Goal: Information Seeking & Learning: Learn about a topic

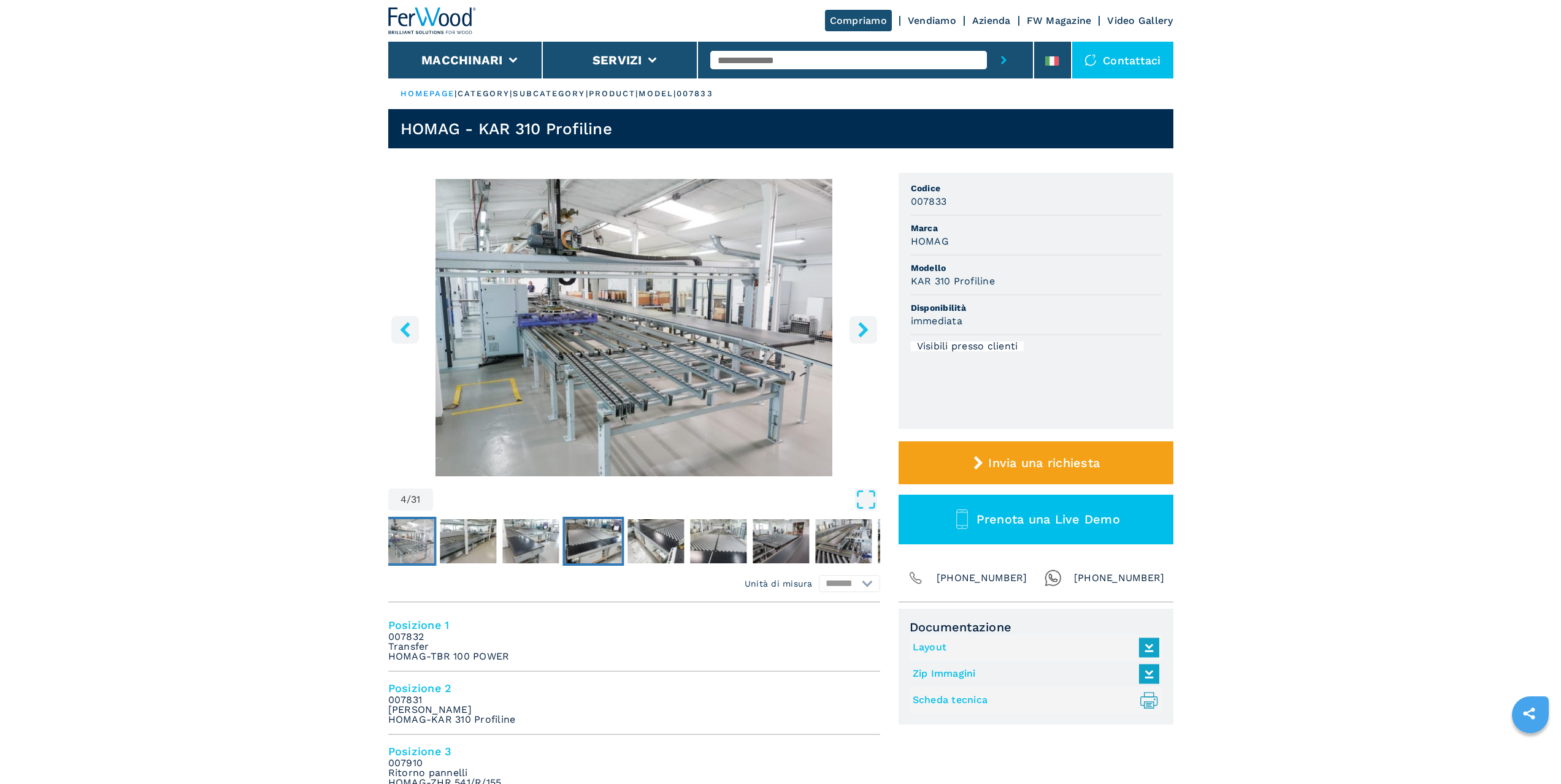
click at [614, 541] on img "Go to Slide 7" at bounding box center [593, 541] width 56 height 44
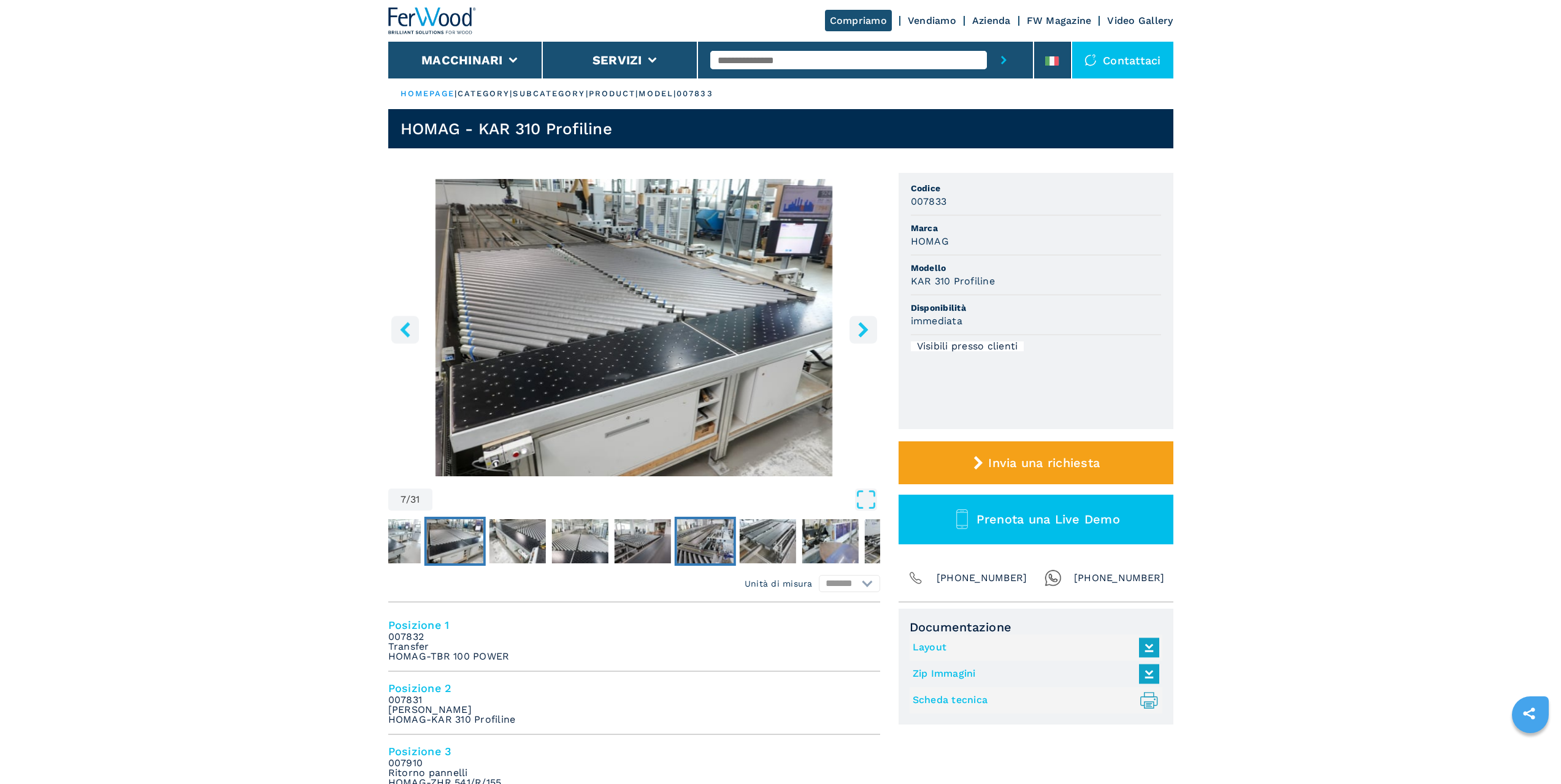
click at [701, 535] on img "Go to Slide 11" at bounding box center [705, 541] width 56 height 44
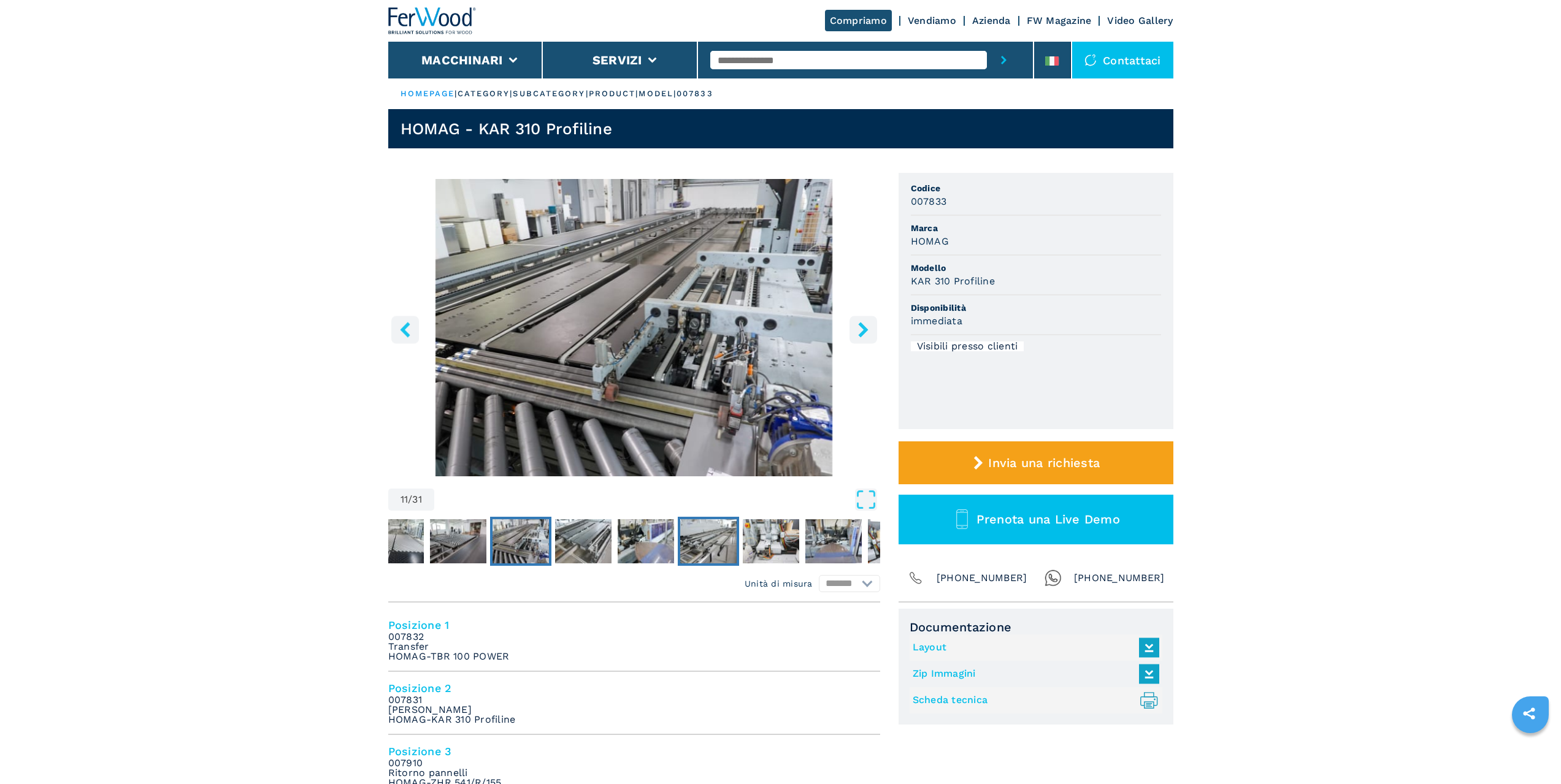
click at [721, 535] on img "Go to Slide 14" at bounding box center [709, 541] width 56 height 44
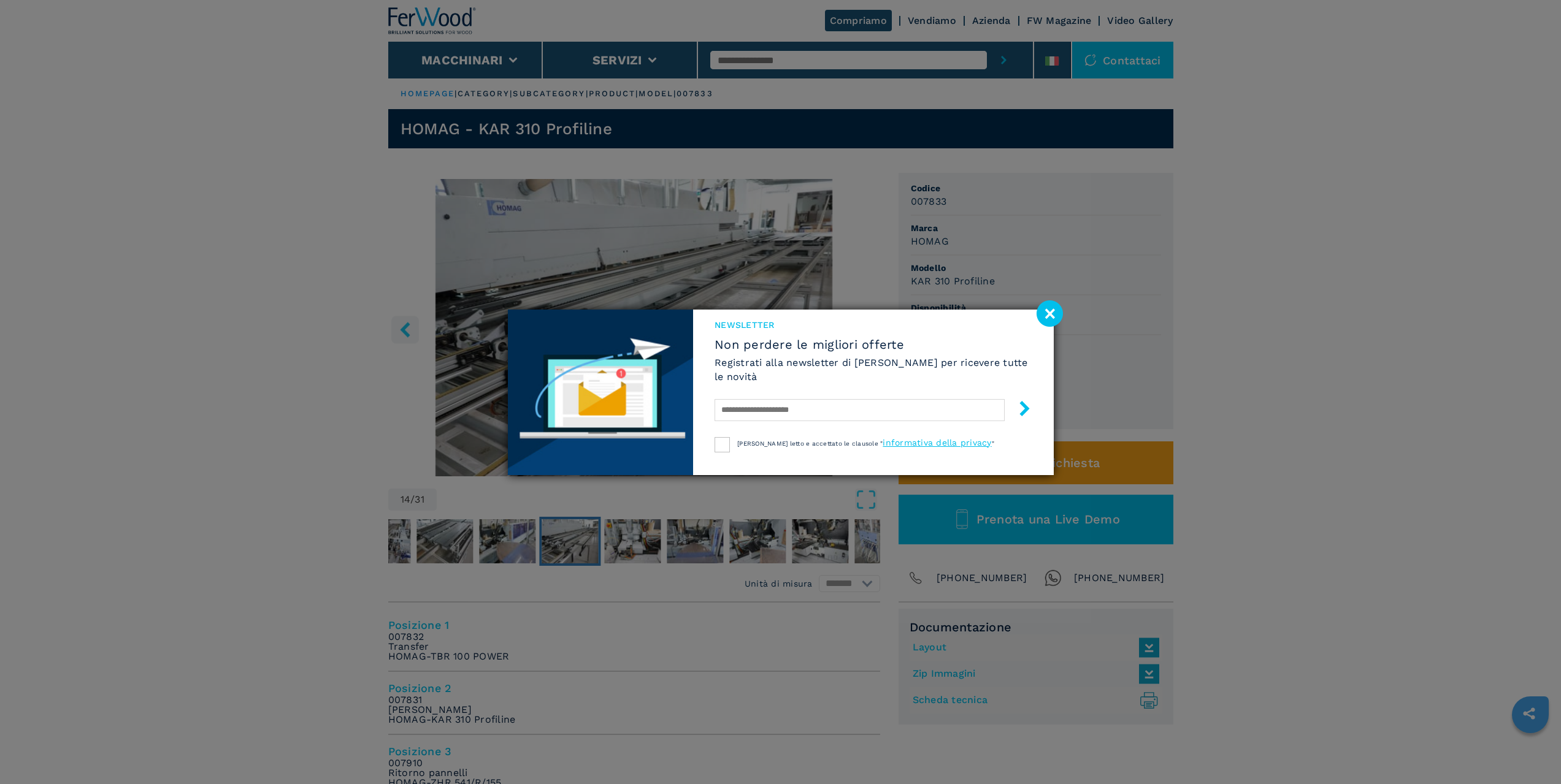
click at [1050, 311] on image at bounding box center [1050, 313] width 26 height 26
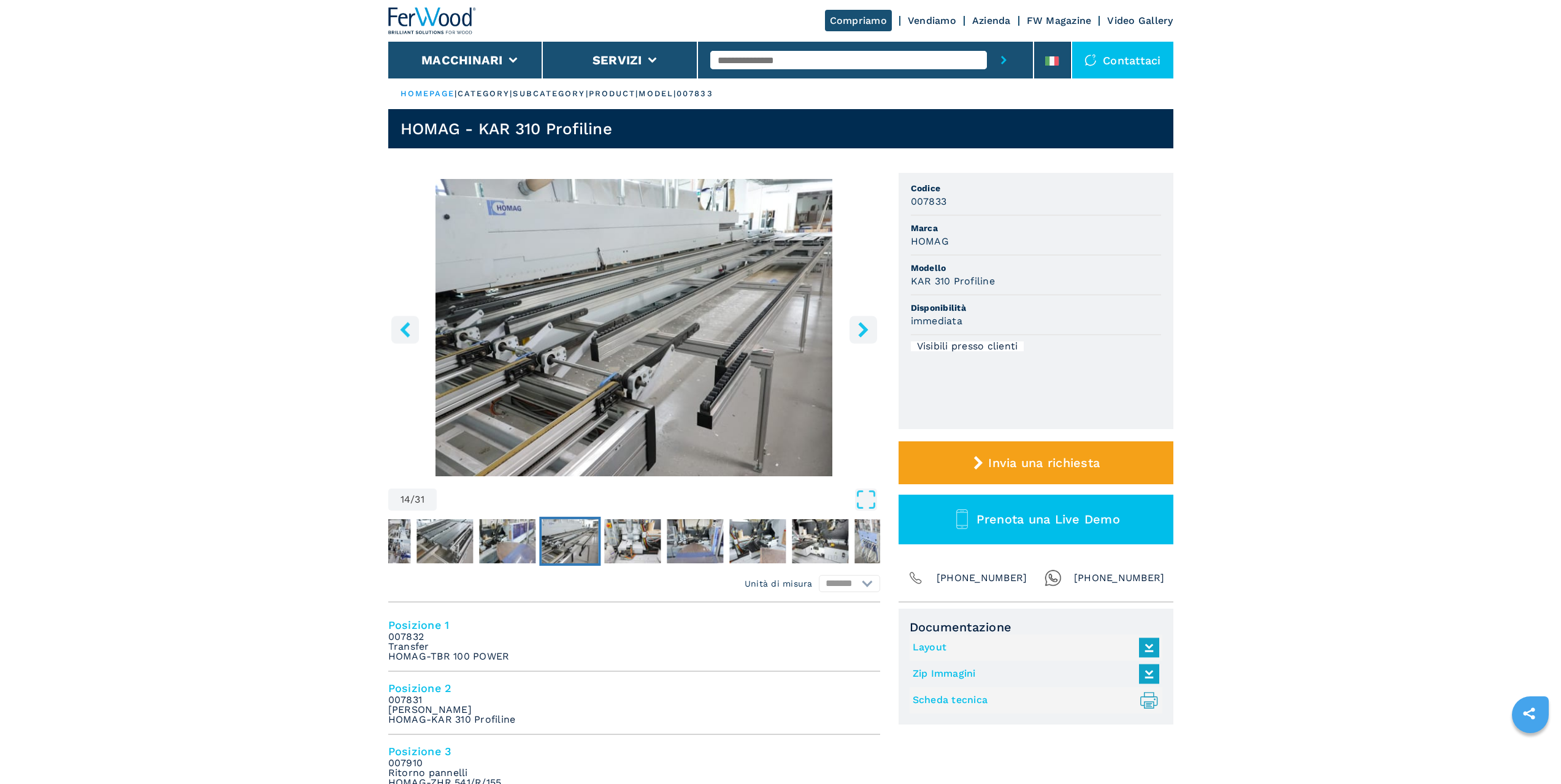
click at [462, 17] on img at bounding box center [432, 21] width 88 height 27
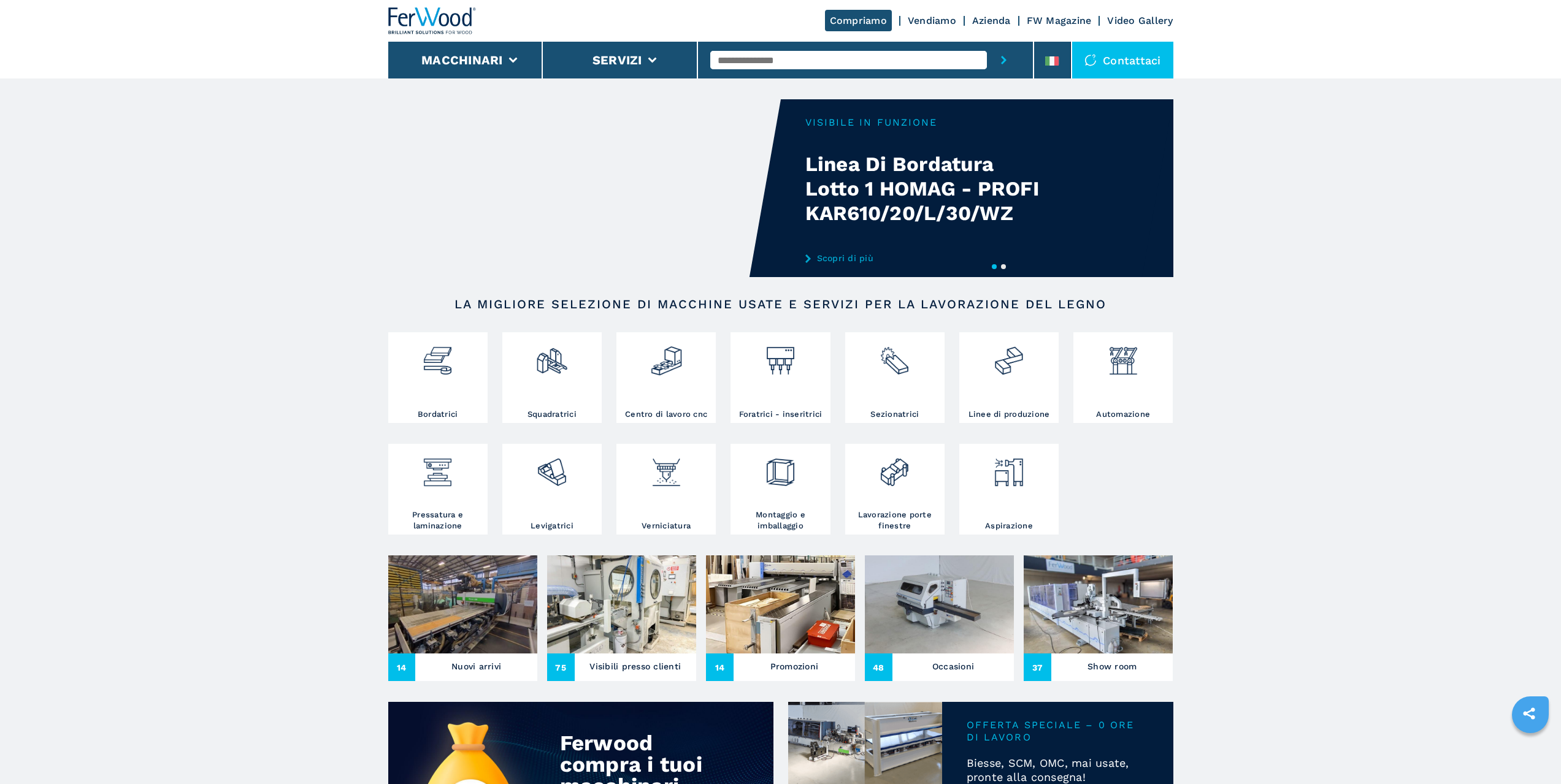
click at [623, 635] on img at bounding box center [621, 604] width 149 height 98
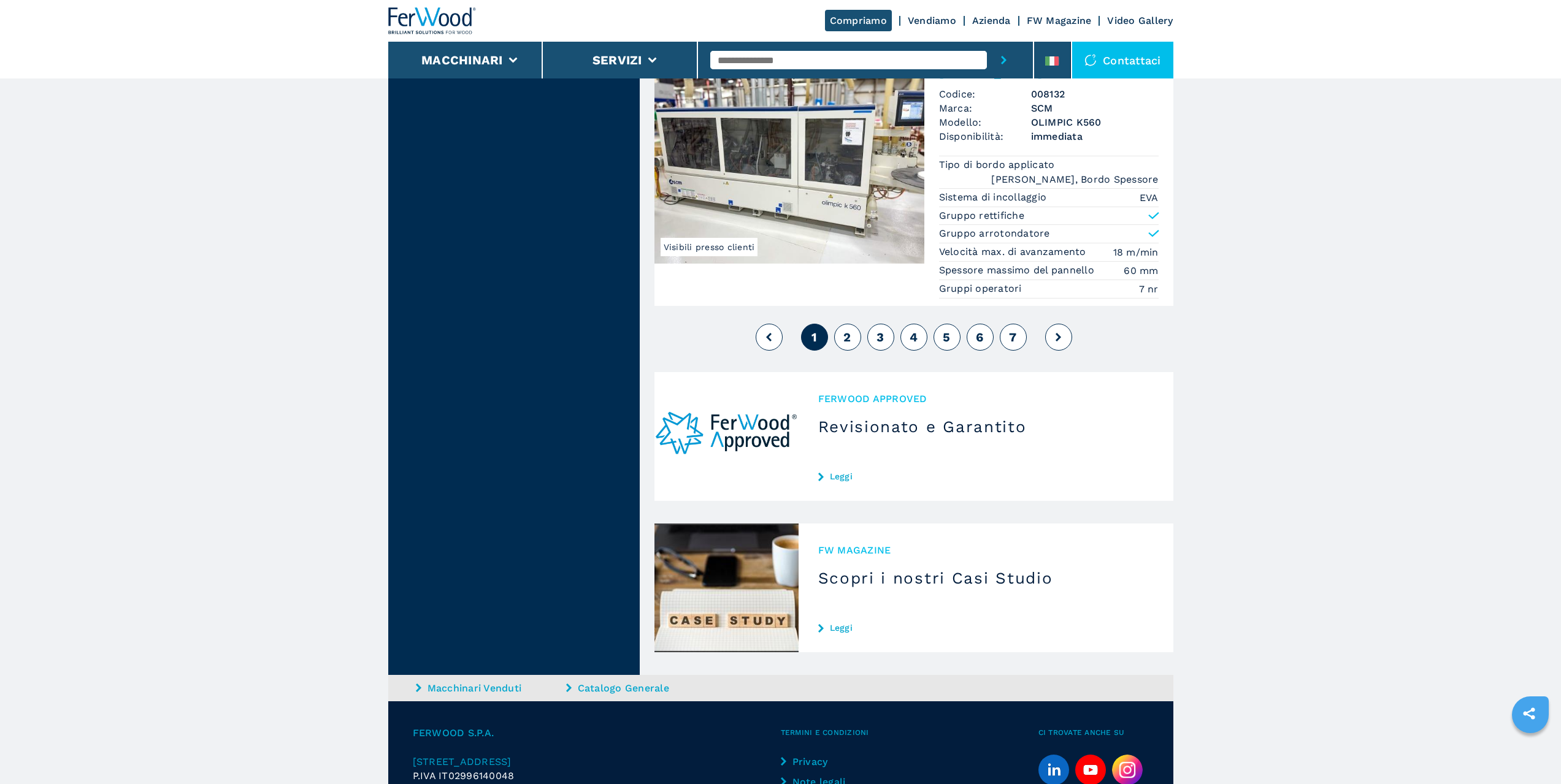
scroll to position [2971, 0]
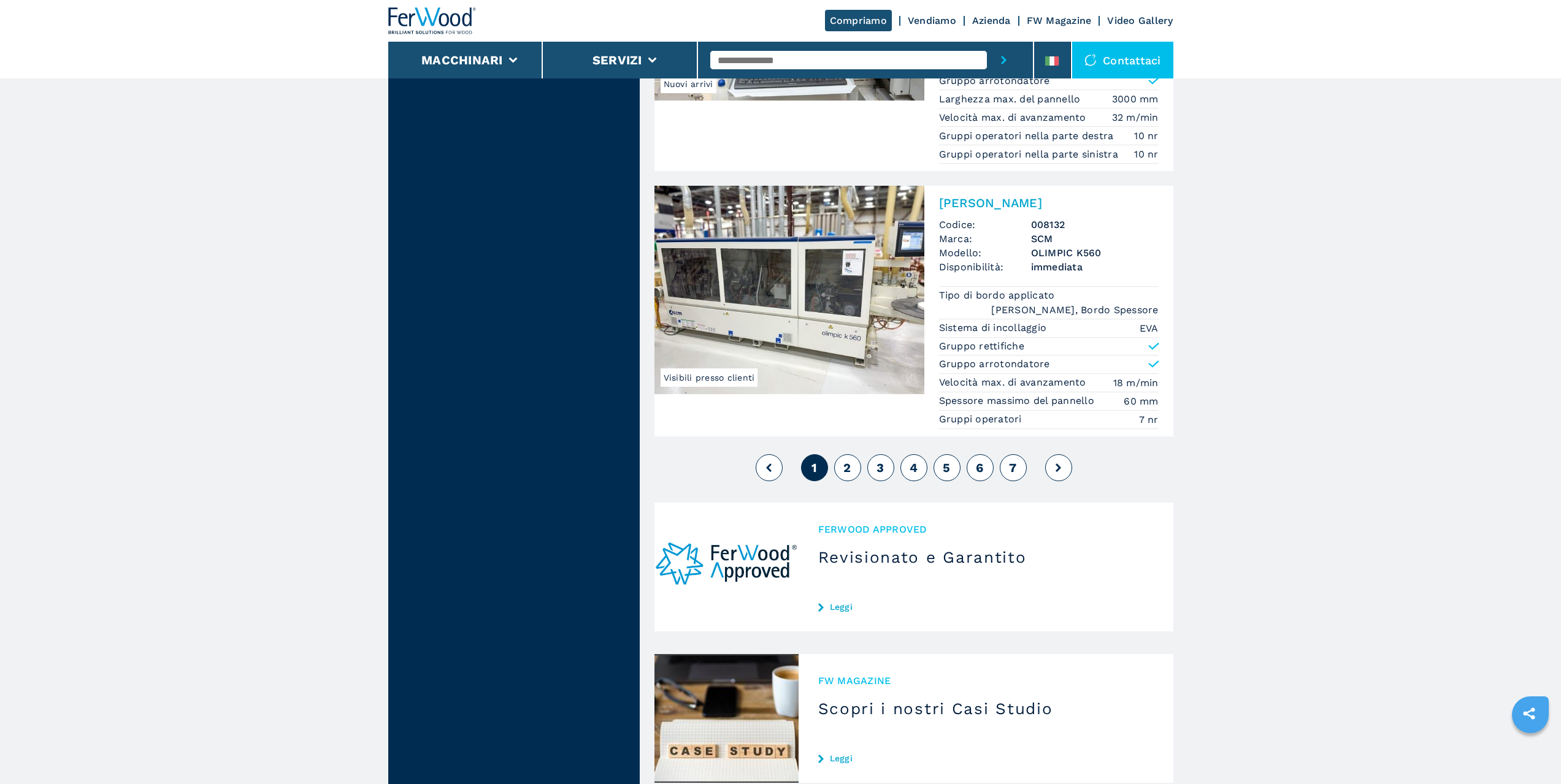
click at [849, 474] on button "2" at bounding box center [848, 468] width 27 height 27
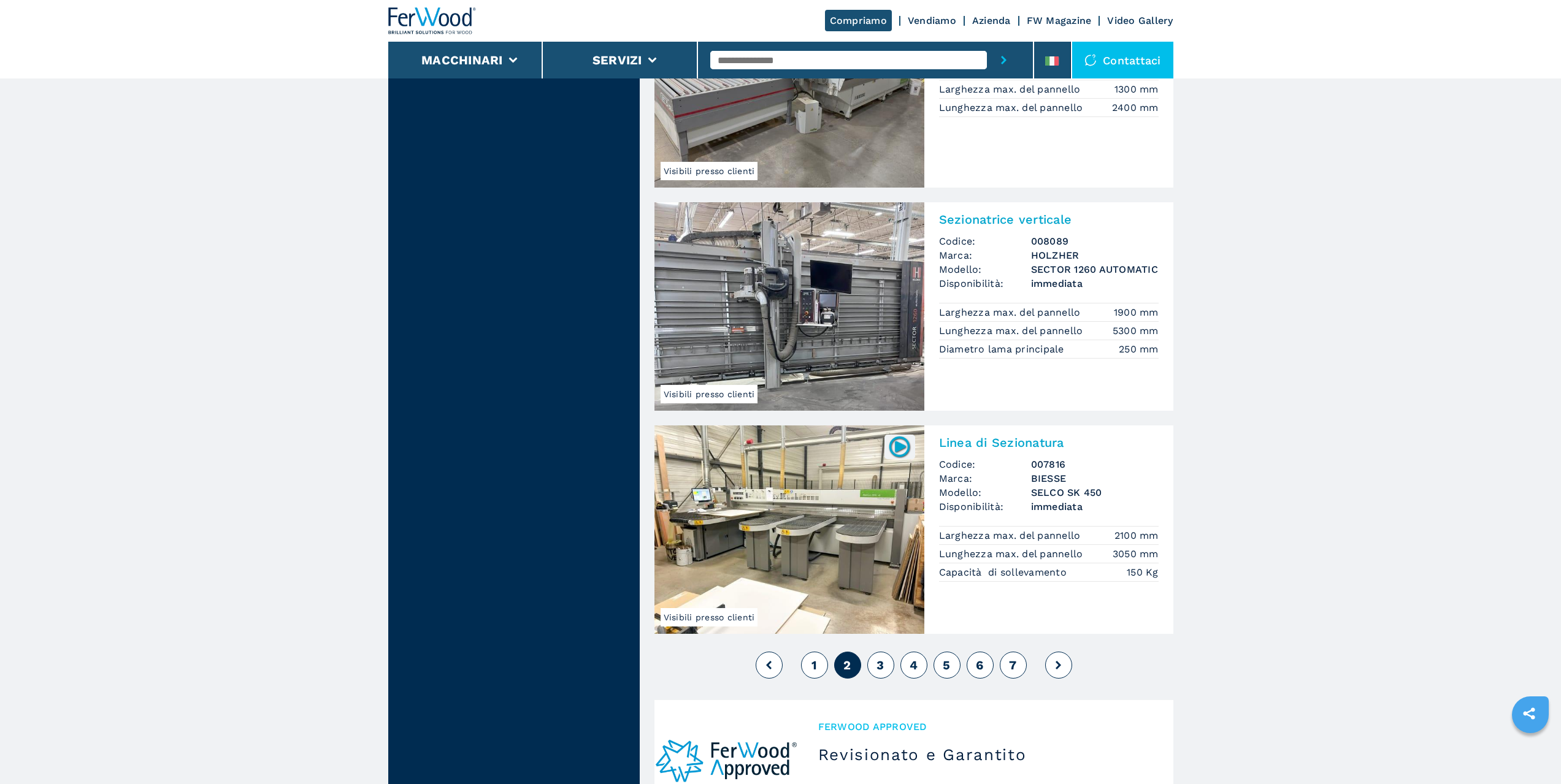
scroll to position [2698, 0]
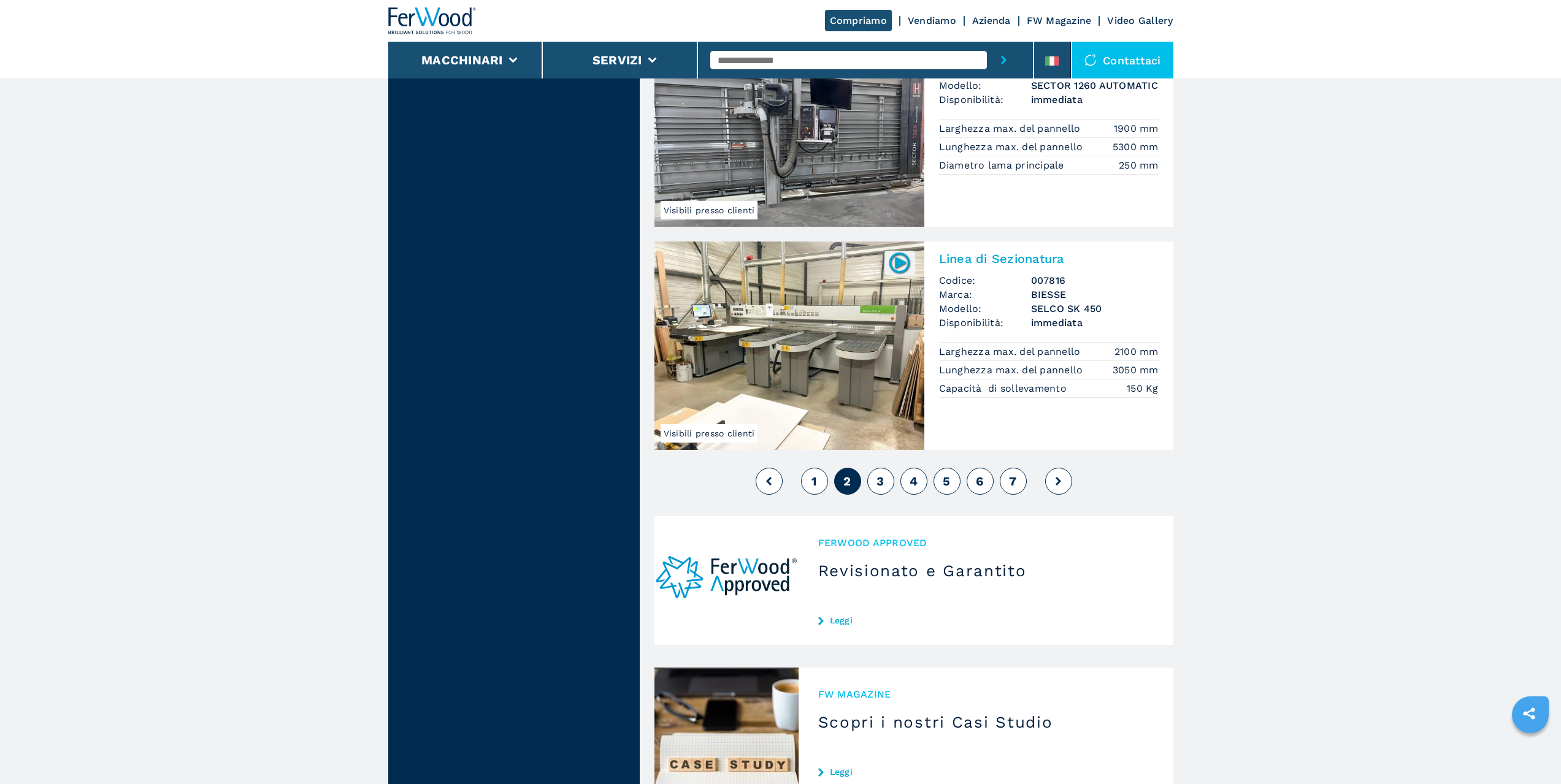
click at [882, 486] on span "3" at bounding box center [881, 481] width 8 height 15
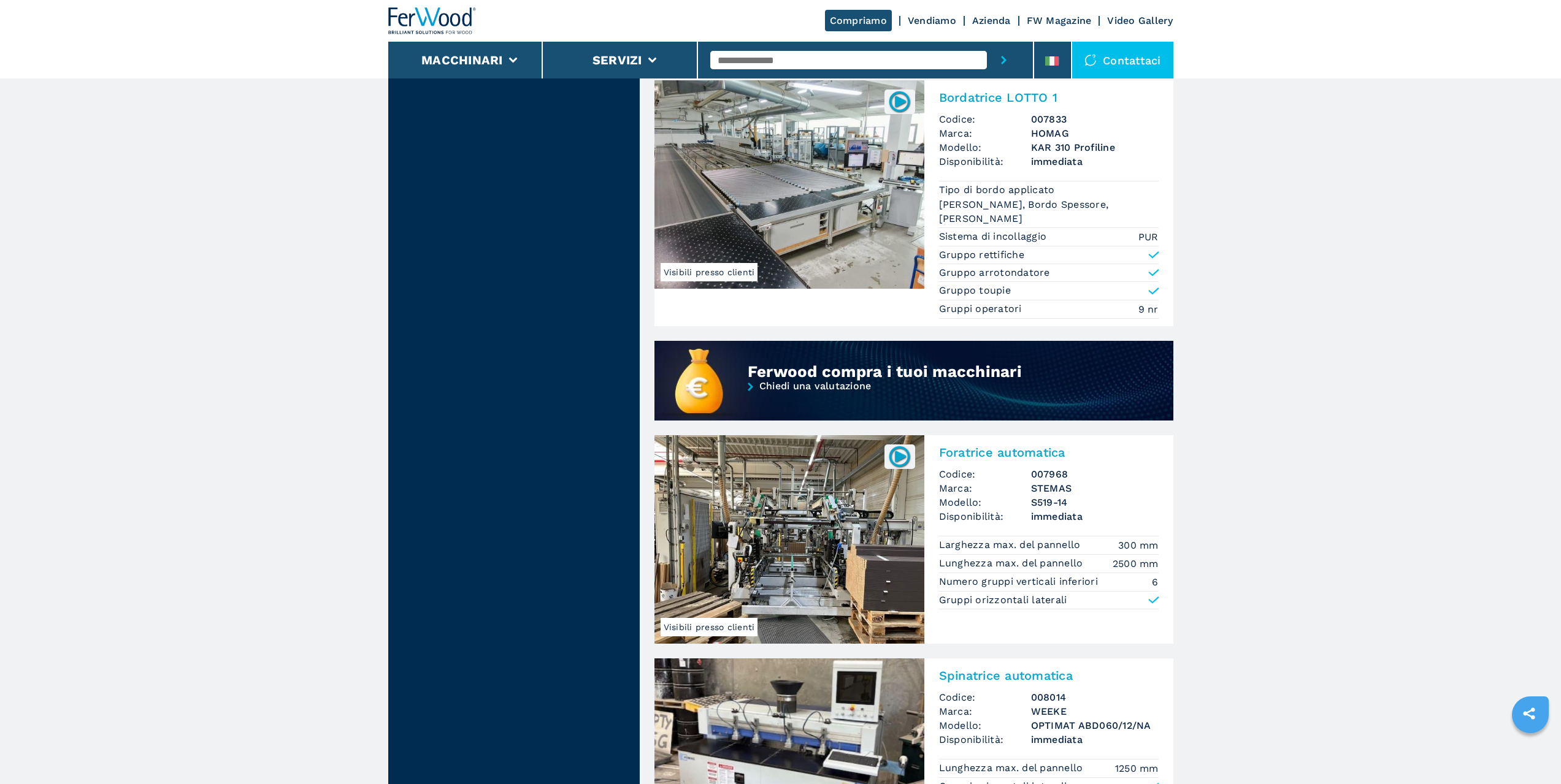
scroll to position [920, 0]
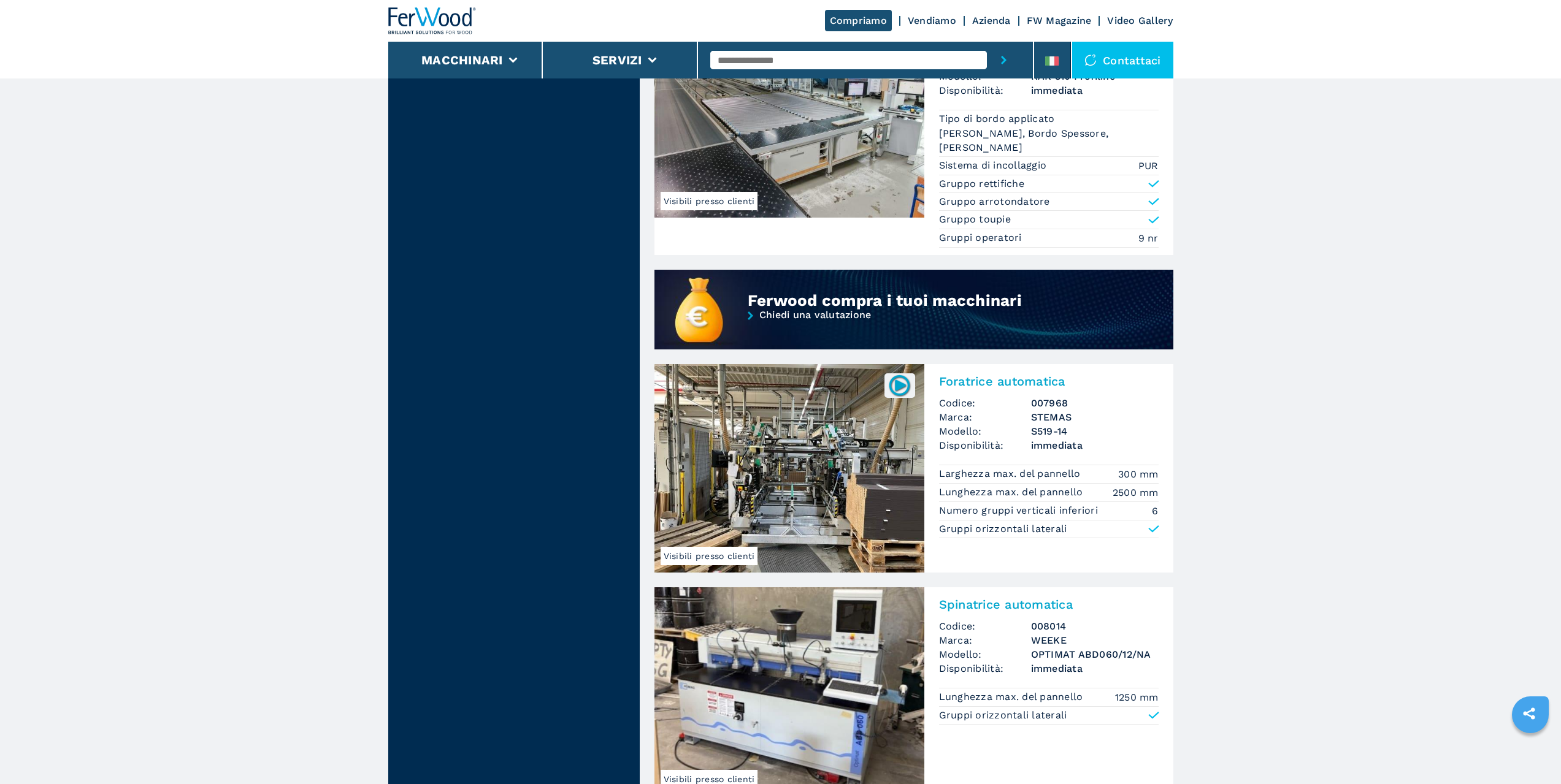
click at [881, 388] on img at bounding box center [789, 468] width 270 height 209
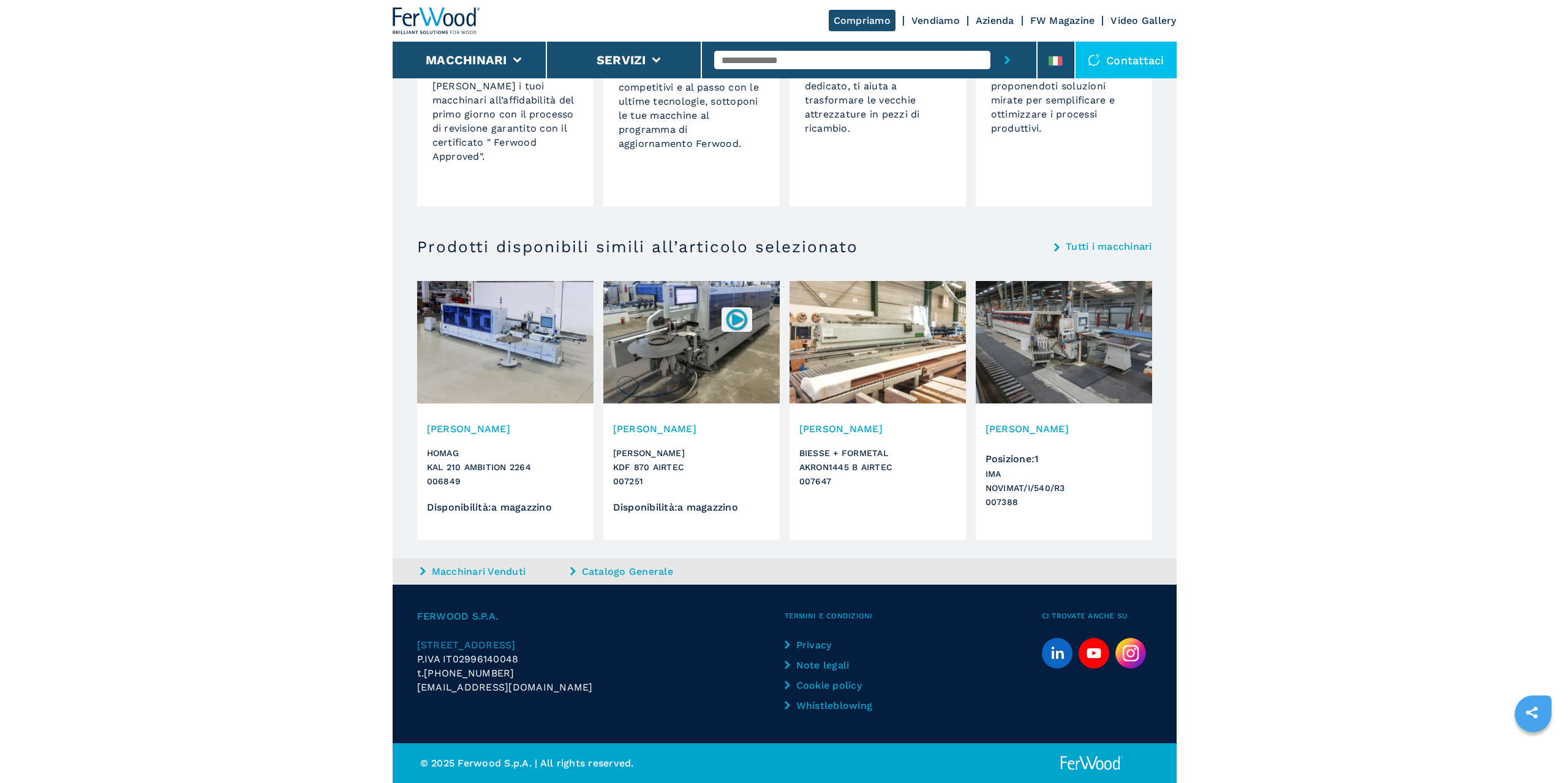
scroll to position [979, 0]
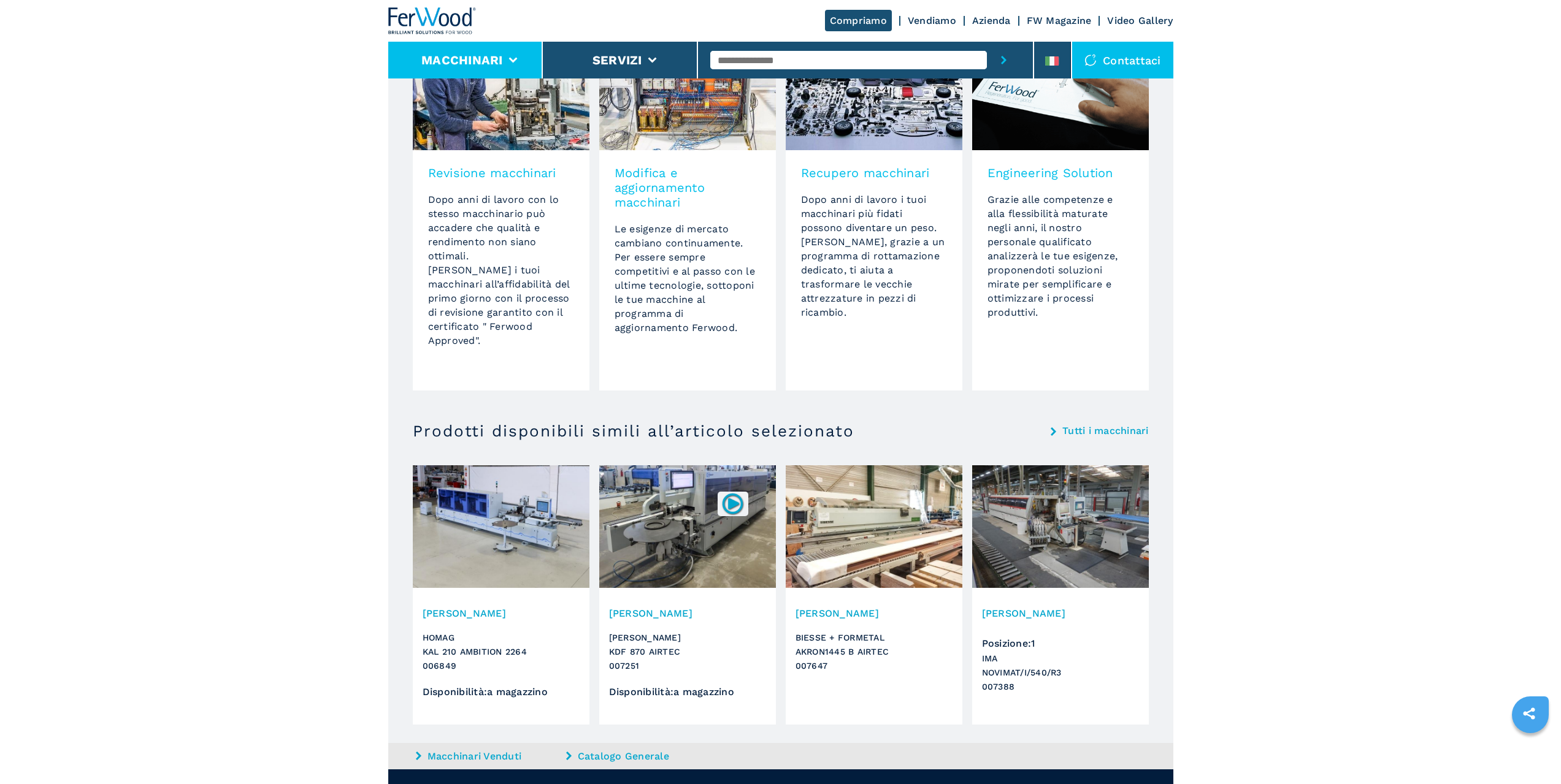
click at [463, 43] on li "Macchinari" at bounding box center [466, 60] width 156 height 37
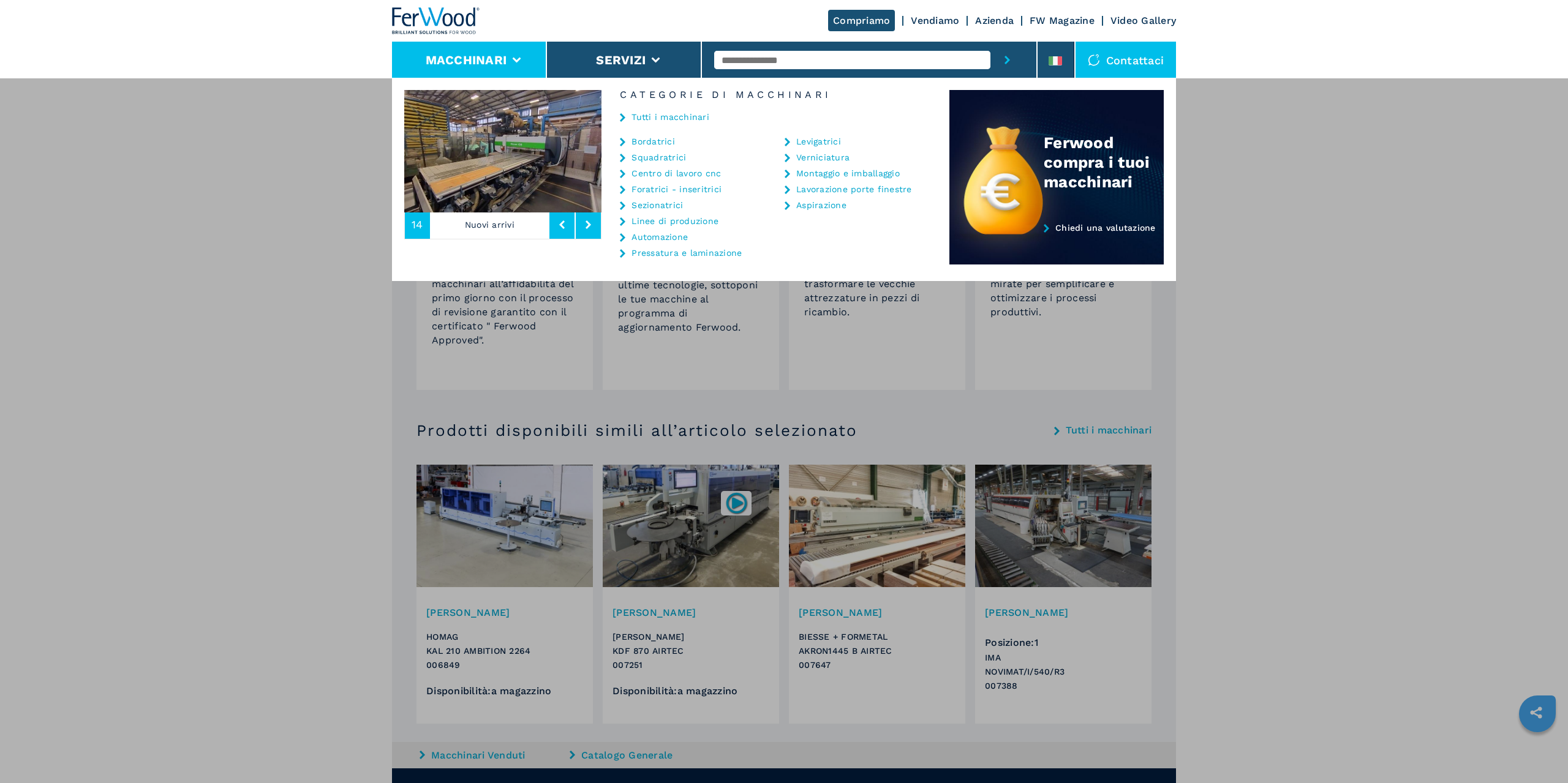
click at [712, 256] on link "Pressatura e laminazione" at bounding box center [687, 252] width 111 height 9
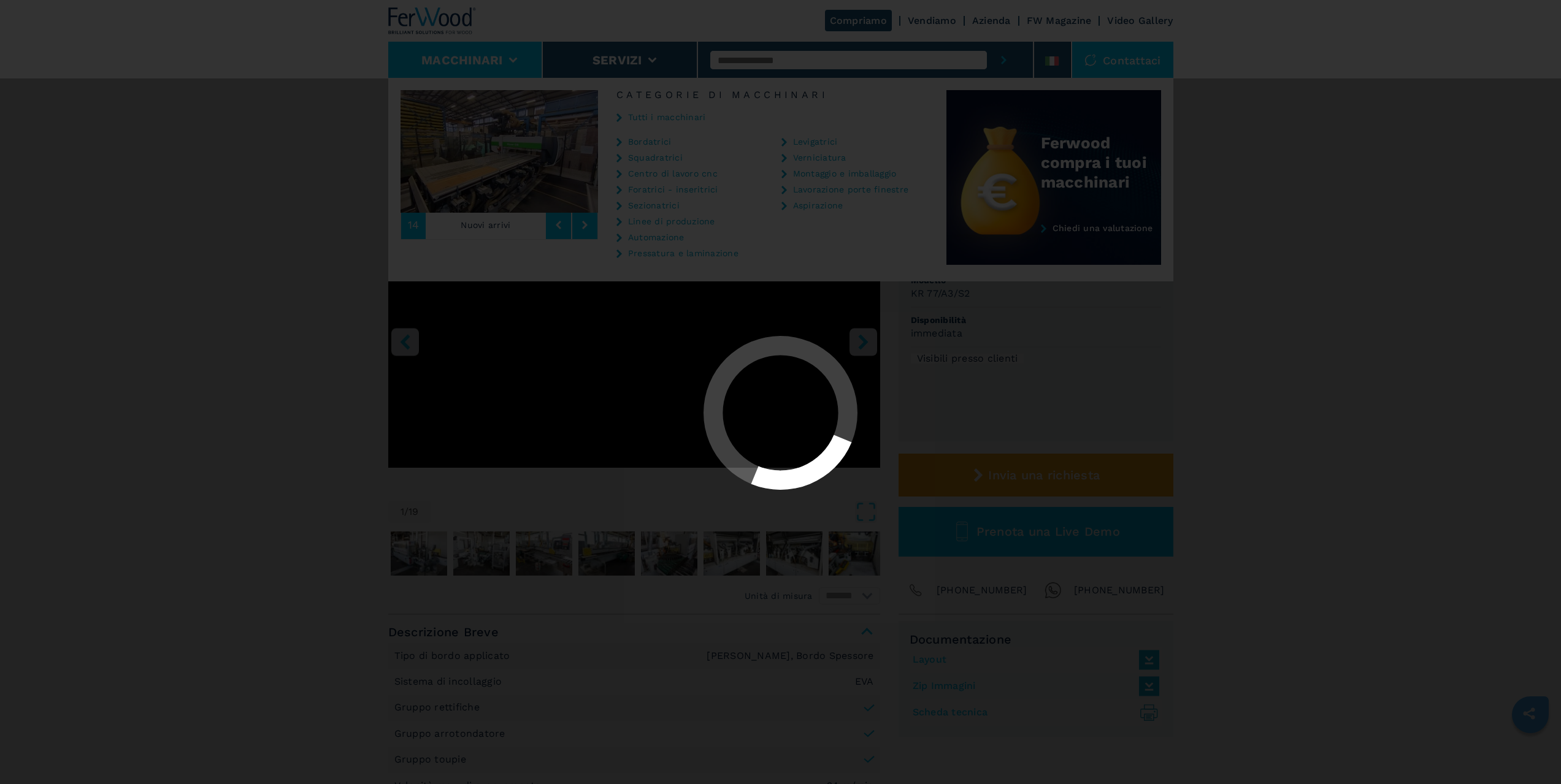
select select "**********"
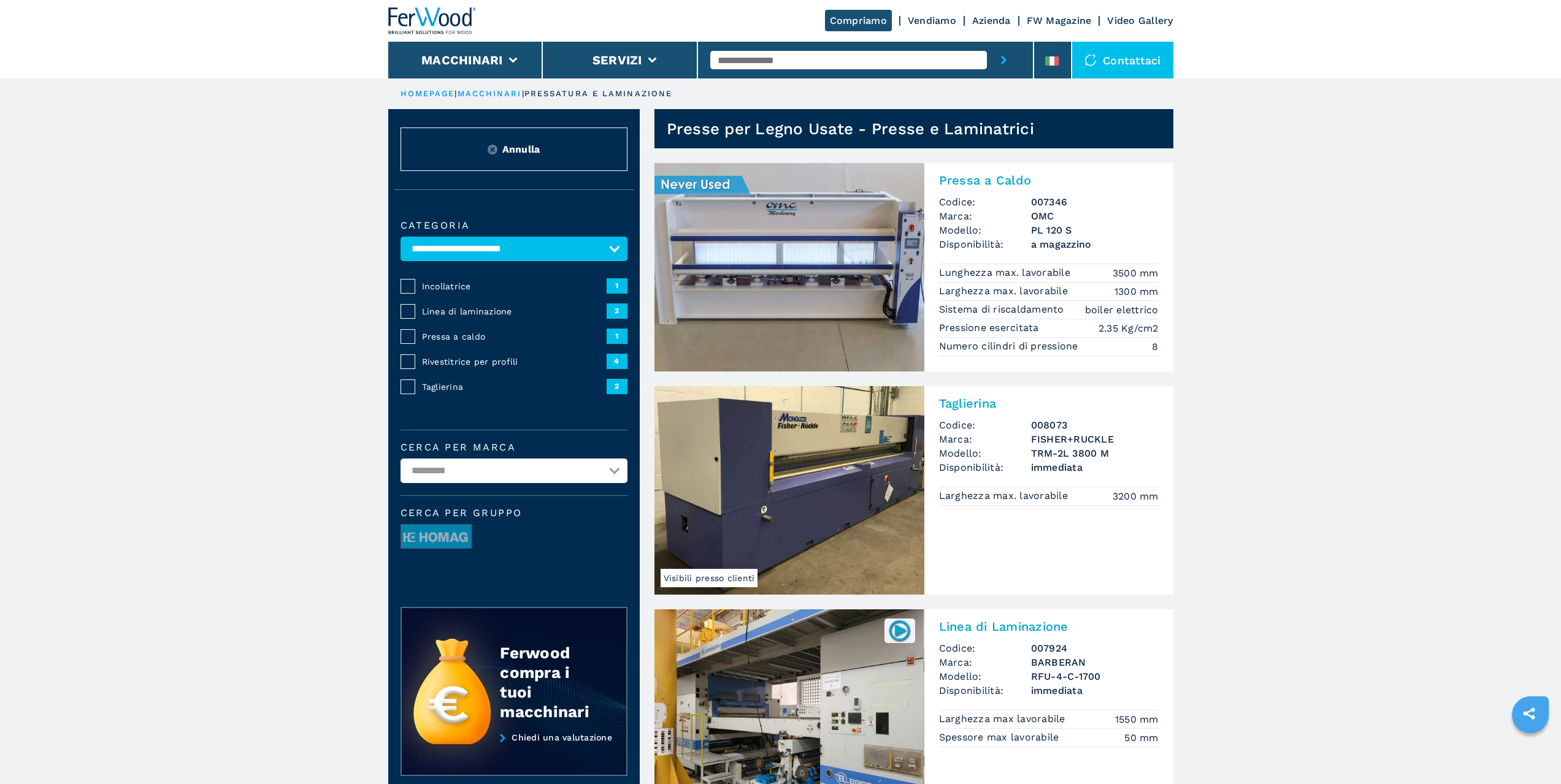
click at [859, 235] on img at bounding box center [789, 267] width 270 height 209
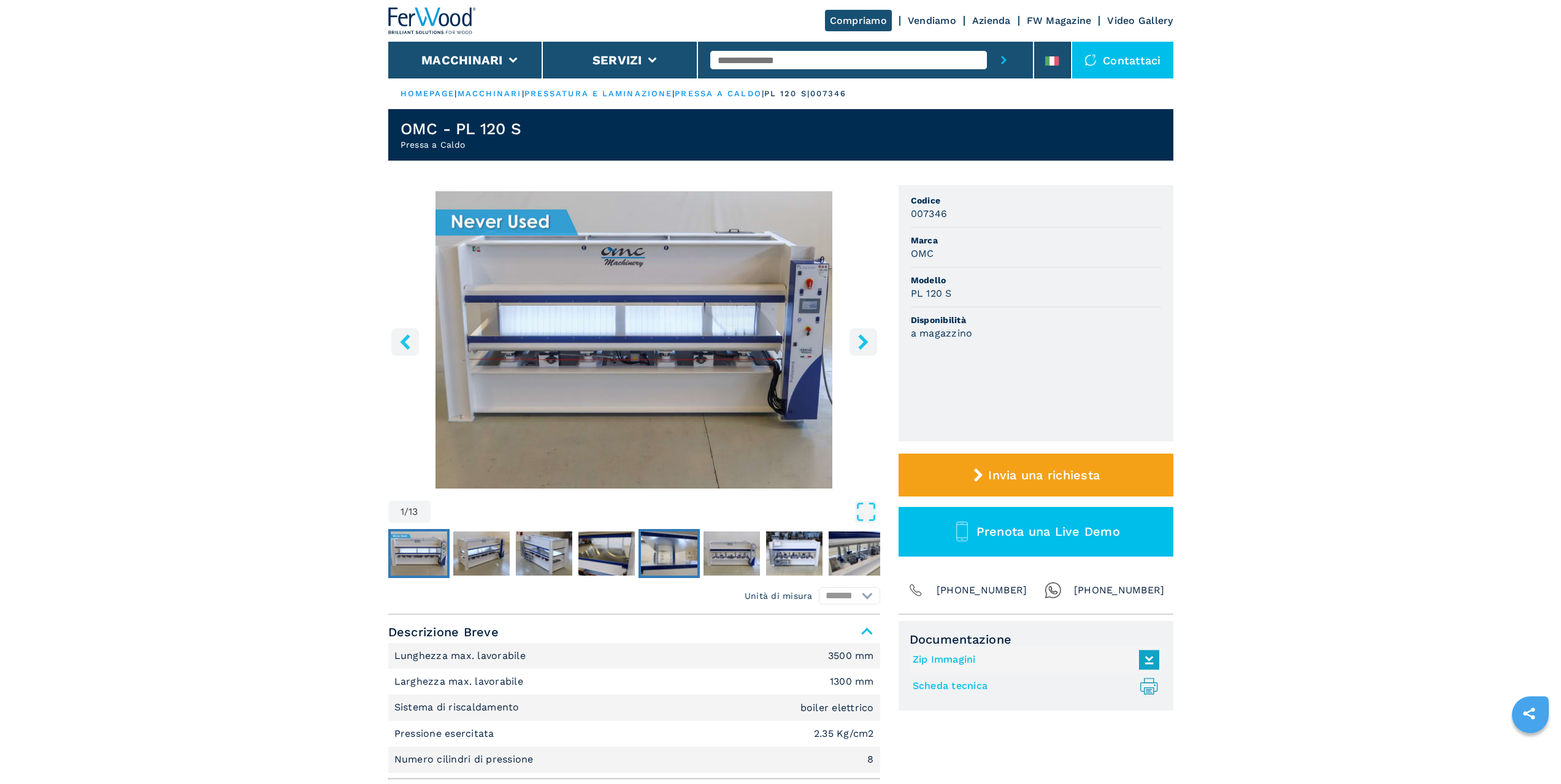
click at [677, 548] on img "Go to Slide 5" at bounding box center [669, 553] width 56 height 44
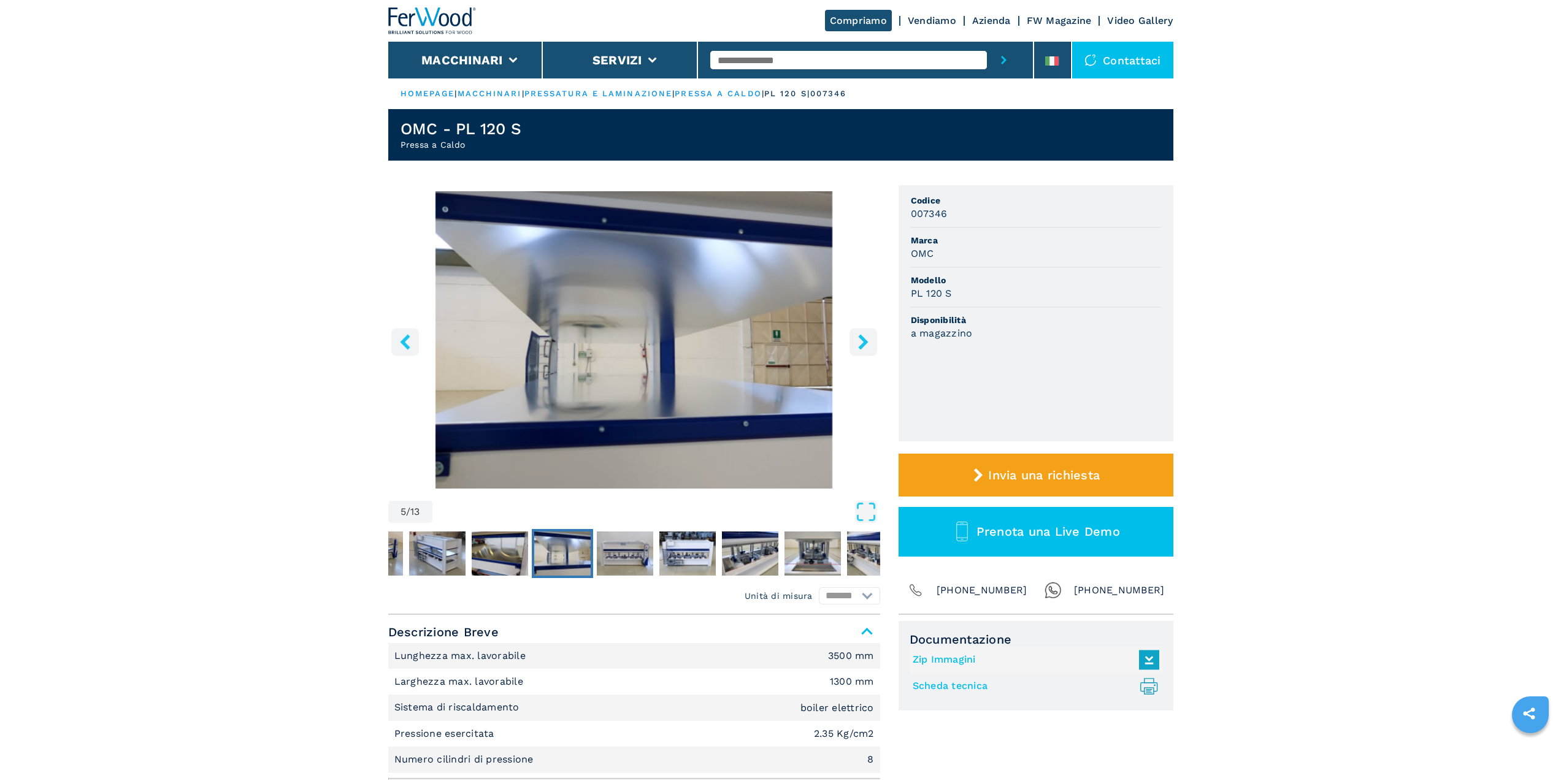
click at [588, 554] on img "Go to Slide 5" at bounding box center [563, 553] width 56 height 44
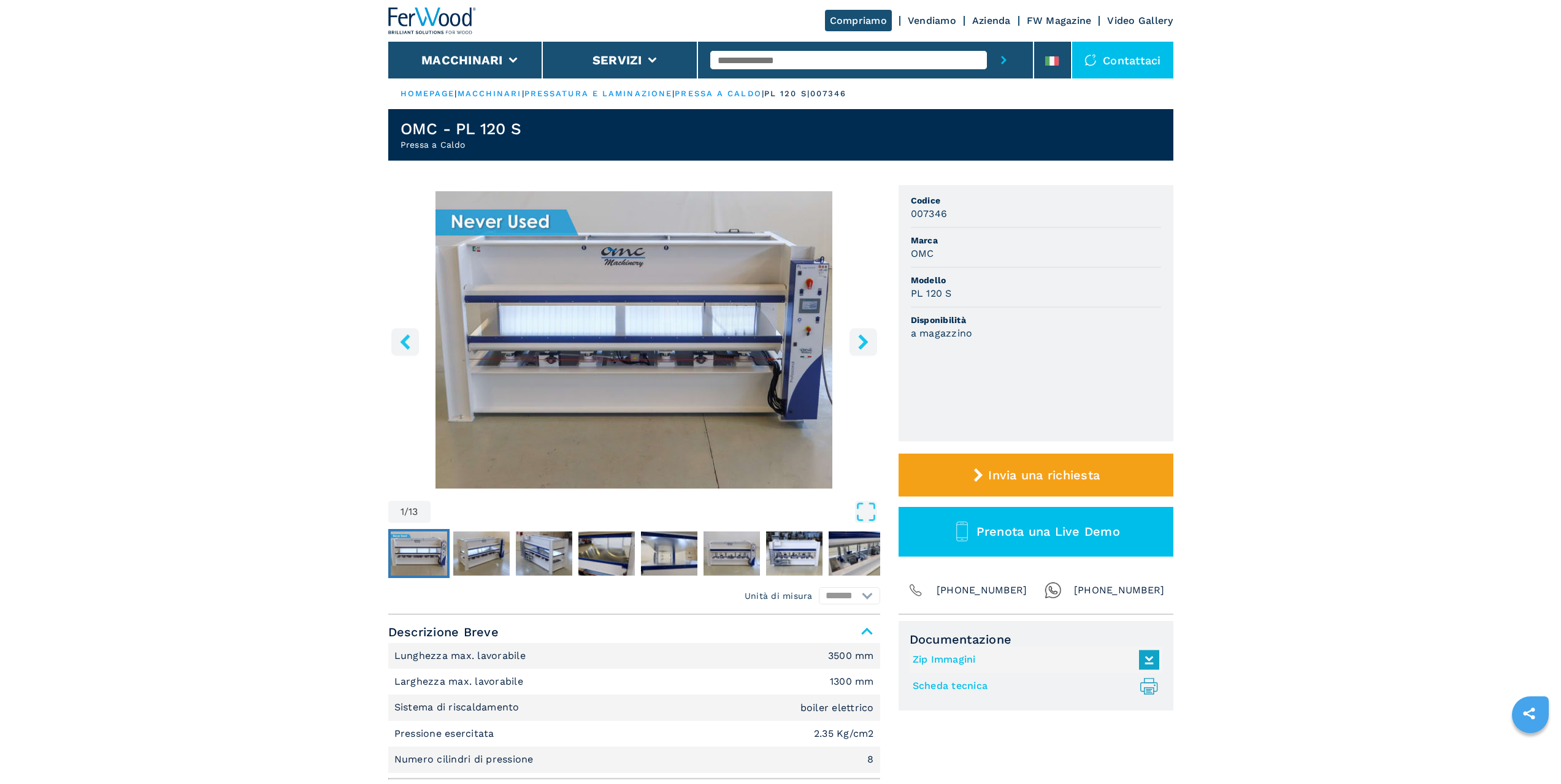
select select "**********"
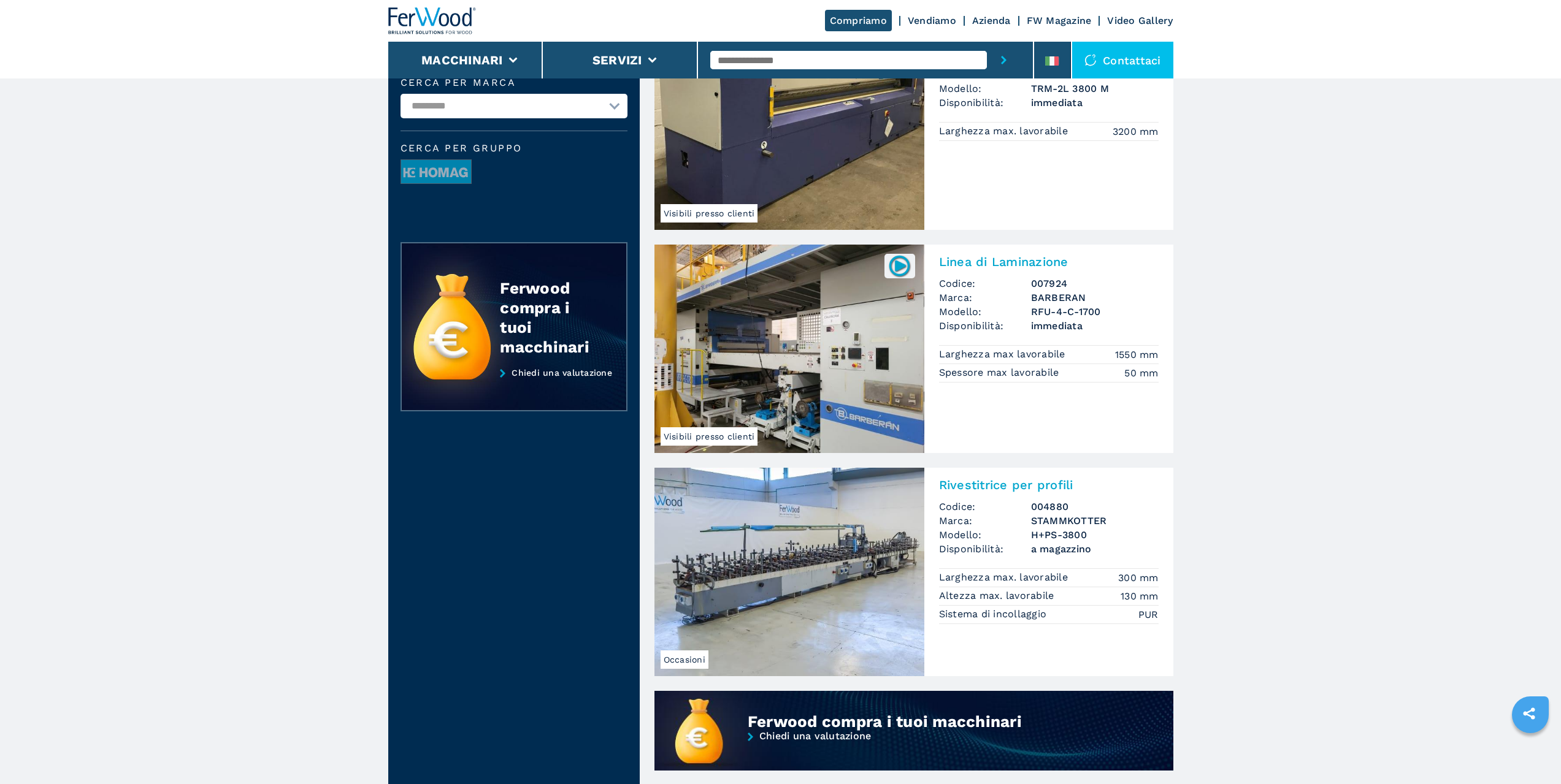
scroll to position [368, 0]
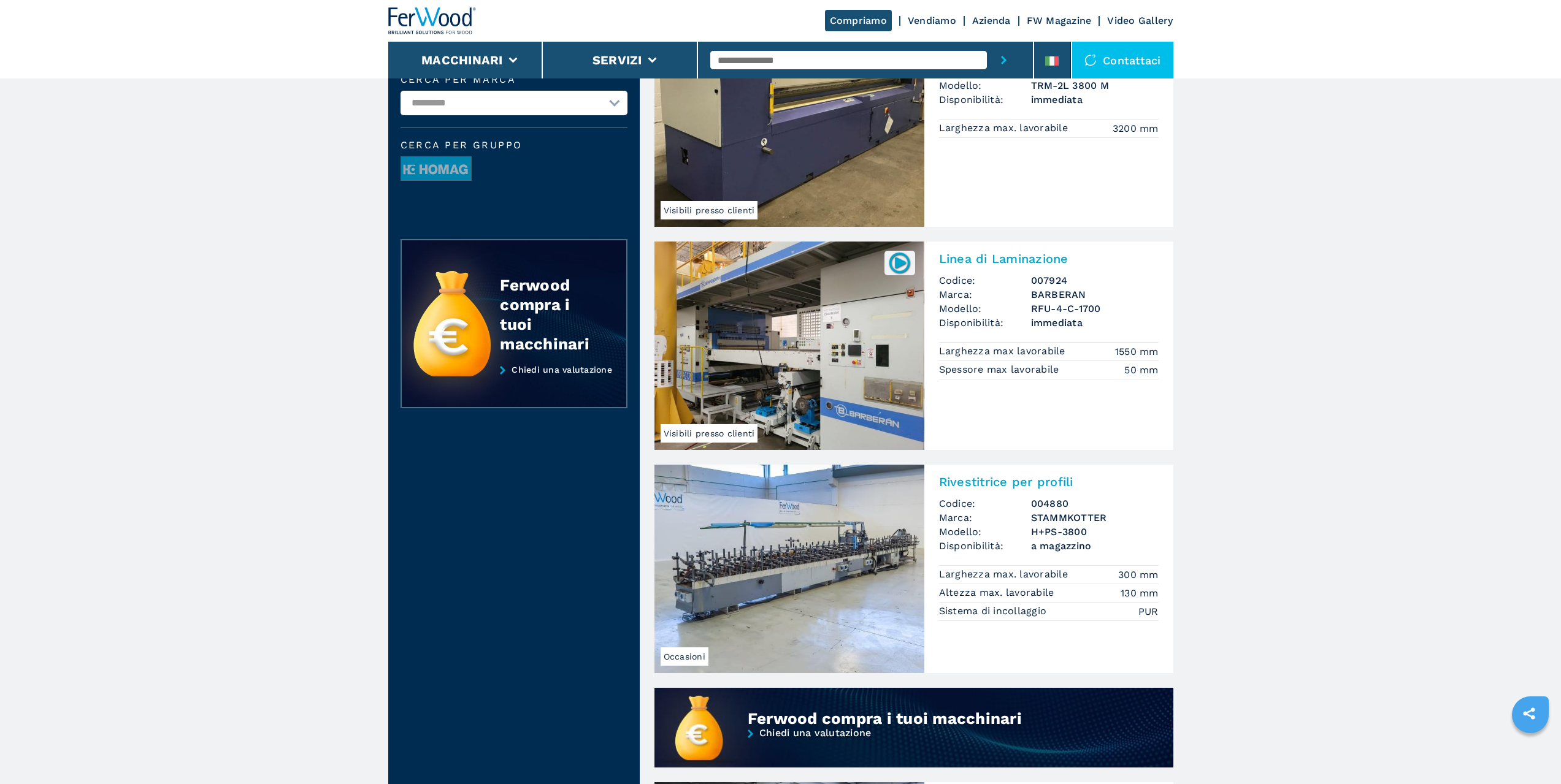
click at [895, 268] on img at bounding box center [899, 262] width 24 height 24
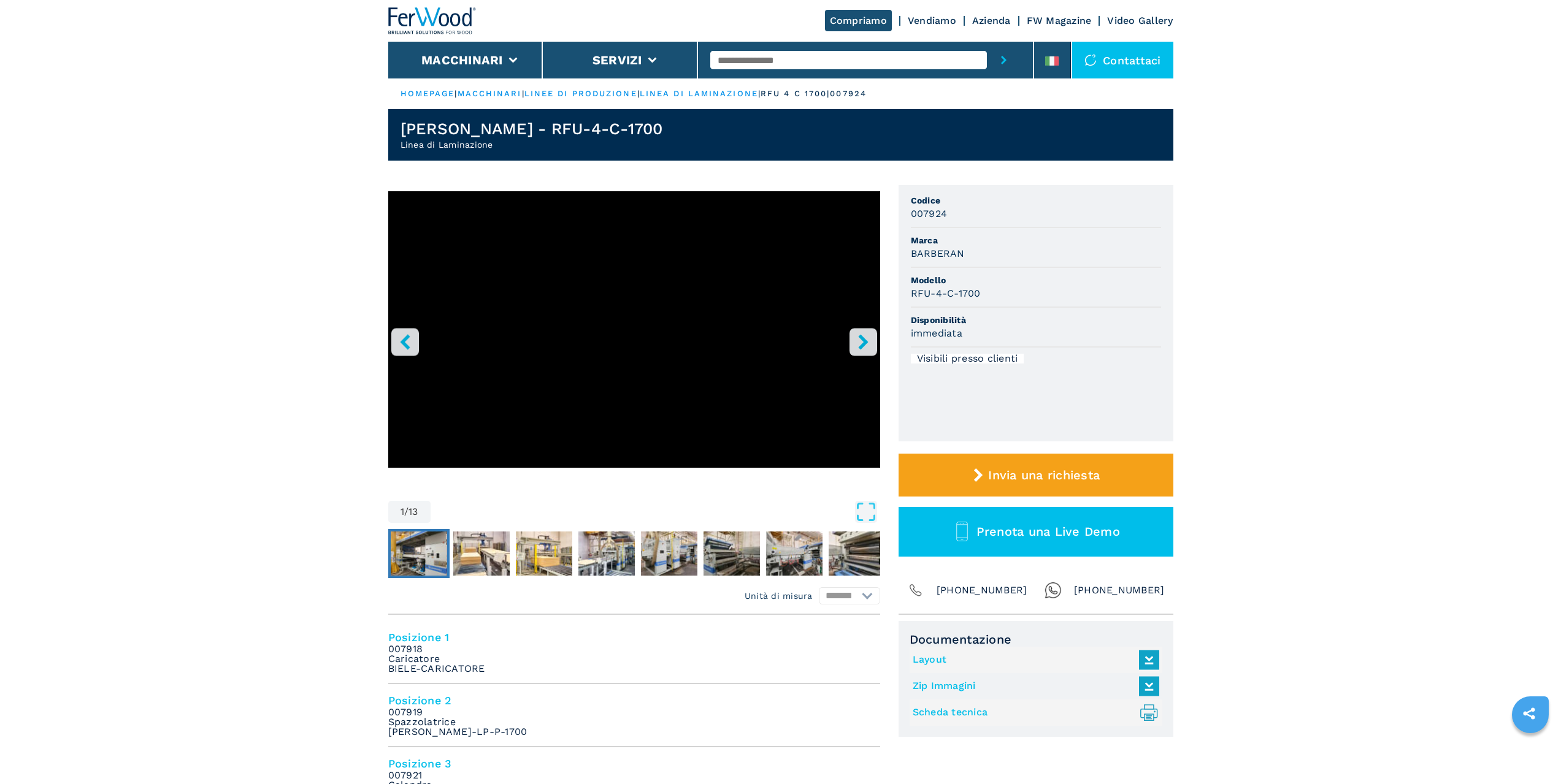
click at [398, 559] on img "Go to Slide 2" at bounding box center [419, 553] width 56 height 44
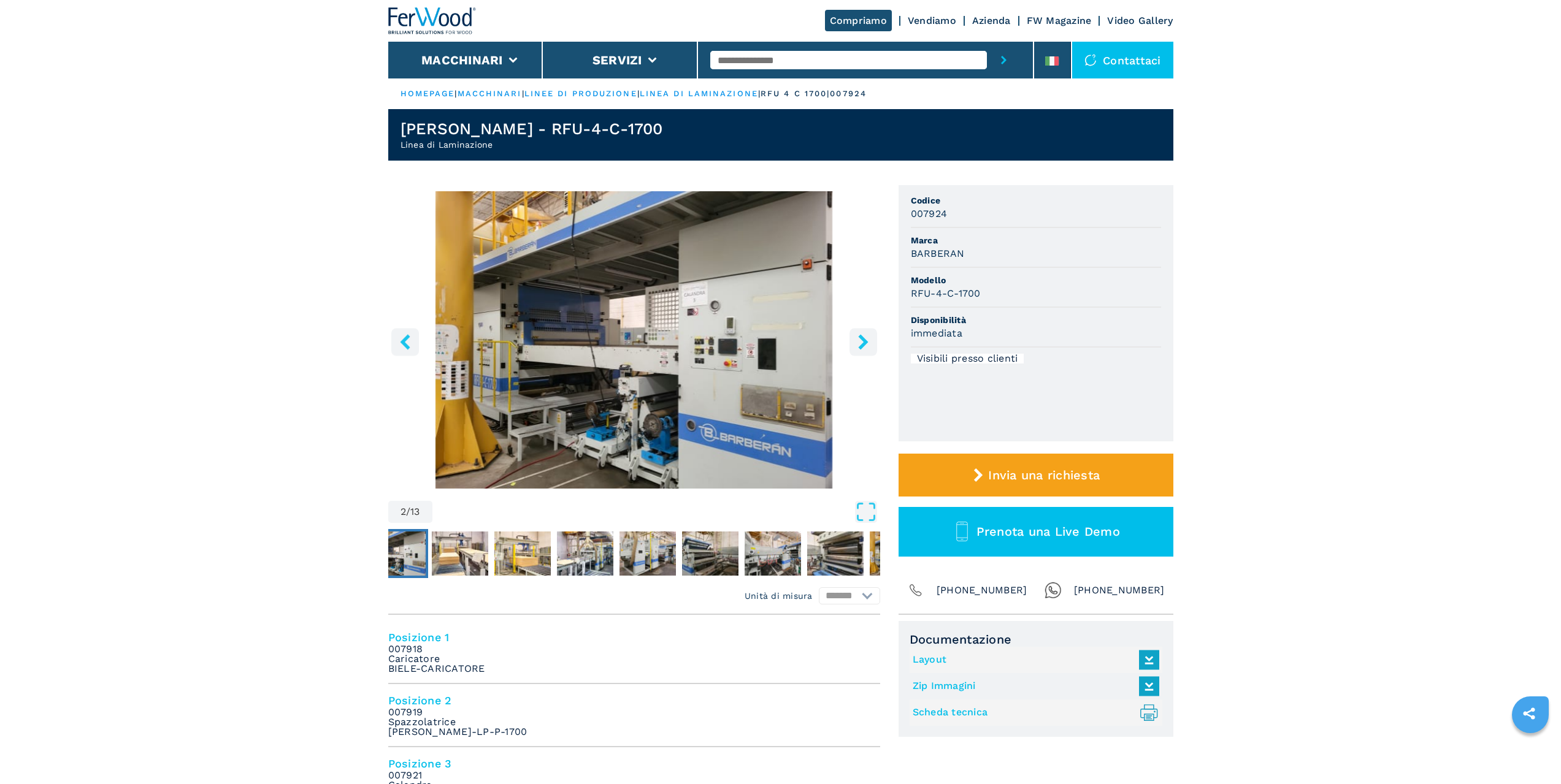
click at [857, 340] on icon "right-button" at bounding box center [863, 342] width 16 height 16
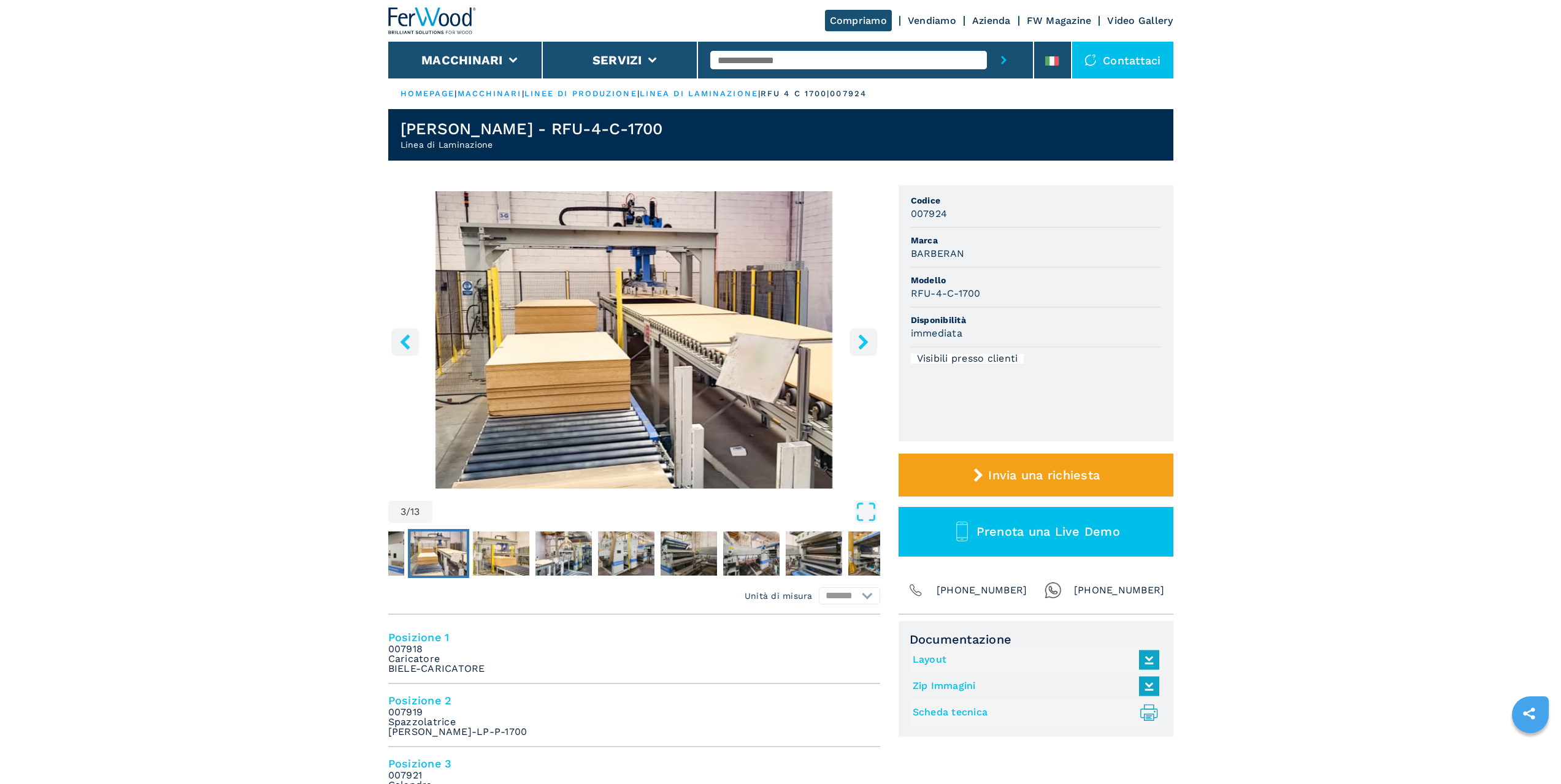
click at [858, 342] on icon "right-button" at bounding box center [863, 342] width 16 height 16
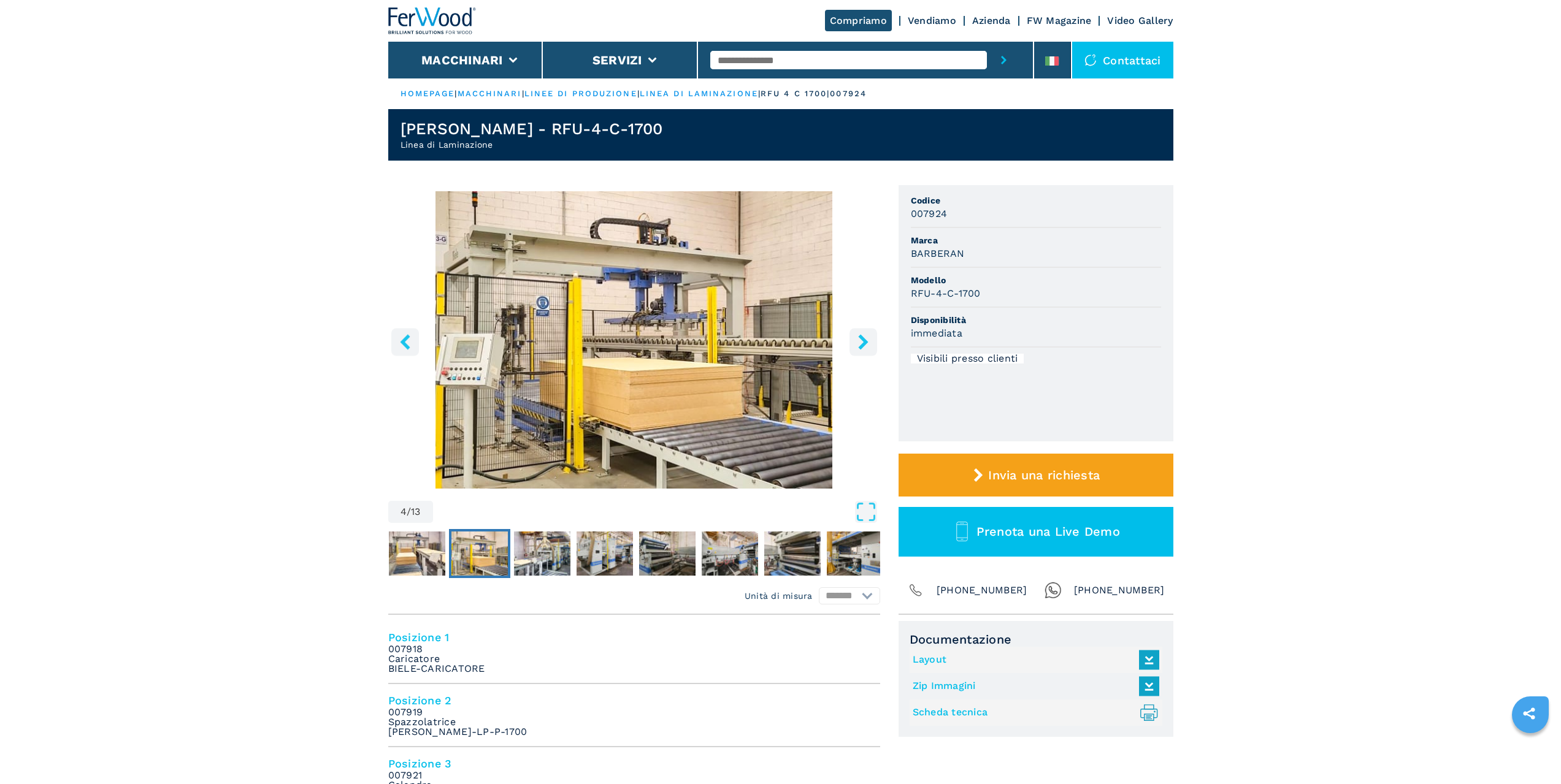
click at [858, 342] on icon "right-button" at bounding box center [863, 342] width 16 height 16
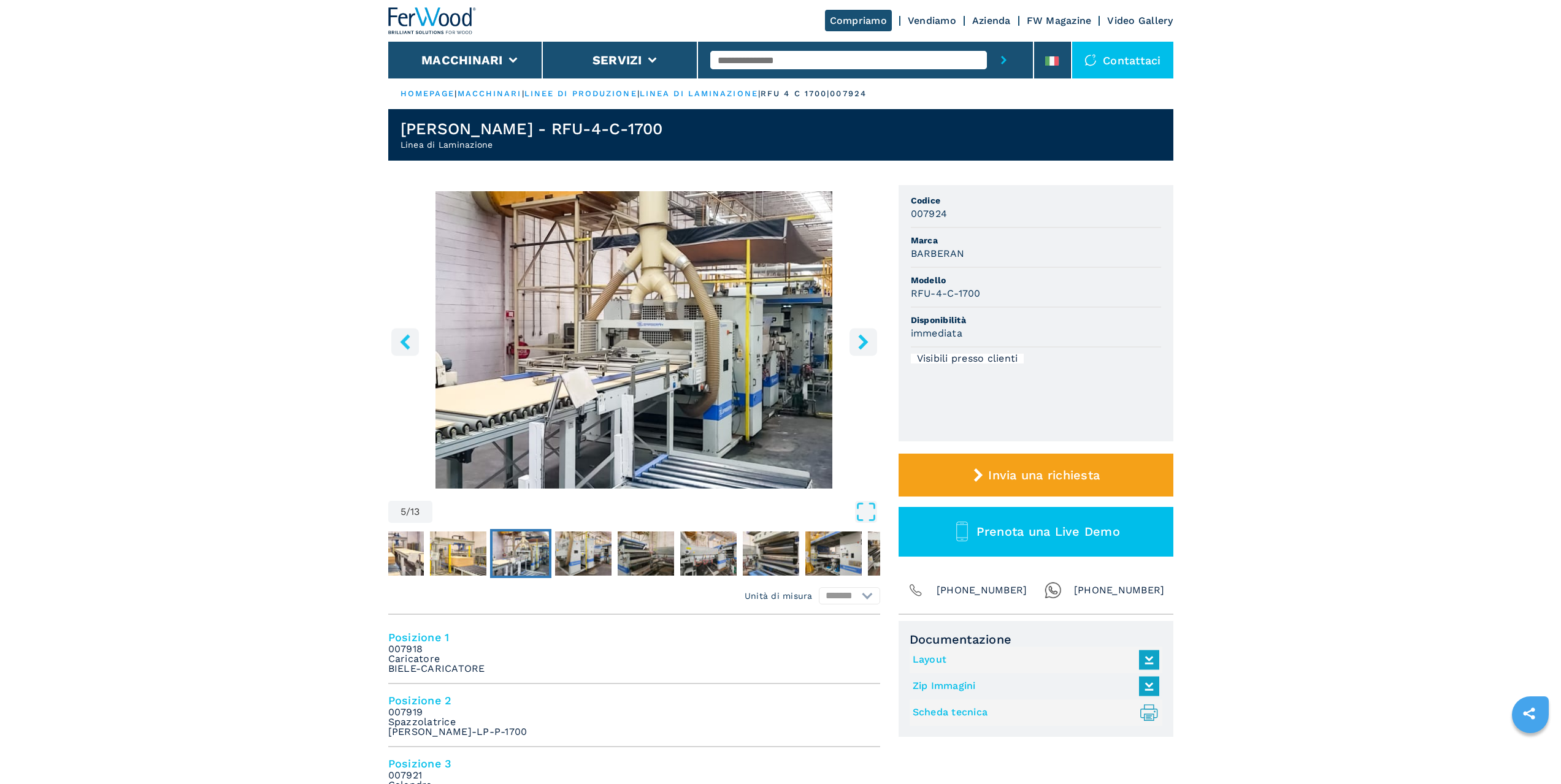
click at [858, 342] on icon "right-button" at bounding box center [863, 342] width 16 height 16
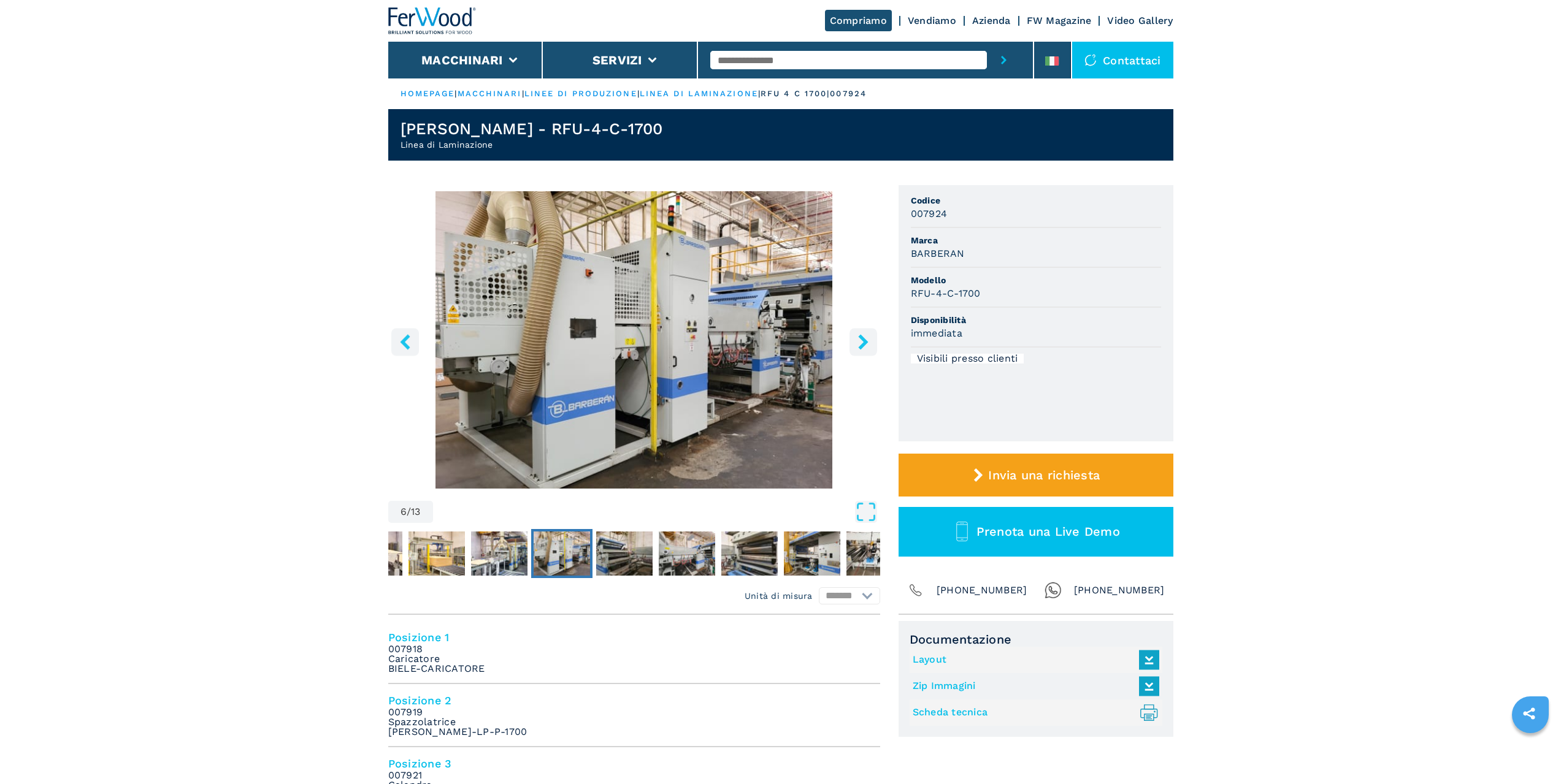
click at [858, 342] on icon "right-button" at bounding box center [863, 342] width 16 height 16
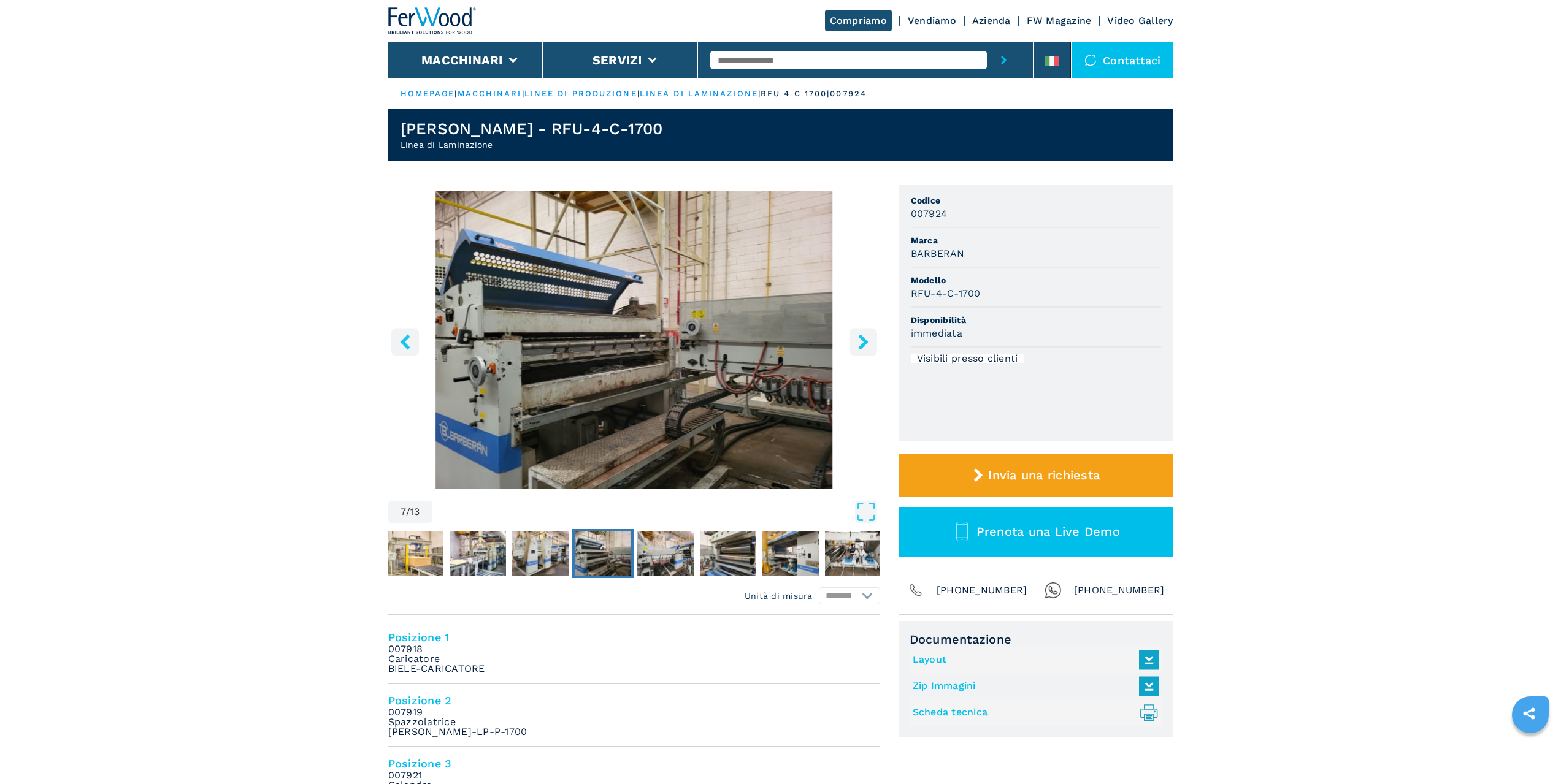
click at [858, 342] on icon "right-button" at bounding box center [863, 342] width 16 height 16
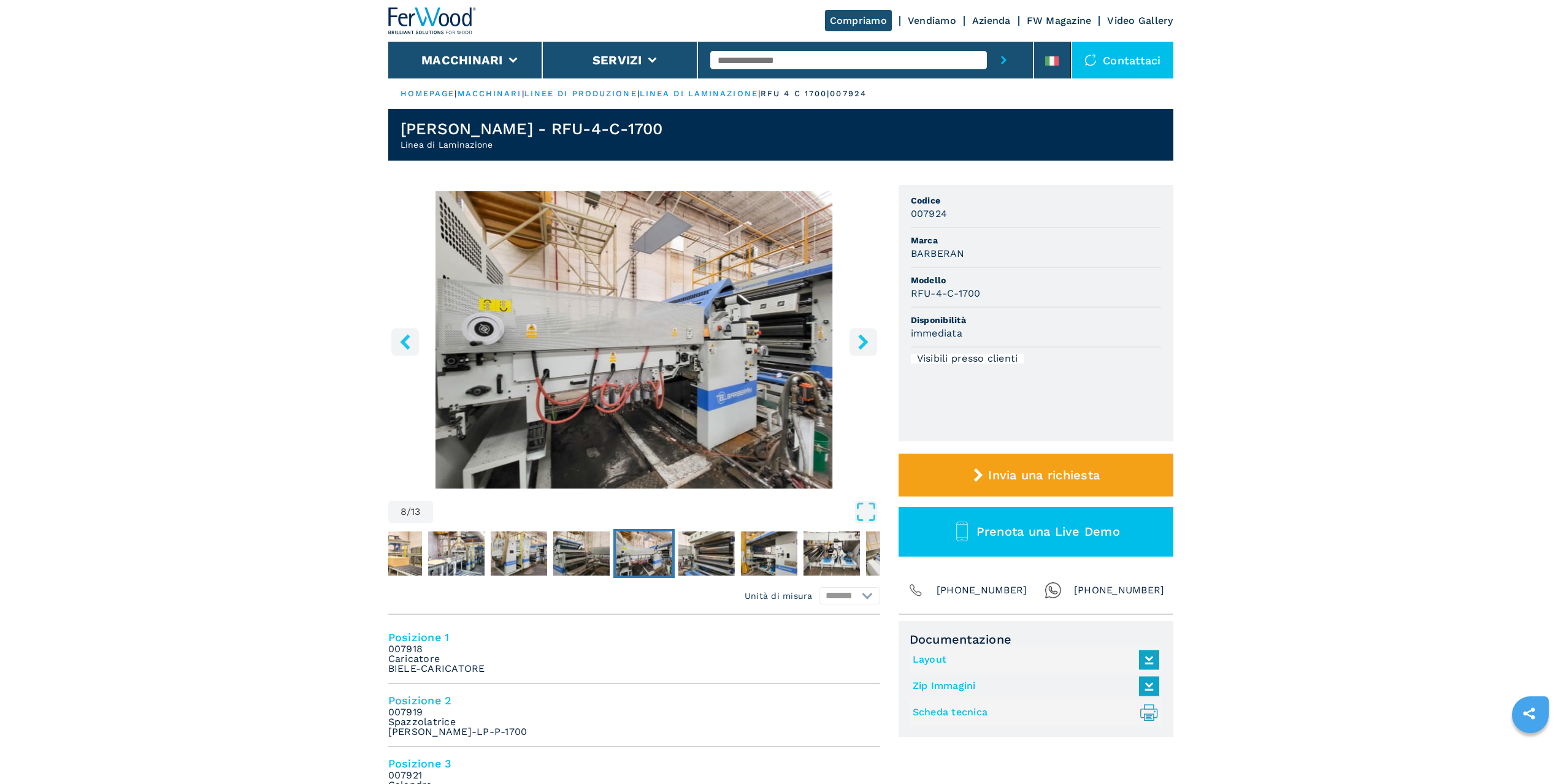
click at [858, 342] on icon "right-button" at bounding box center [863, 342] width 16 height 16
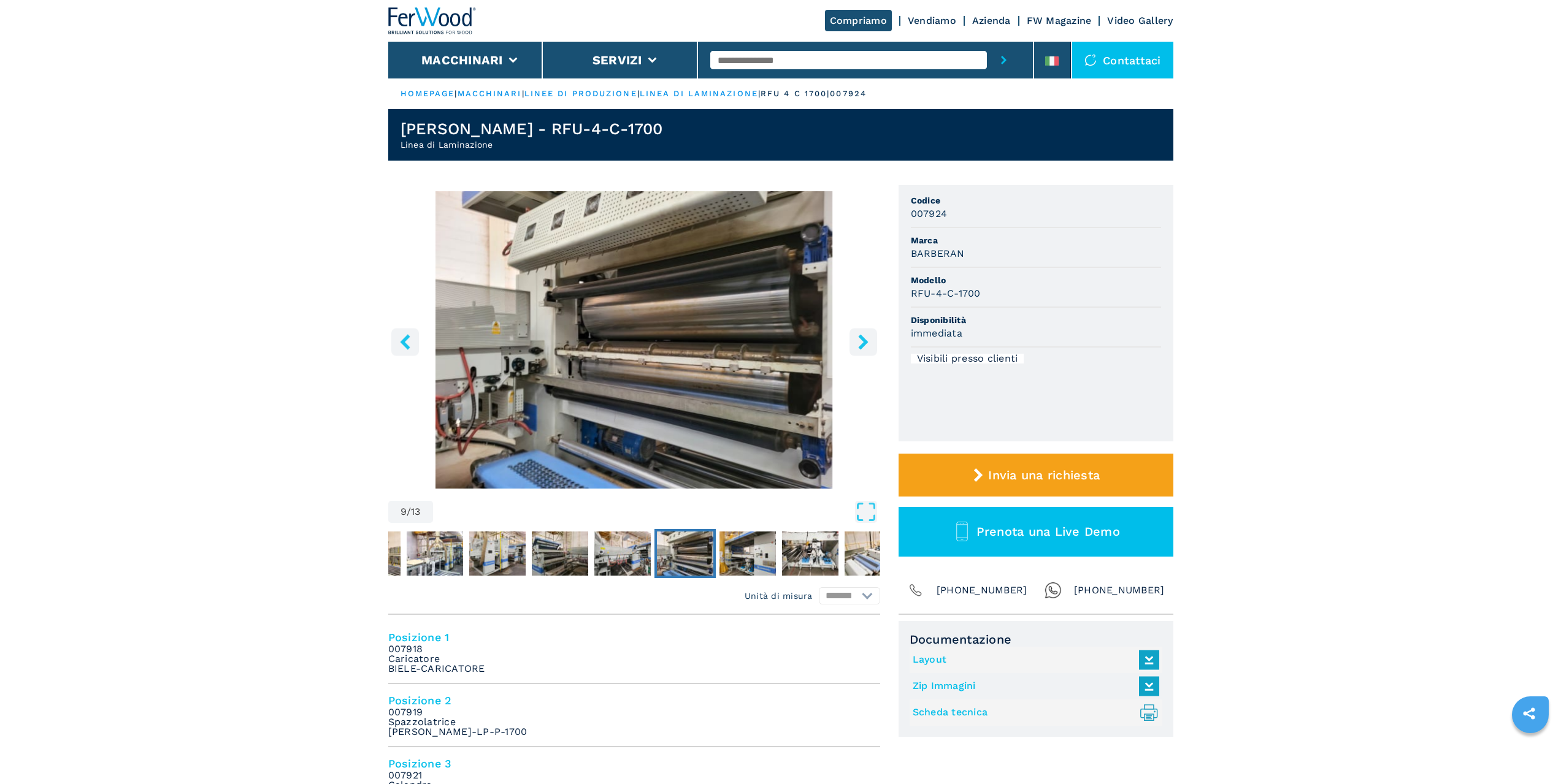
click at [858, 342] on icon "right-button" at bounding box center [863, 342] width 16 height 16
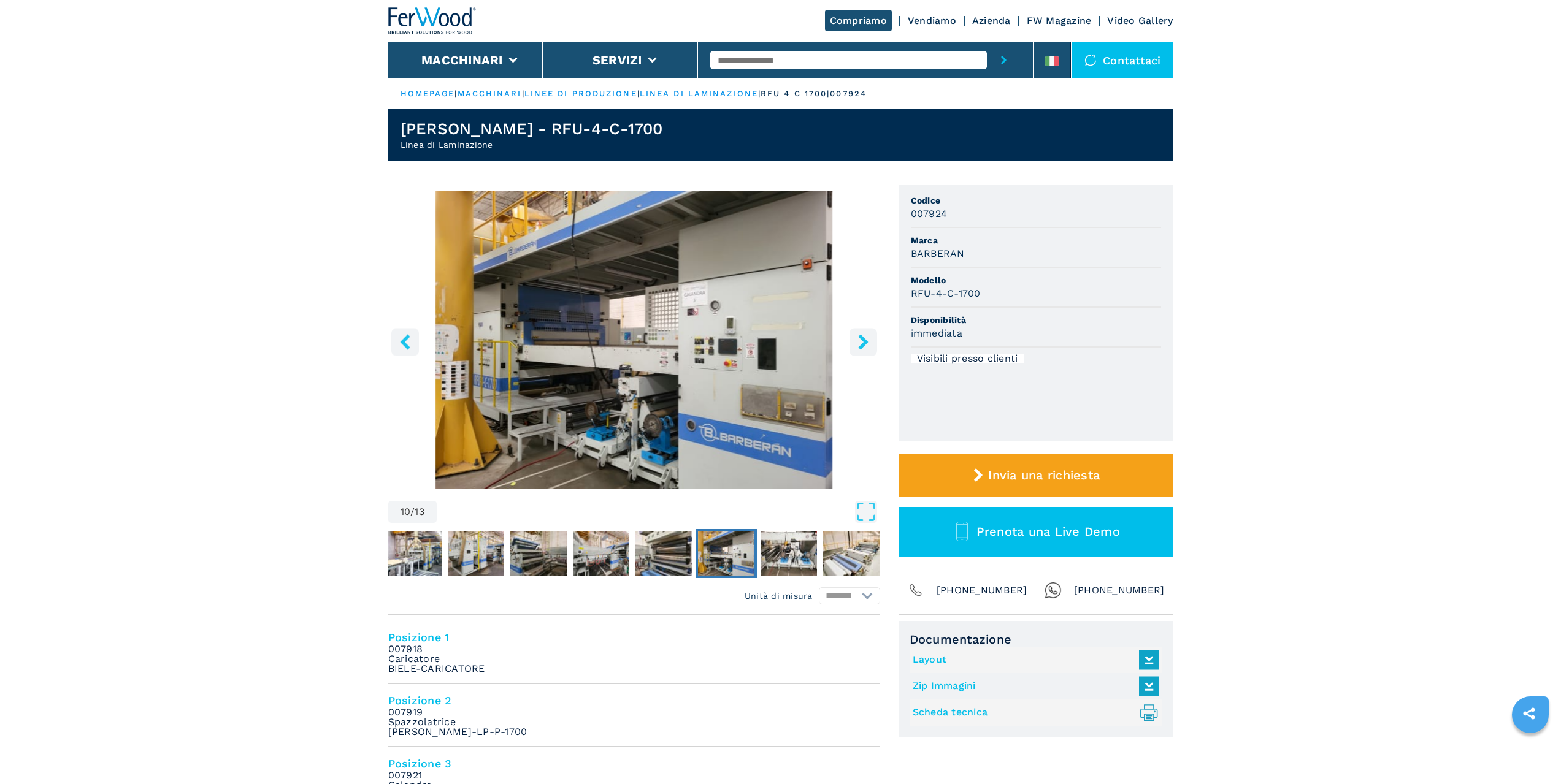
click at [858, 342] on icon "right-button" at bounding box center [863, 342] width 16 height 16
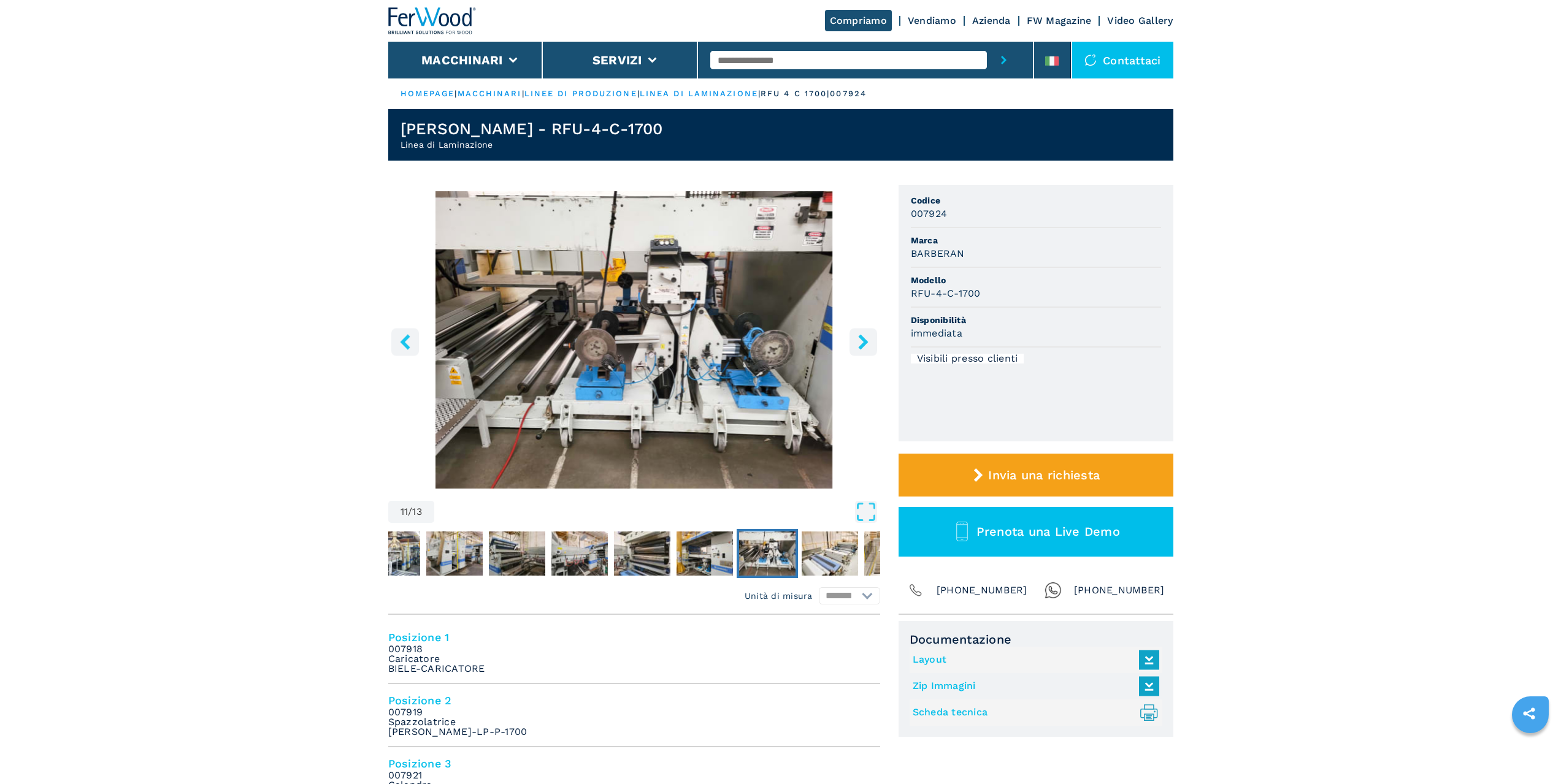
click at [858, 342] on icon "right-button" at bounding box center [863, 342] width 16 height 16
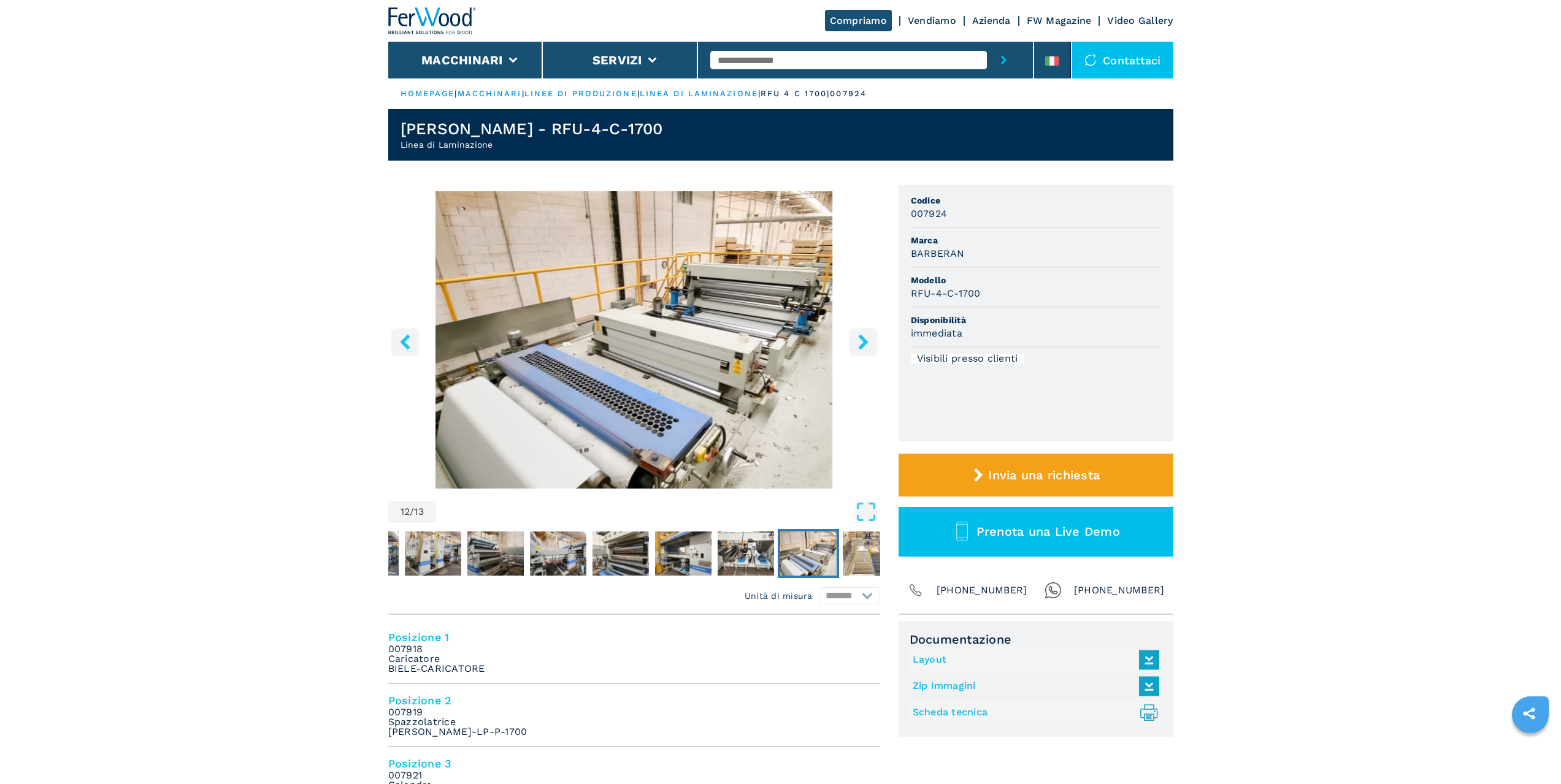
click at [858, 342] on icon "right-button" at bounding box center [863, 342] width 16 height 16
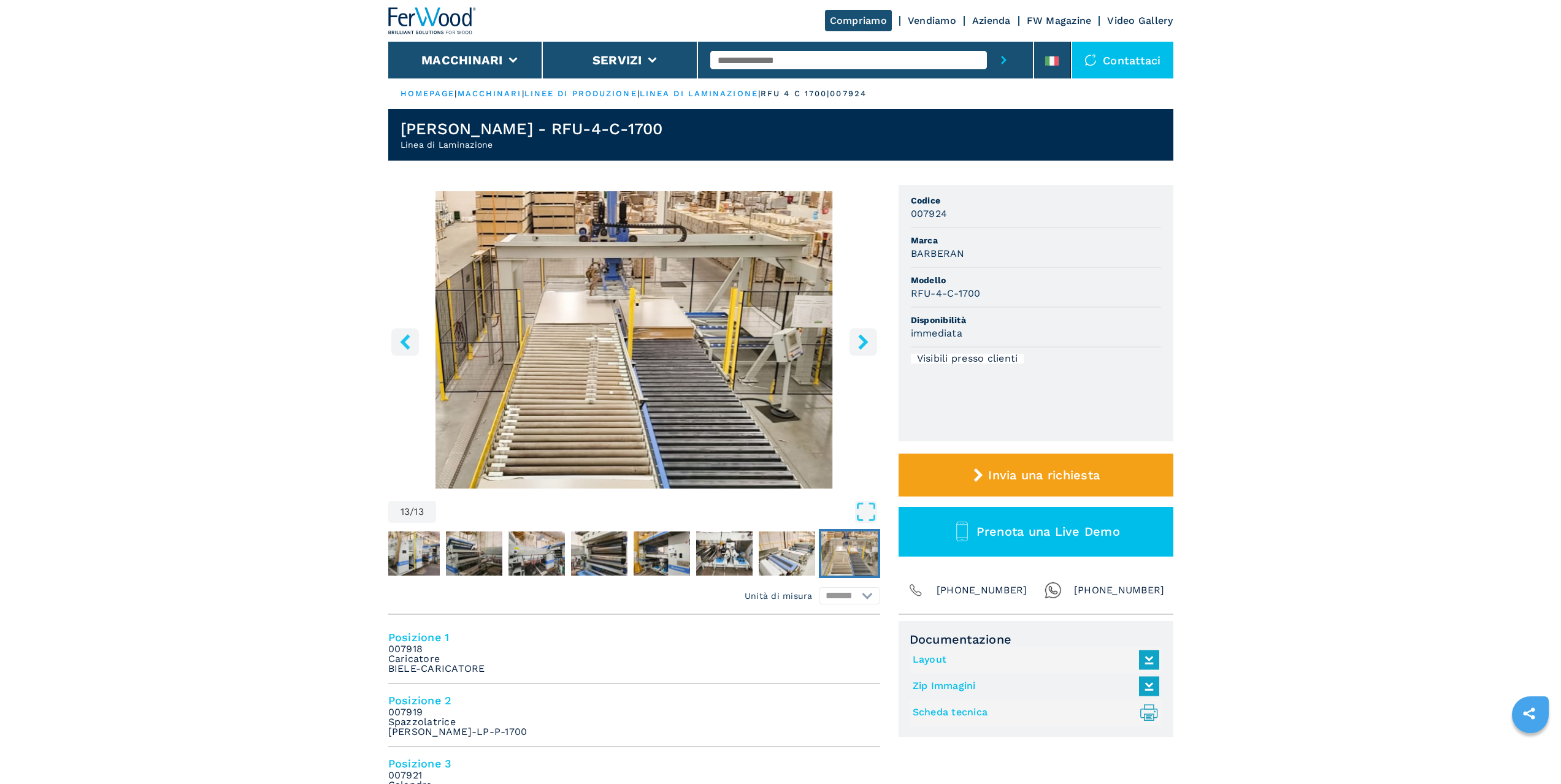
click at [858, 342] on icon "right-button" at bounding box center [863, 342] width 16 height 16
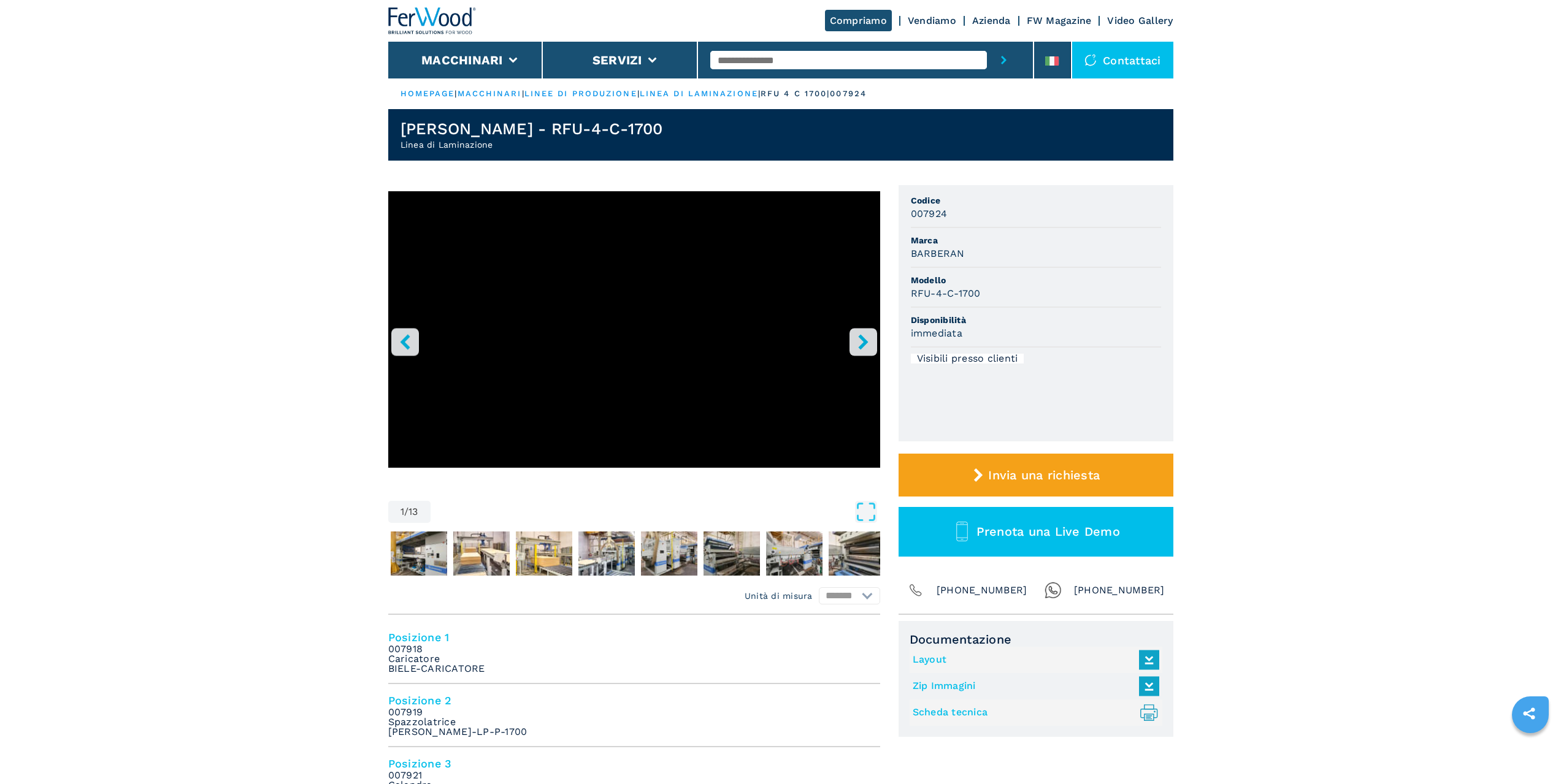
click at [858, 342] on icon "right-button" at bounding box center [863, 342] width 16 height 16
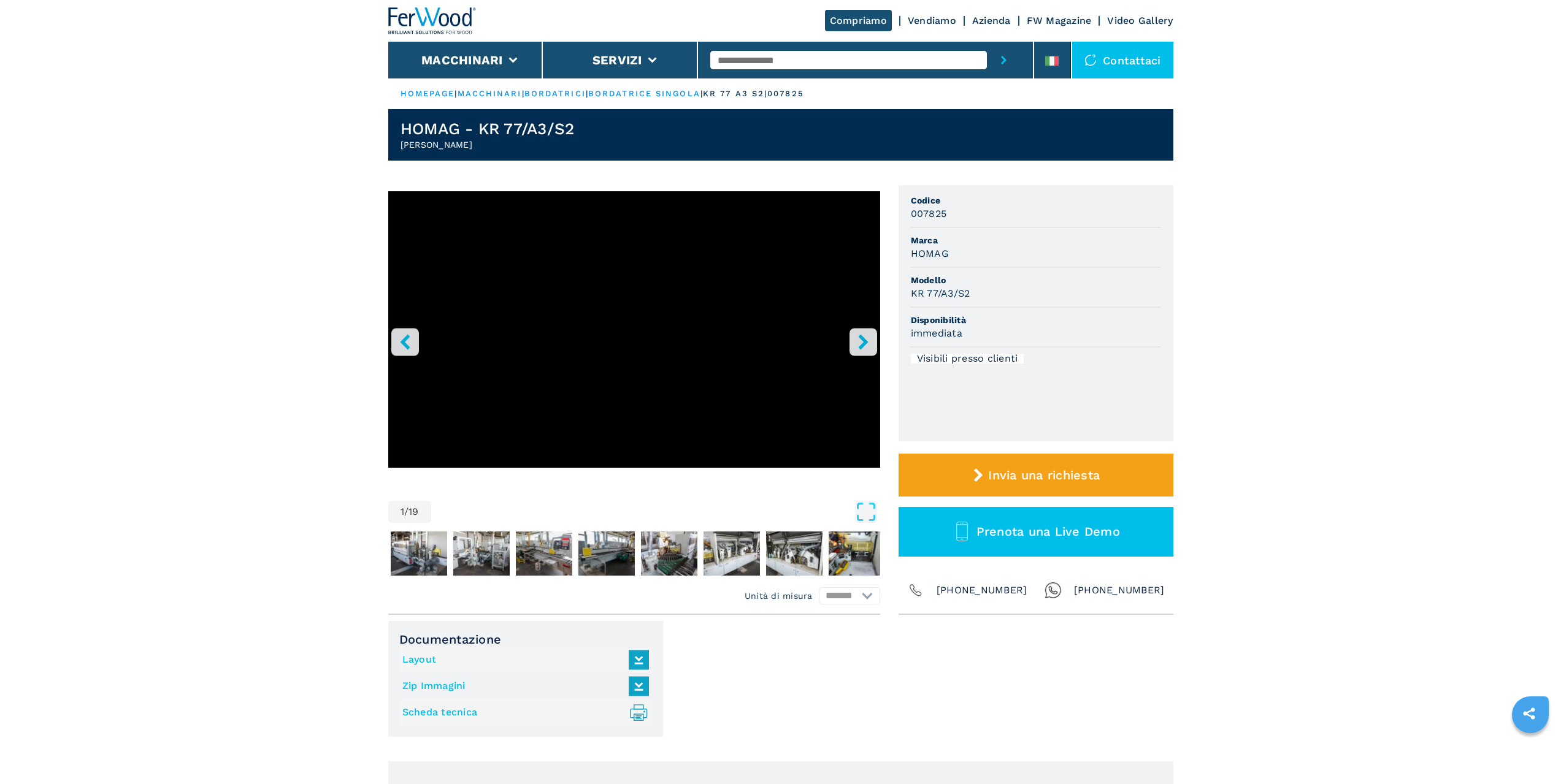
click at [521, 41] on div "Compriamo Vendiamo Azienda FW Magazine Video Gallery" at bounding box center [780, 20] width 785 height 42
click at [526, 52] on li "Macchinari" at bounding box center [466, 60] width 156 height 37
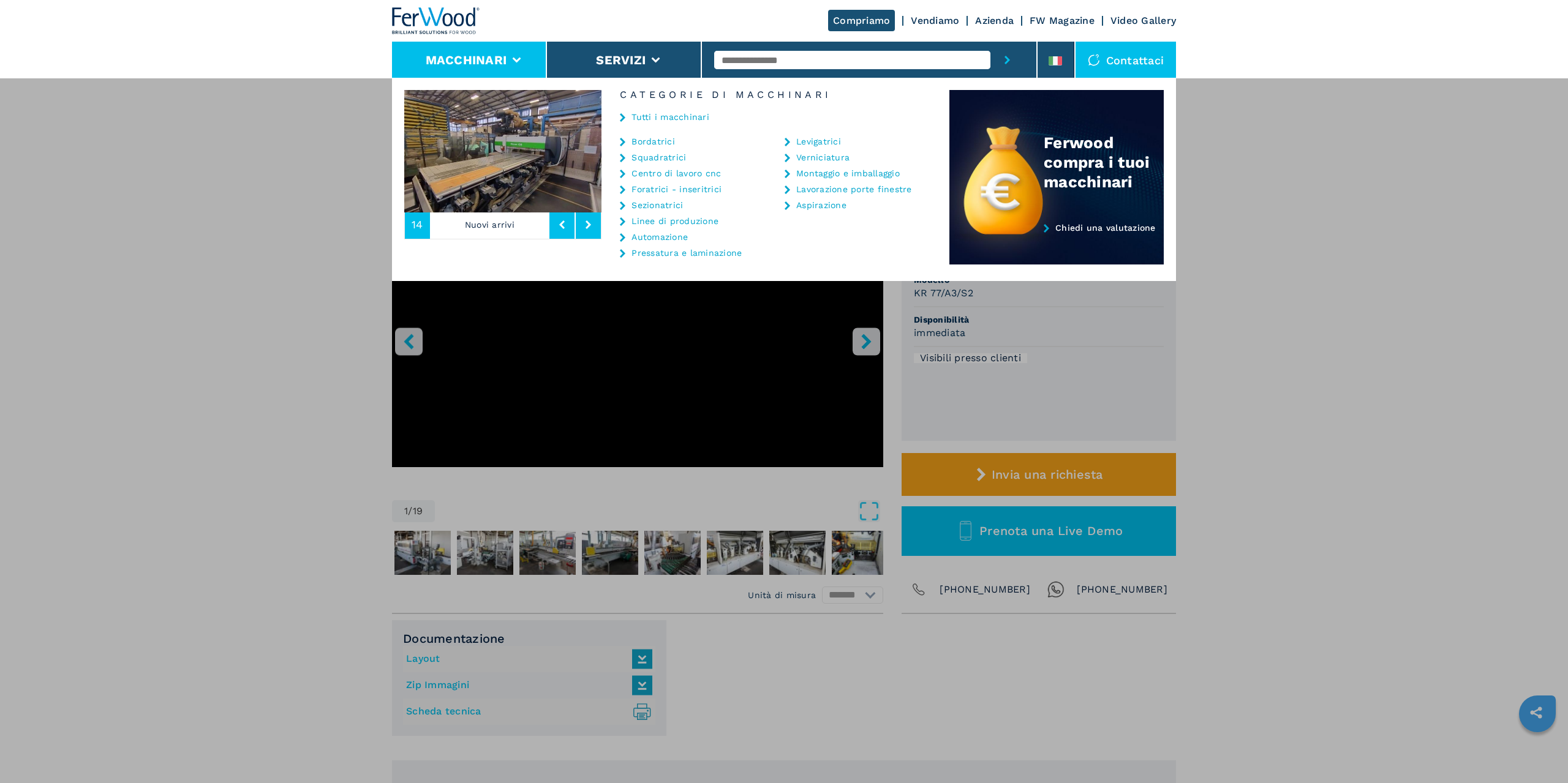
click at [696, 249] on link "Pressatura e laminazione" at bounding box center [687, 252] width 111 height 9
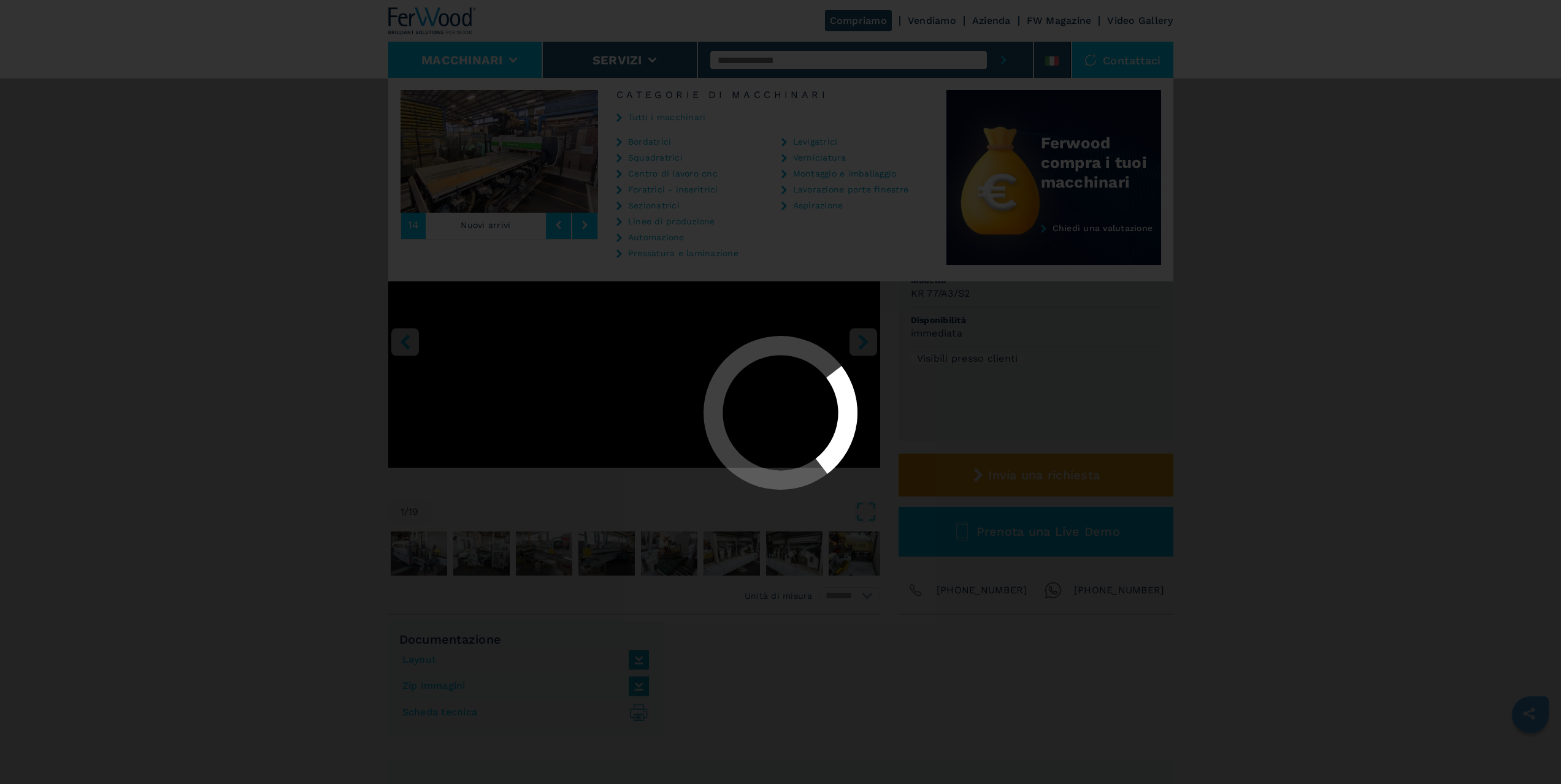
select select "**********"
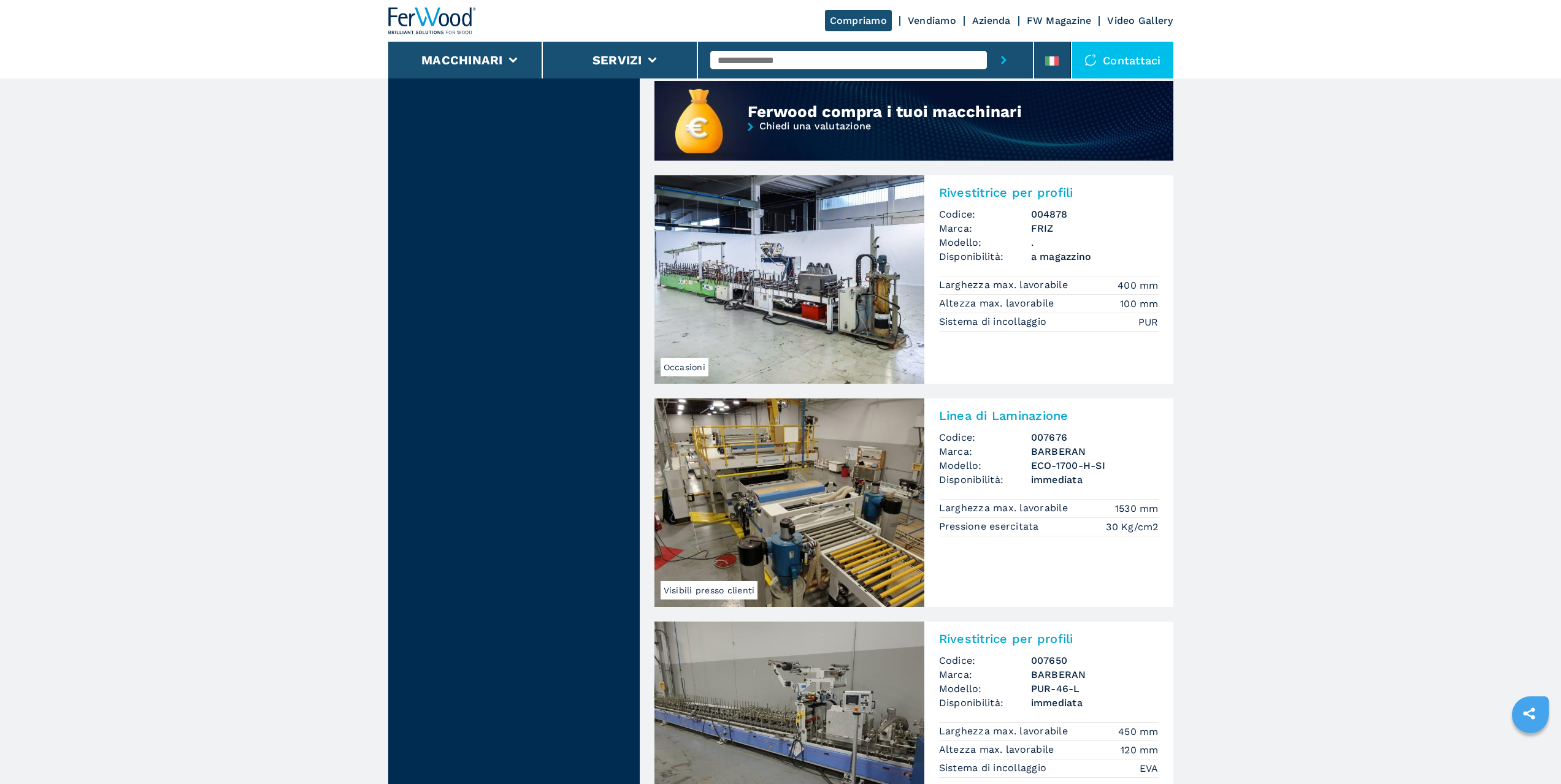
scroll to position [981, 0]
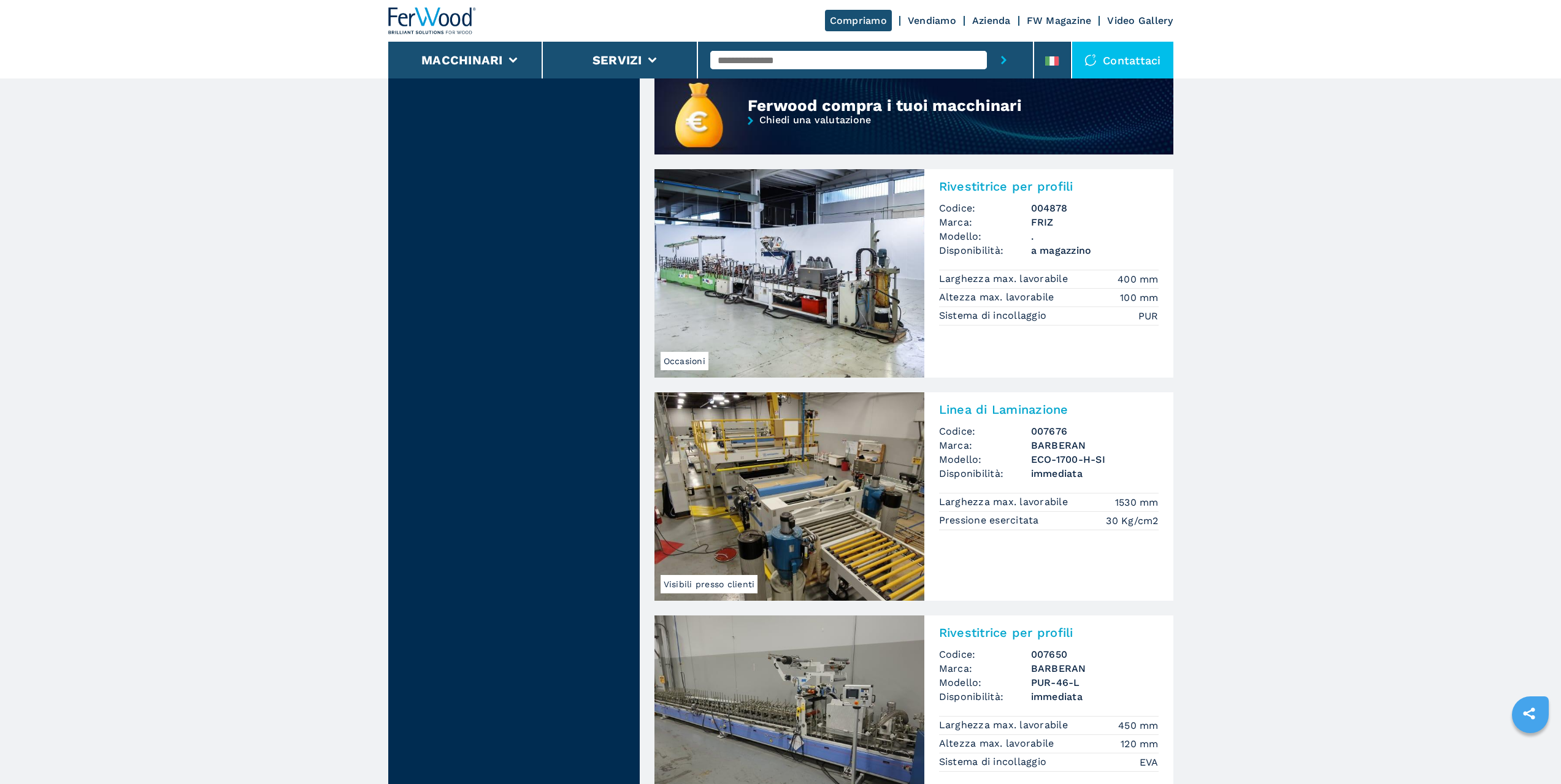
click at [818, 519] on img at bounding box center [789, 496] width 270 height 209
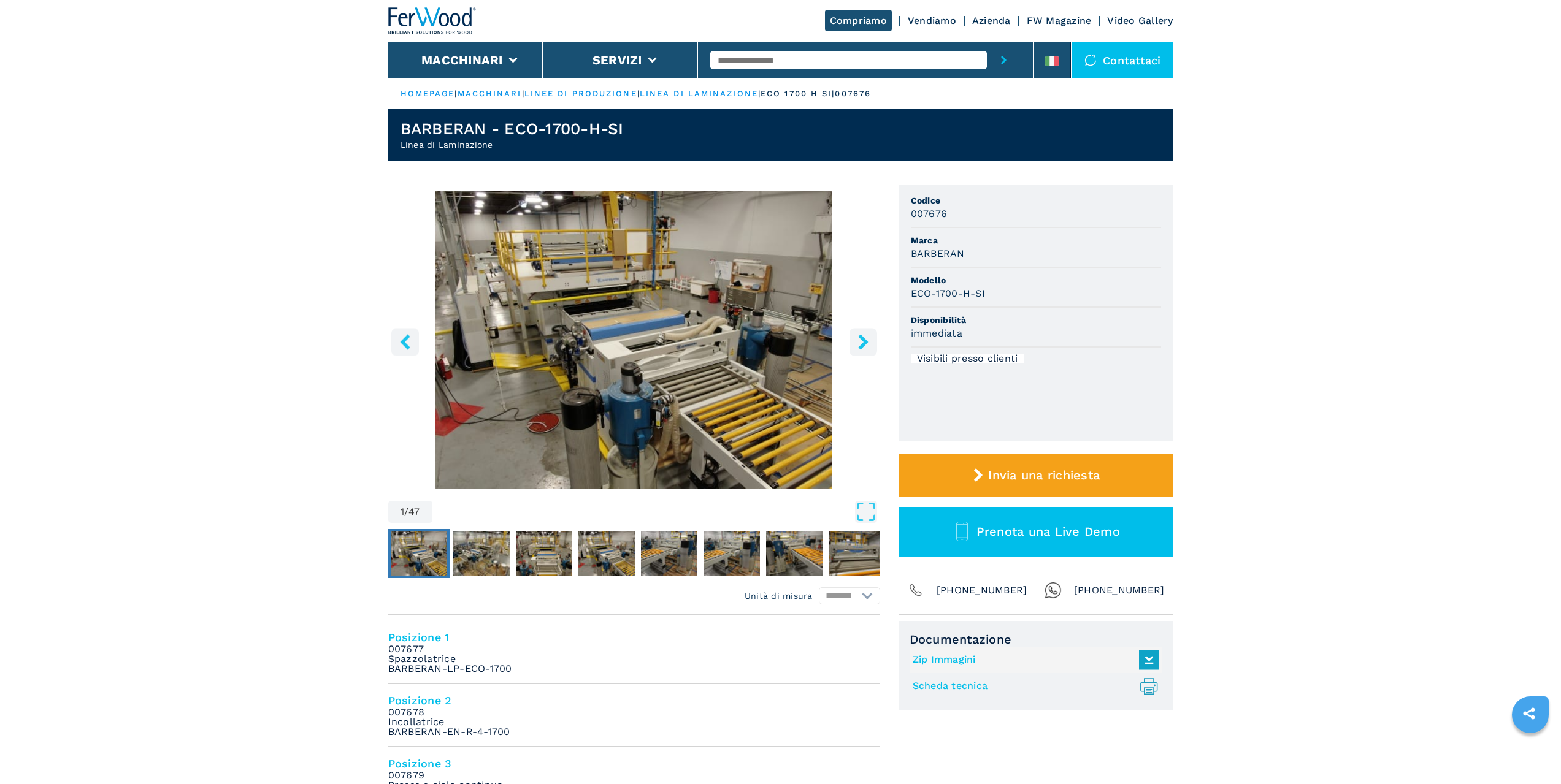
click at [858, 341] on icon "right-button" at bounding box center [863, 342] width 16 height 16
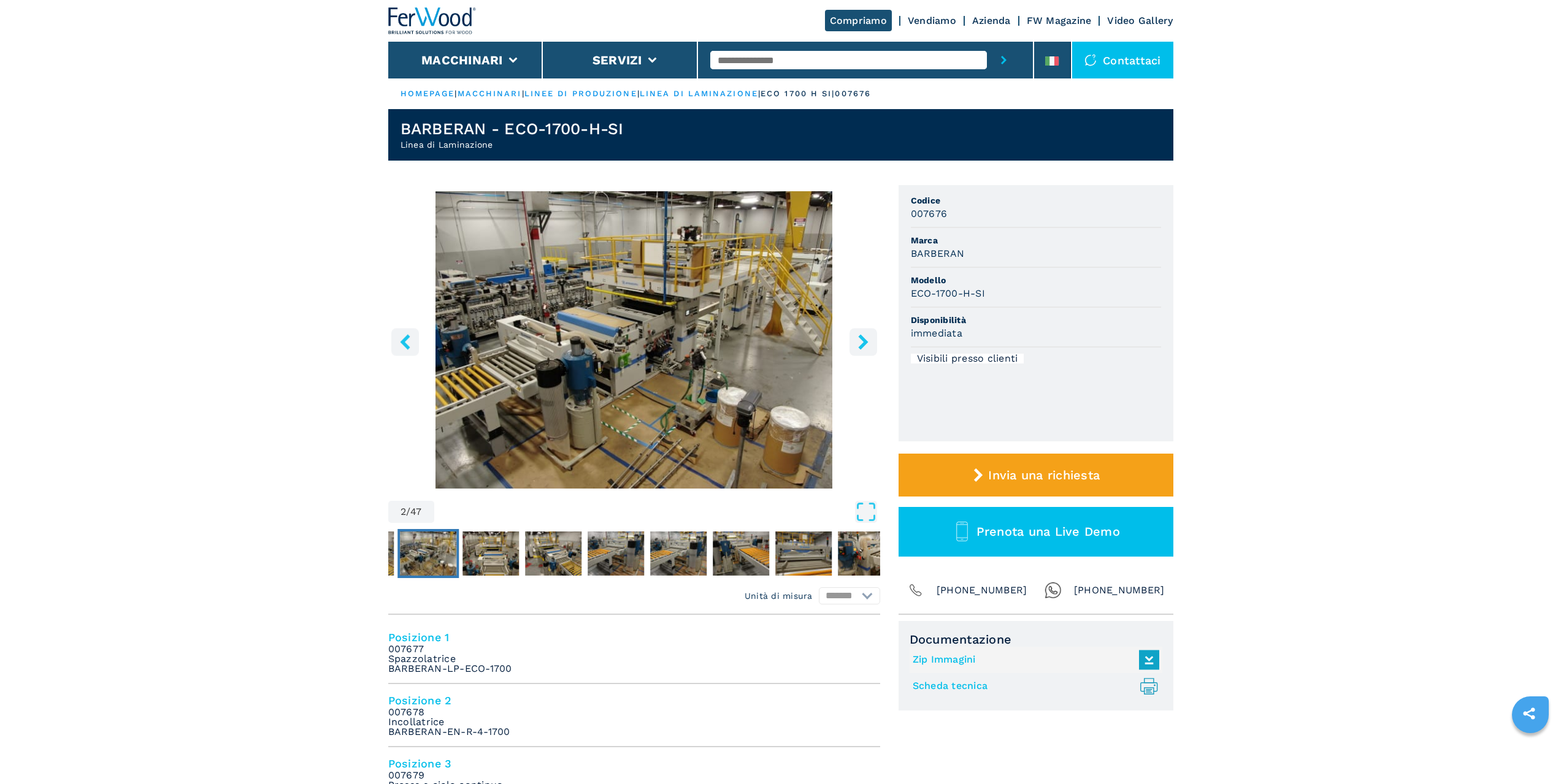
click at [858, 341] on icon "right-button" at bounding box center [863, 342] width 16 height 16
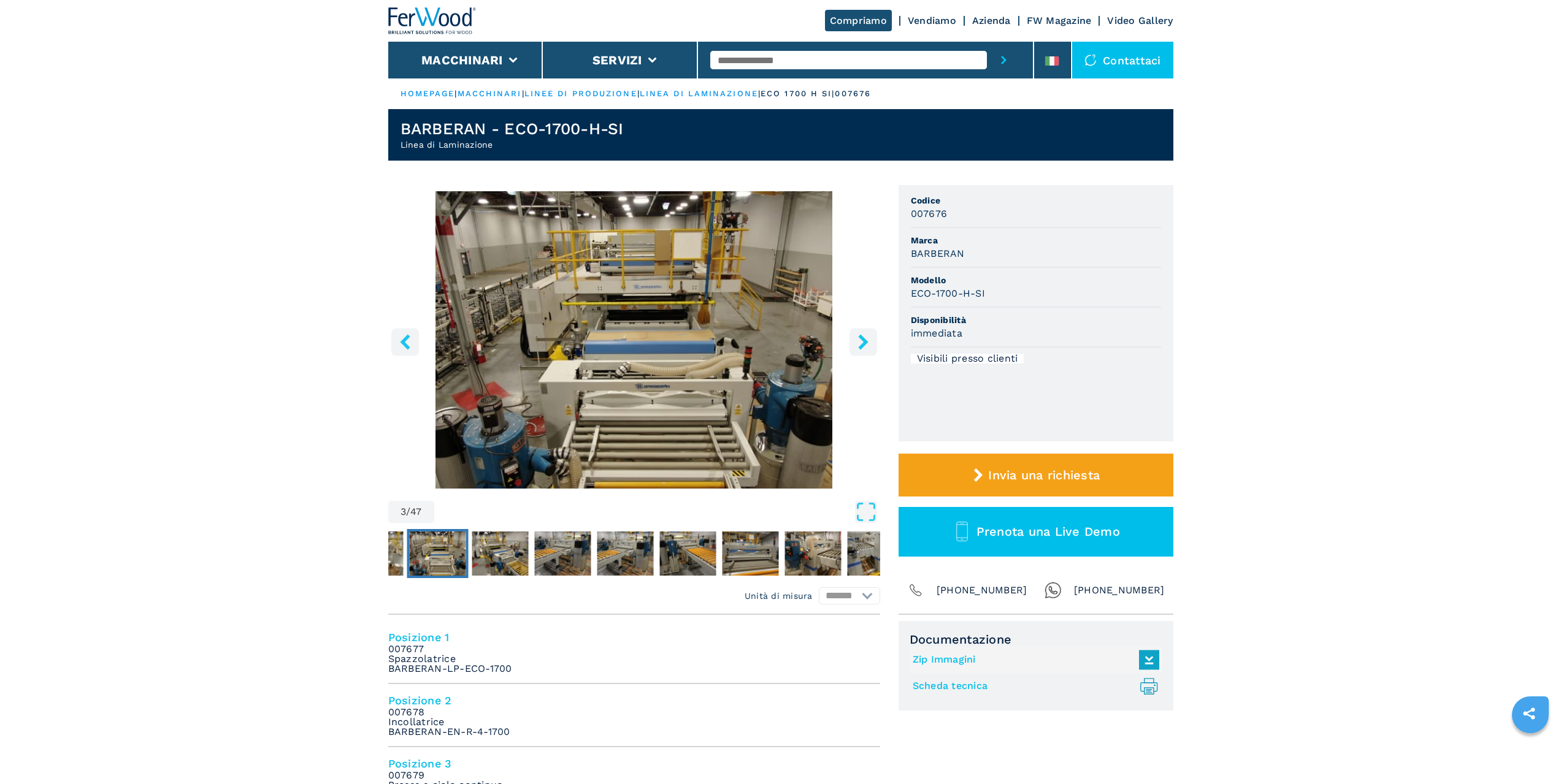
click at [858, 341] on icon "right-button" at bounding box center [863, 342] width 16 height 16
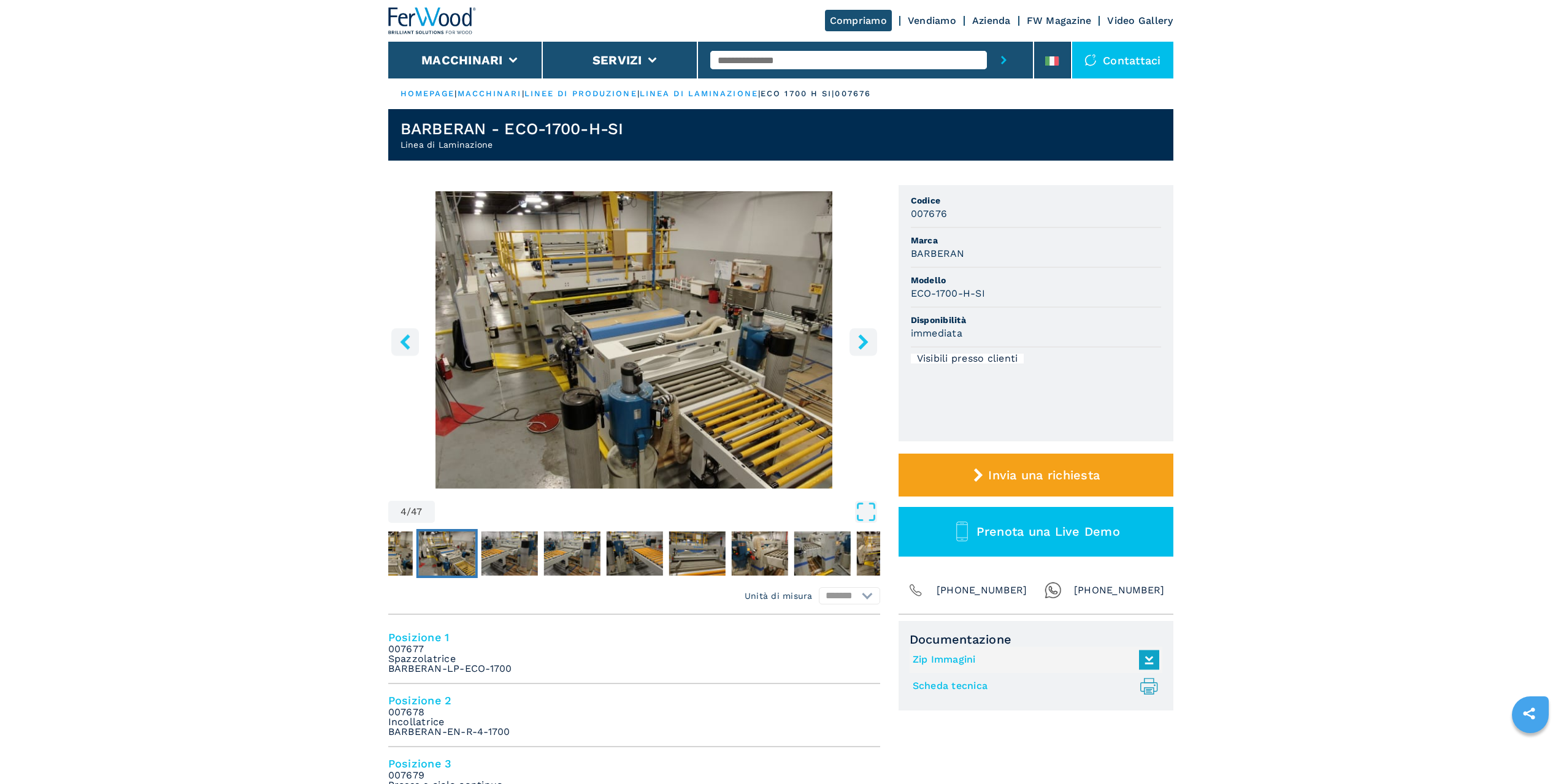
click at [858, 341] on icon "right-button" at bounding box center [863, 342] width 16 height 16
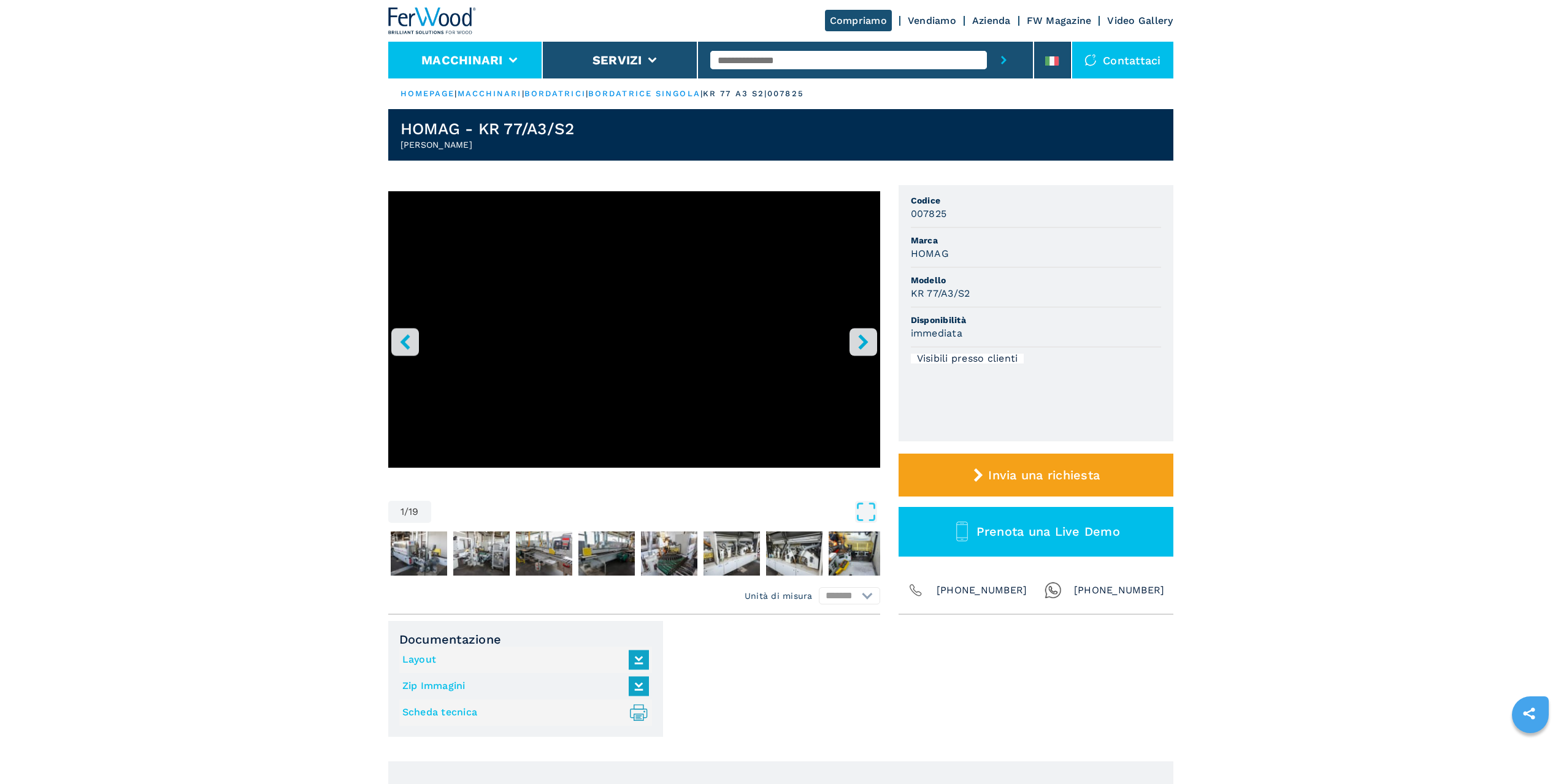
click at [460, 63] on button "Macchinari" at bounding box center [463, 59] width 82 height 15
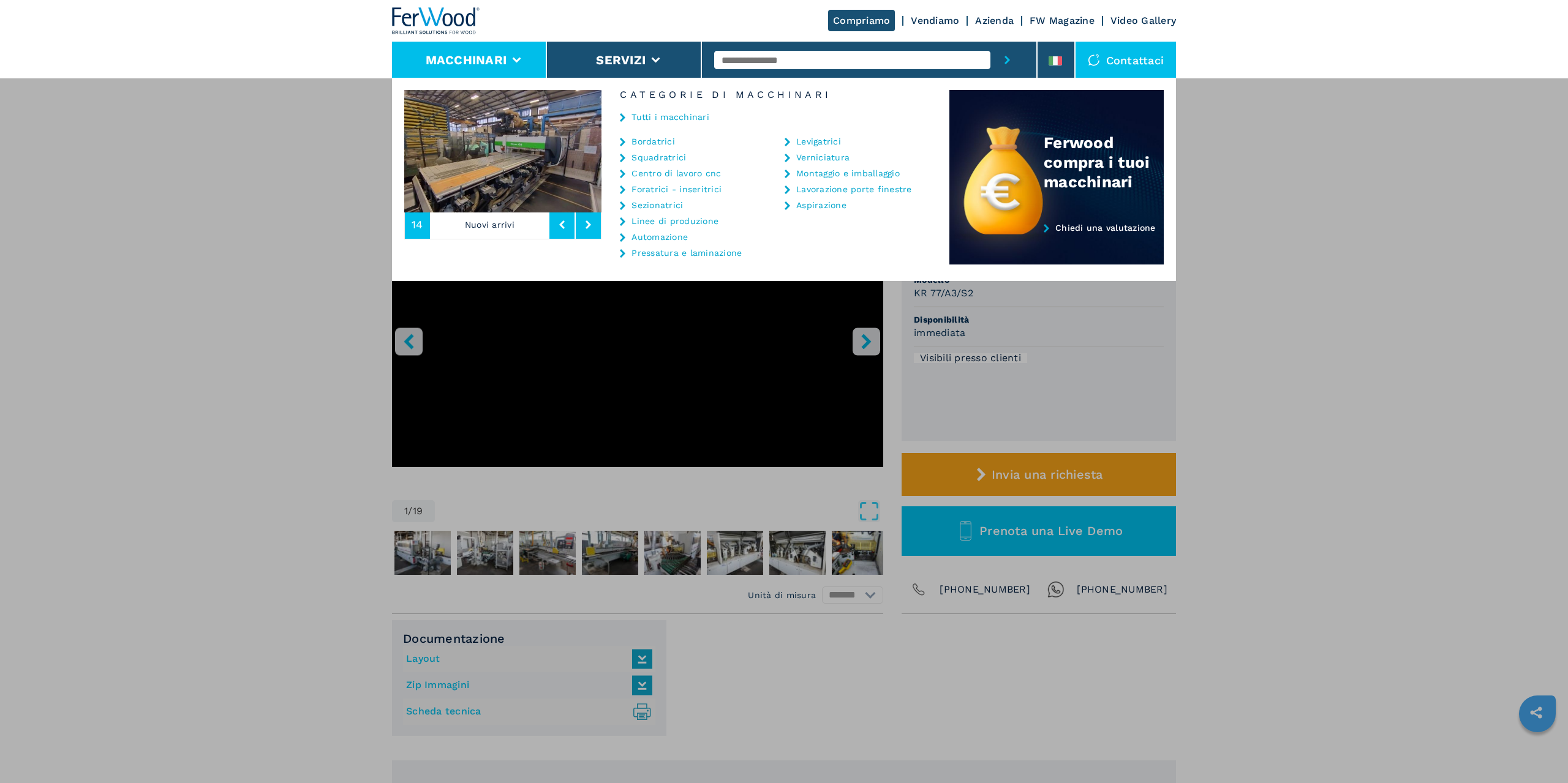
click at [698, 253] on link "Pressatura e laminazione" at bounding box center [687, 252] width 111 height 9
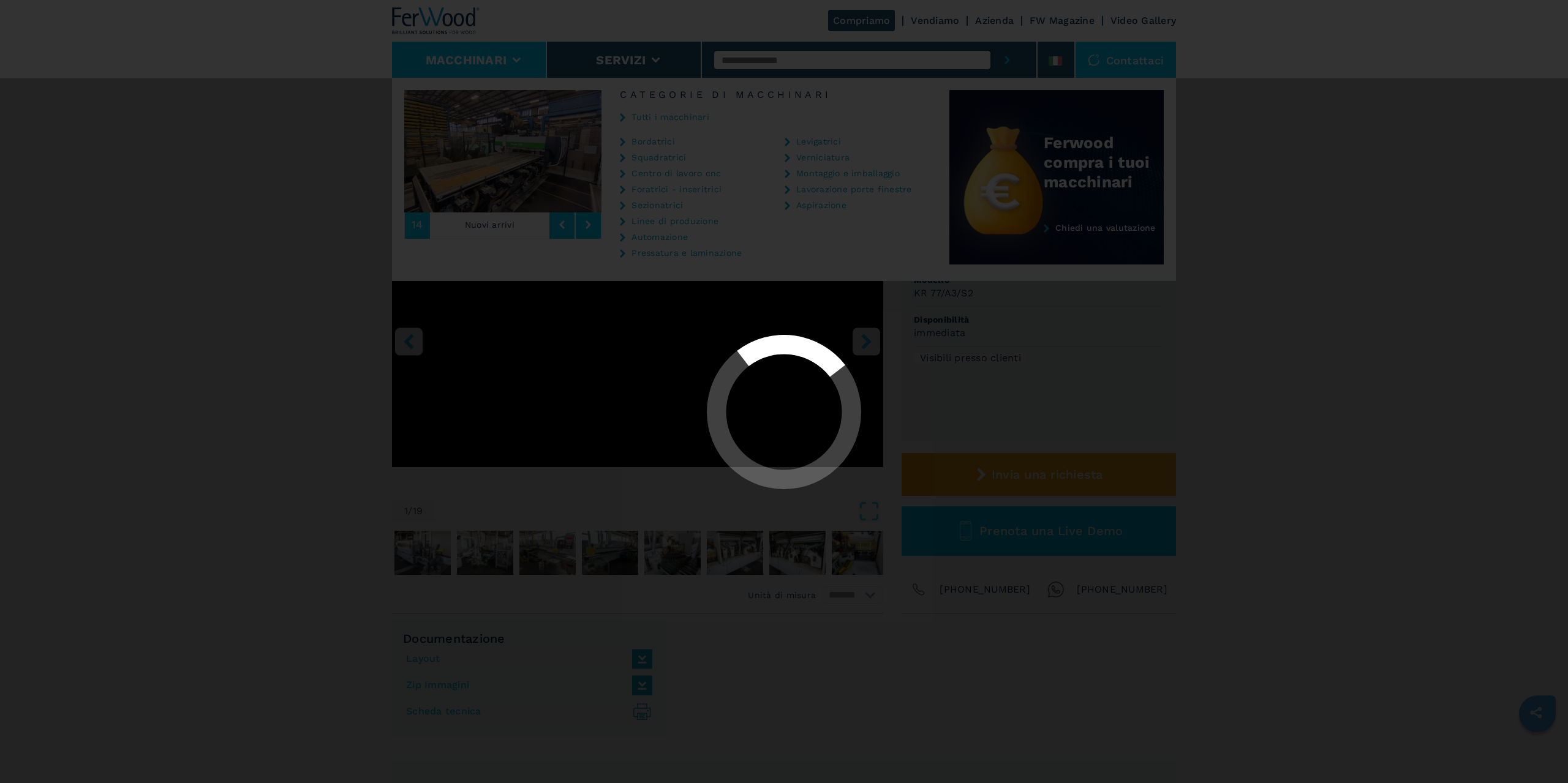
select select "**********"
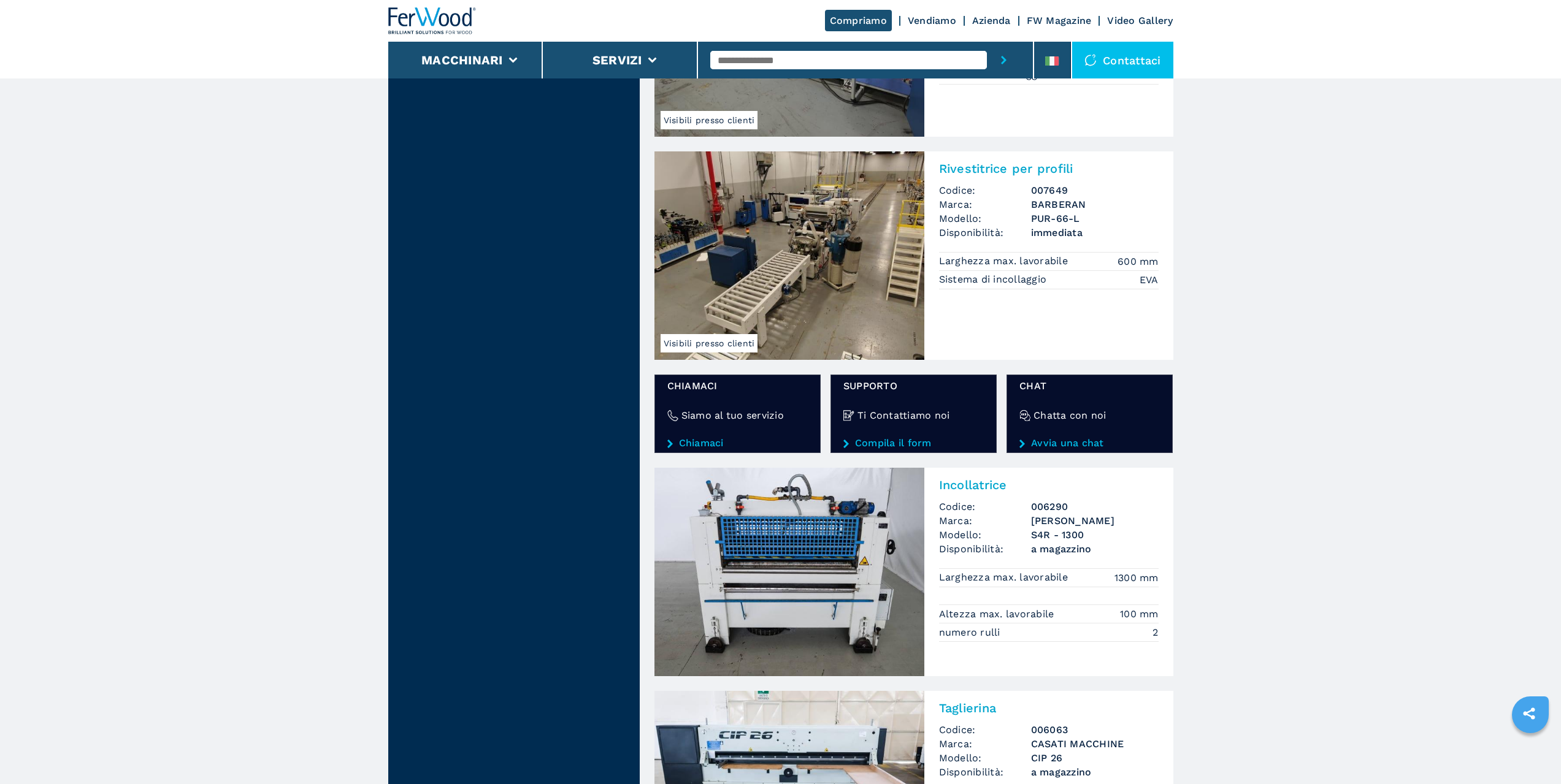
scroll to position [1778, 0]
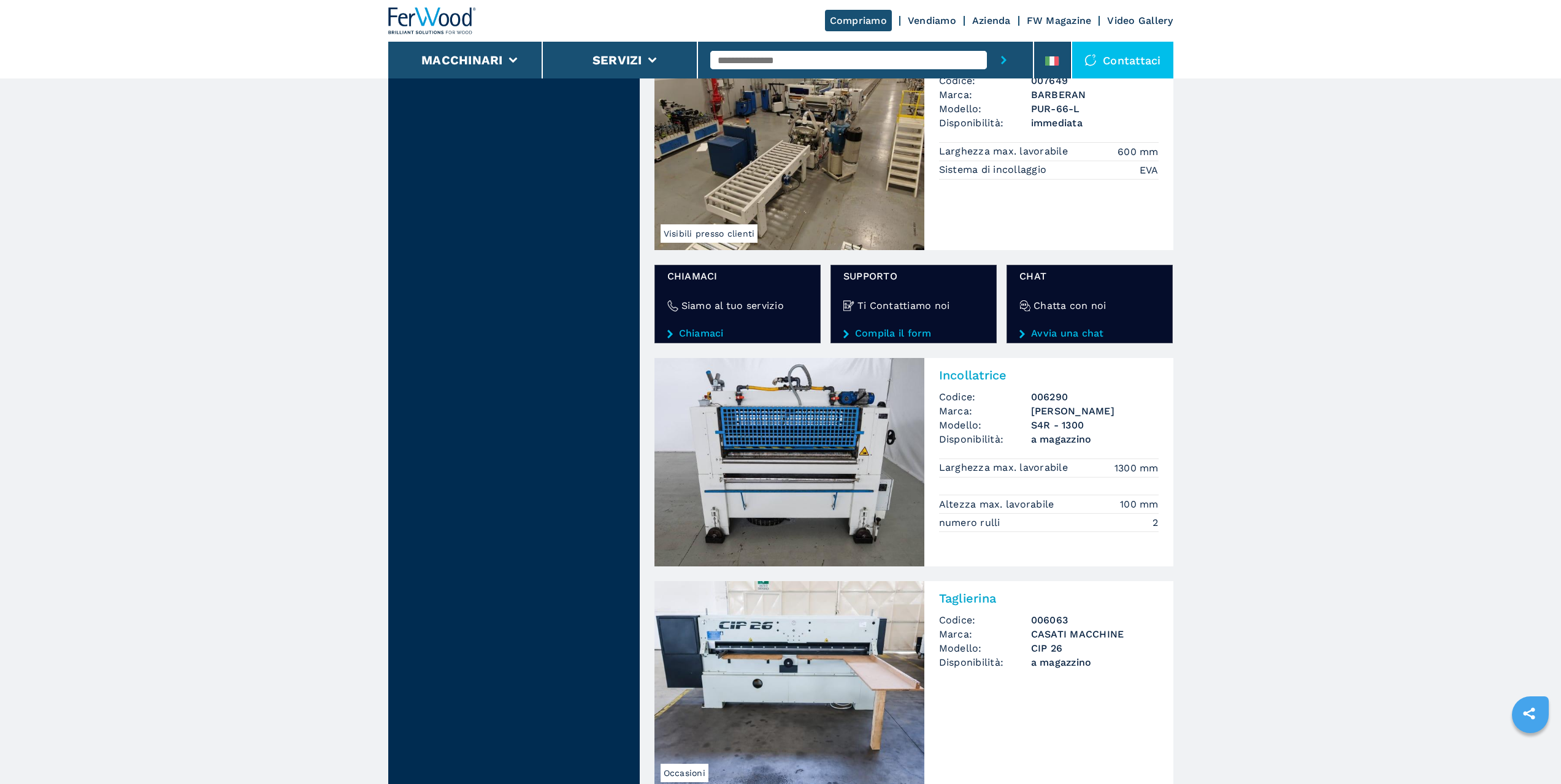
click at [827, 451] on img at bounding box center [789, 462] width 270 height 209
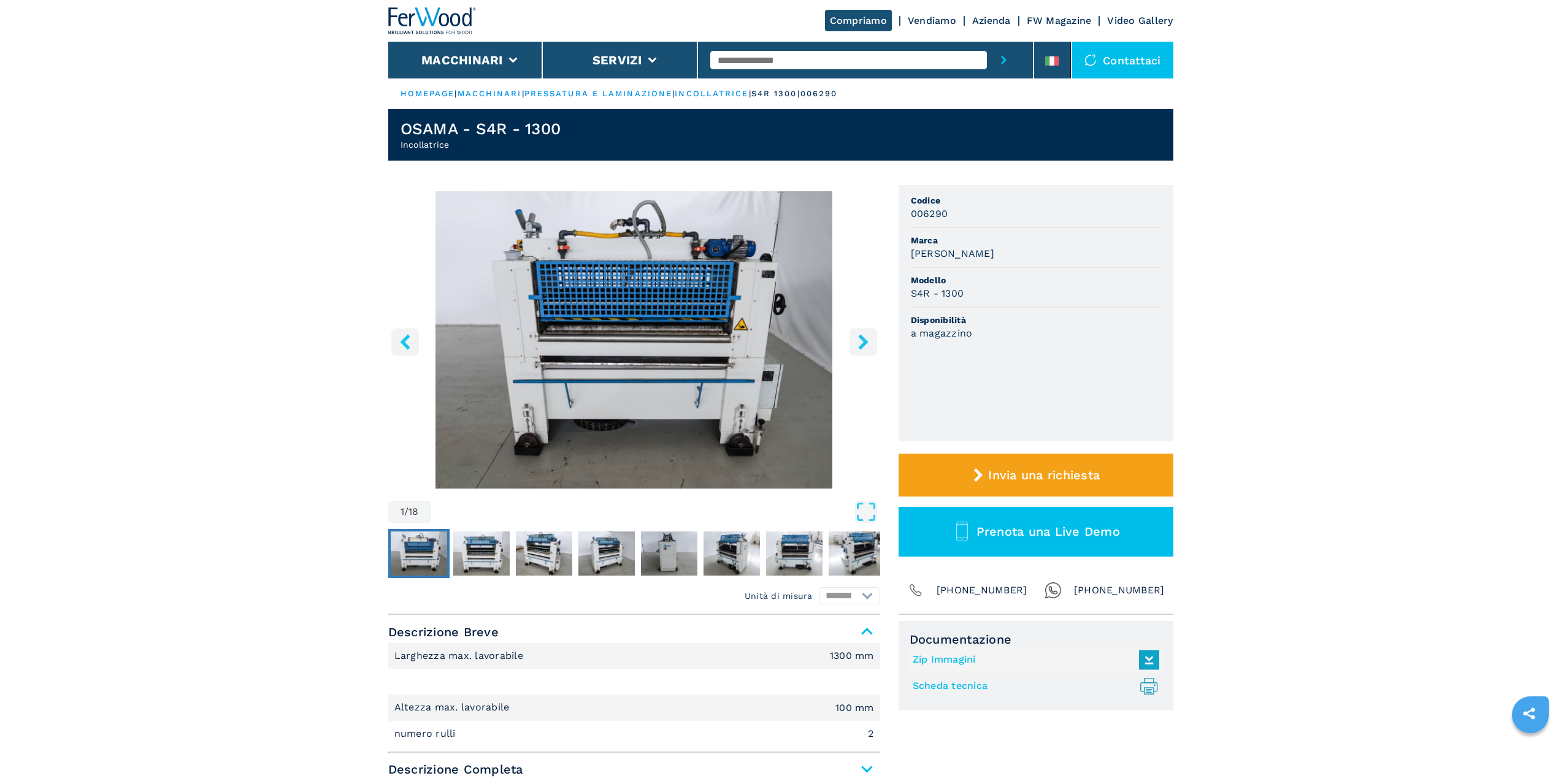
click at [415, 548] on img "Go to Slide 1" at bounding box center [419, 553] width 56 height 44
click at [469, 550] on img "Go to Slide 2" at bounding box center [481, 553] width 56 height 44
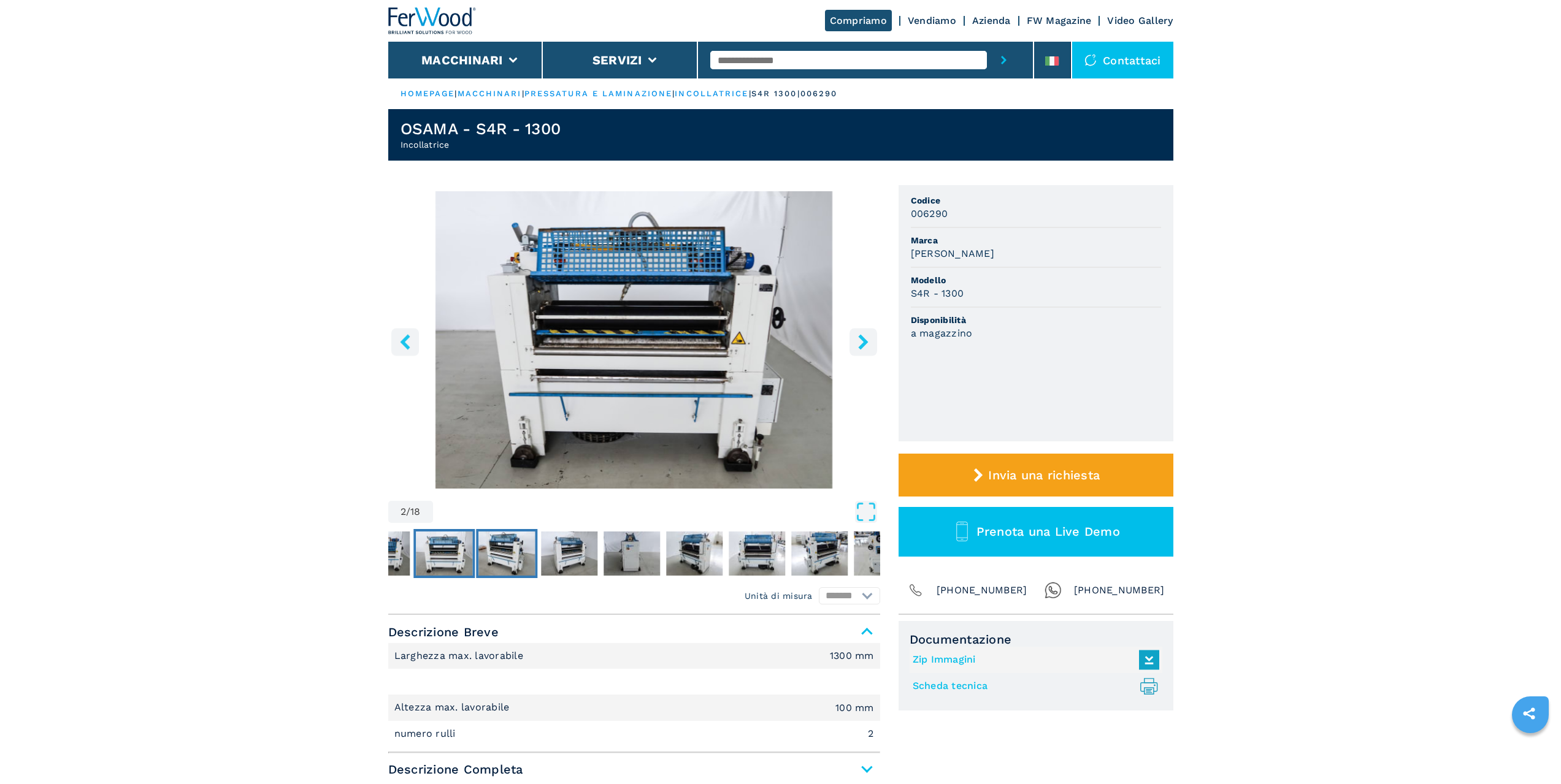
click at [504, 548] on img "Go to Slide 3" at bounding box center [506, 553] width 56 height 44
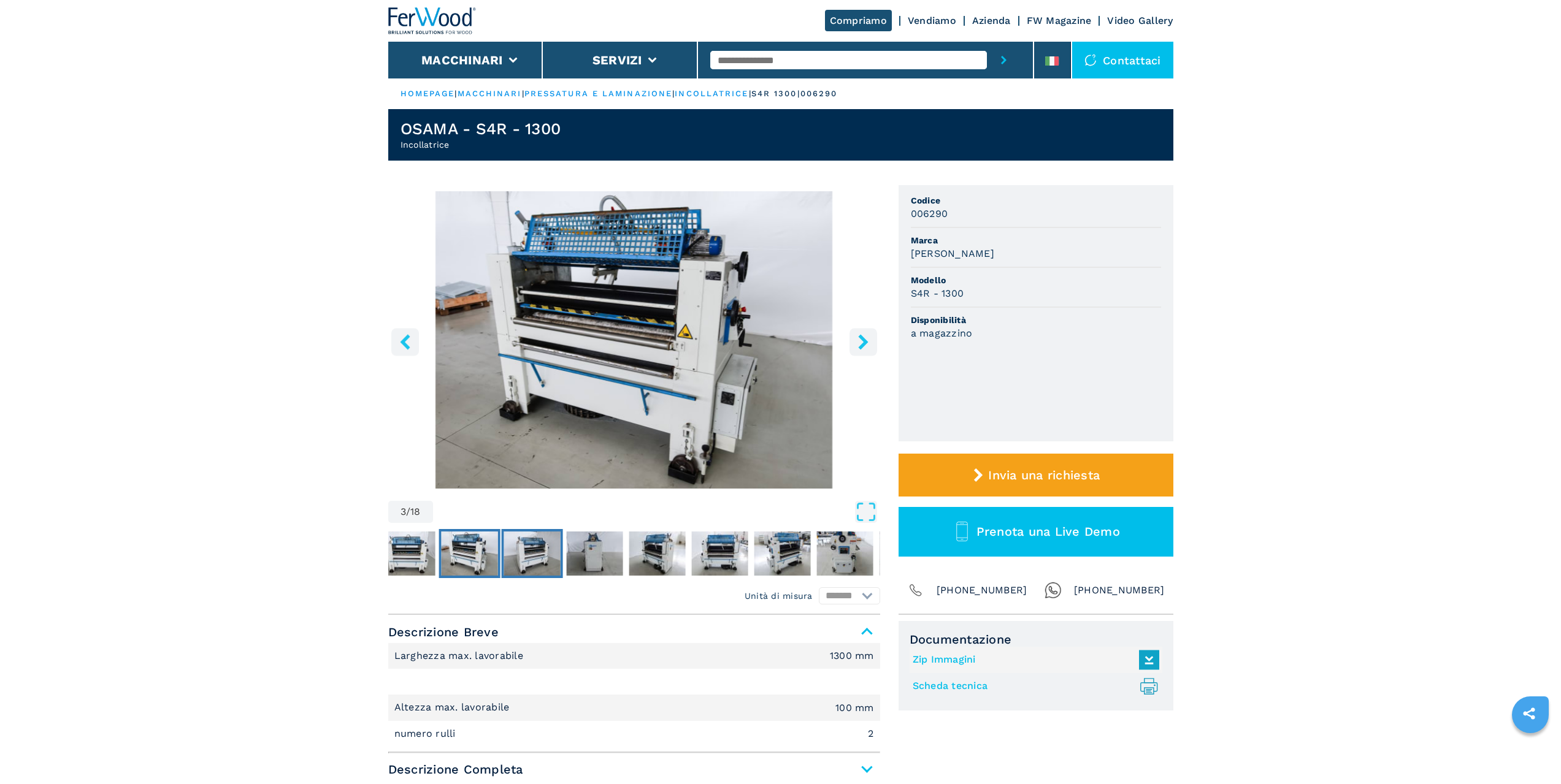
click at [548, 551] on img "Go to Slide 4" at bounding box center [532, 553] width 56 height 44
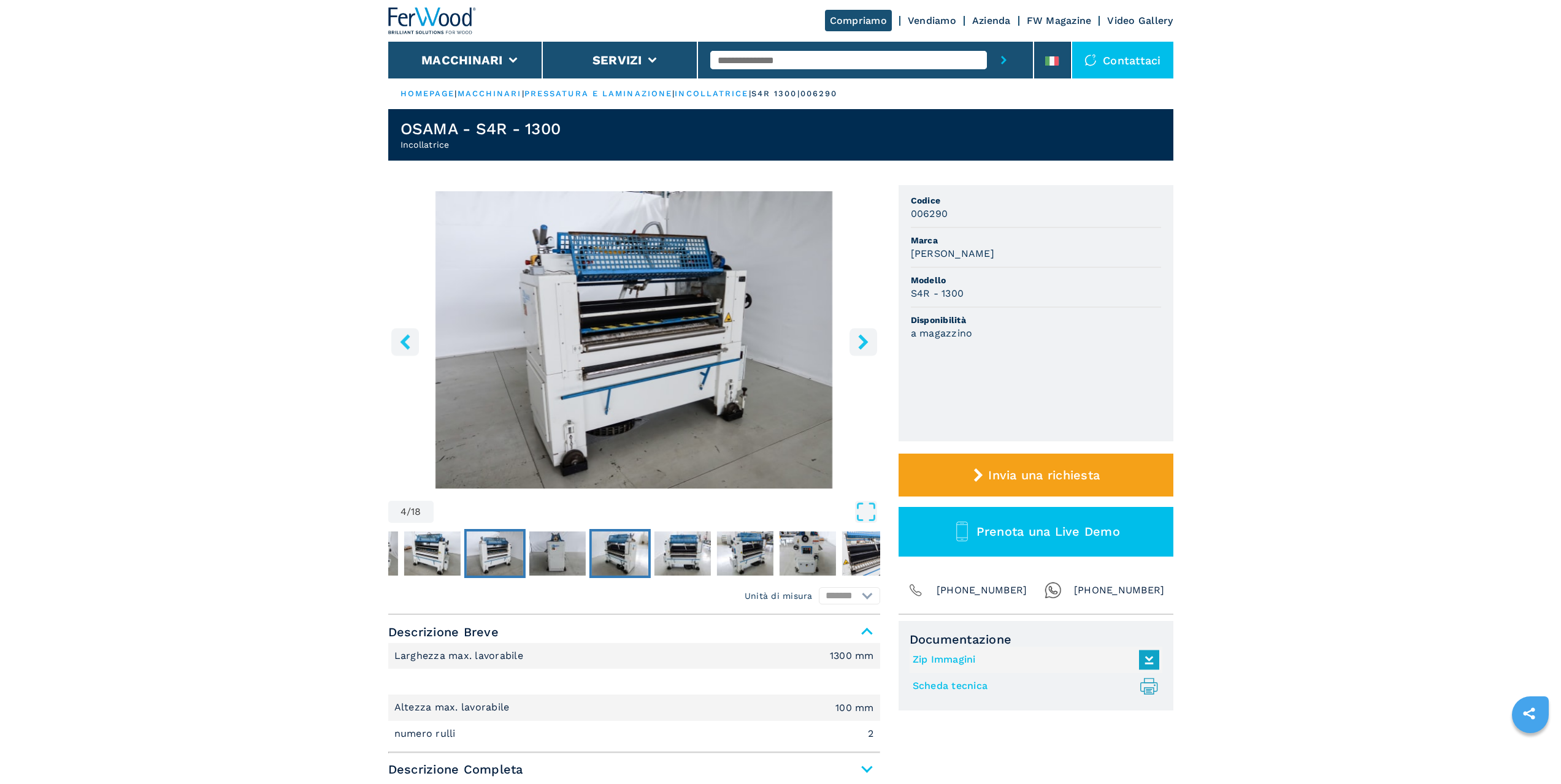
click at [623, 551] on img "Go to Slide 6" at bounding box center [619, 553] width 56 height 44
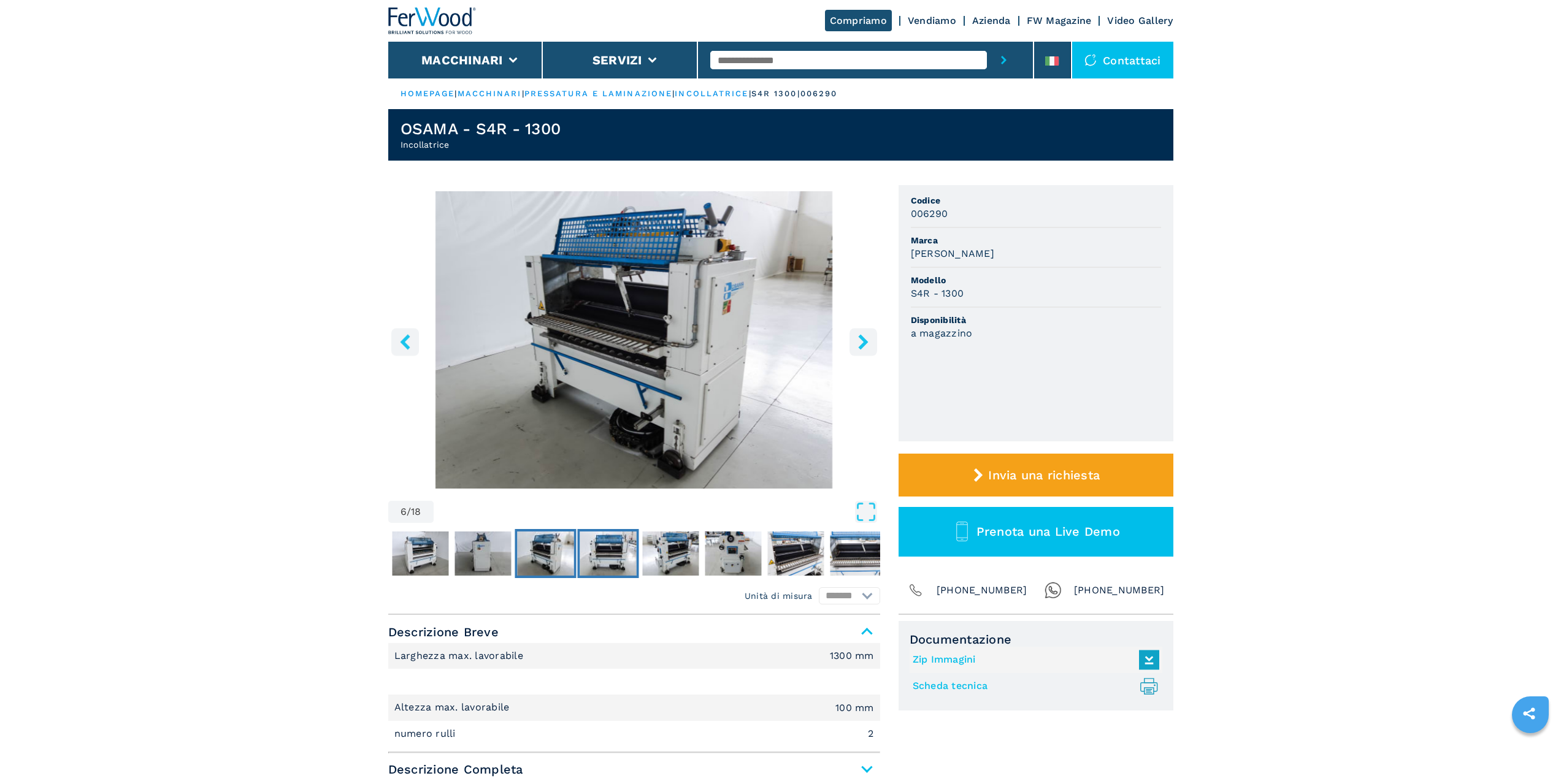
click at [660, 551] on nav "Thumbnail Navigation" at bounding box center [448, 554] width 492 height 49
click at [661, 342] on img "Go to Slide 6" at bounding box center [634, 340] width 492 height 297
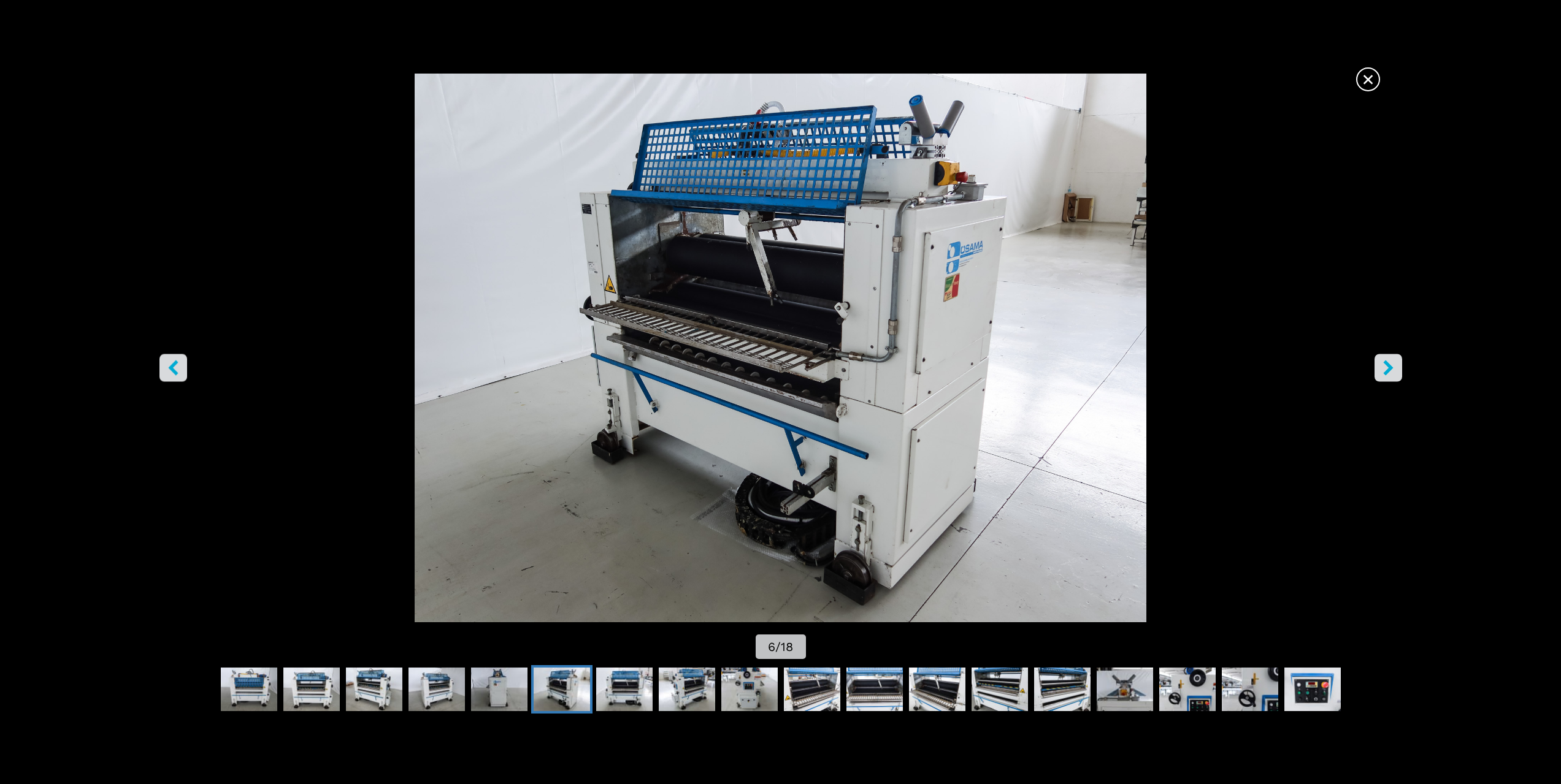
click at [1392, 361] on icon "right-button" at bounding box center [1389, 367] width 16 height 16
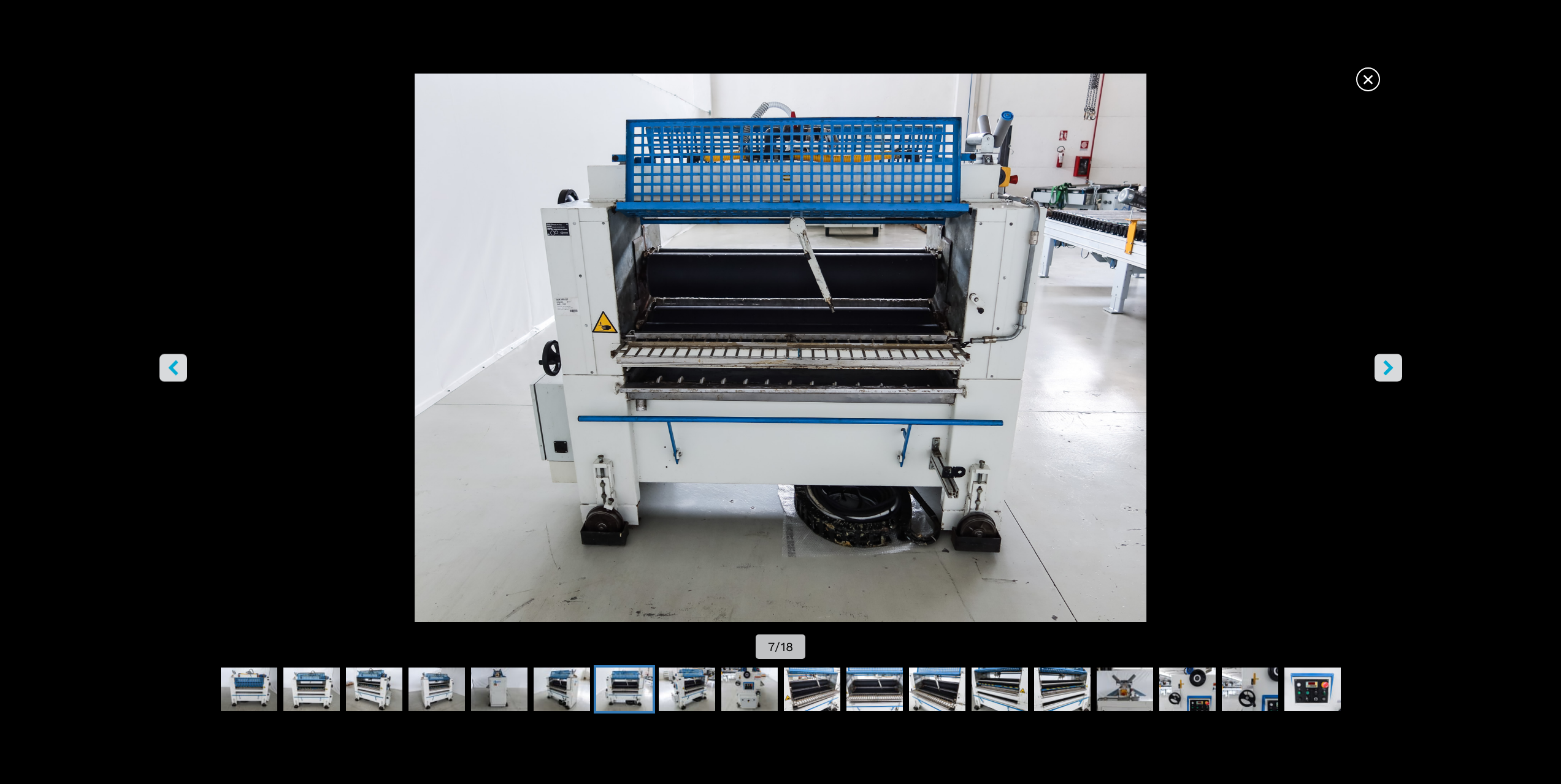
click at [1392, 361] on icon "right-button" at bounding box center [1389, 367] width 16 height 16
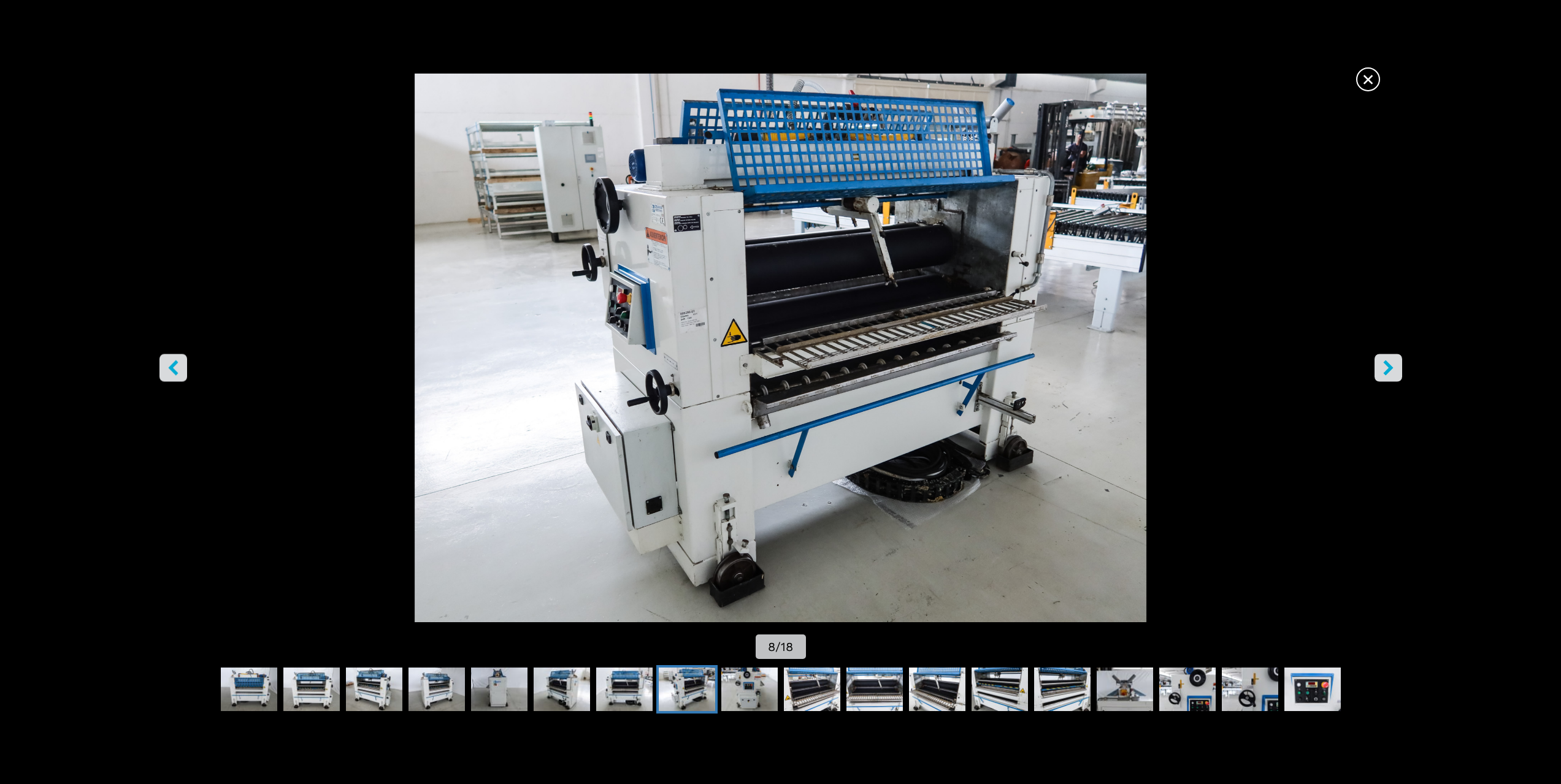
click at [1392, 361] on icon "right-button" at bounding box center [1389, 367] width 16 height 16
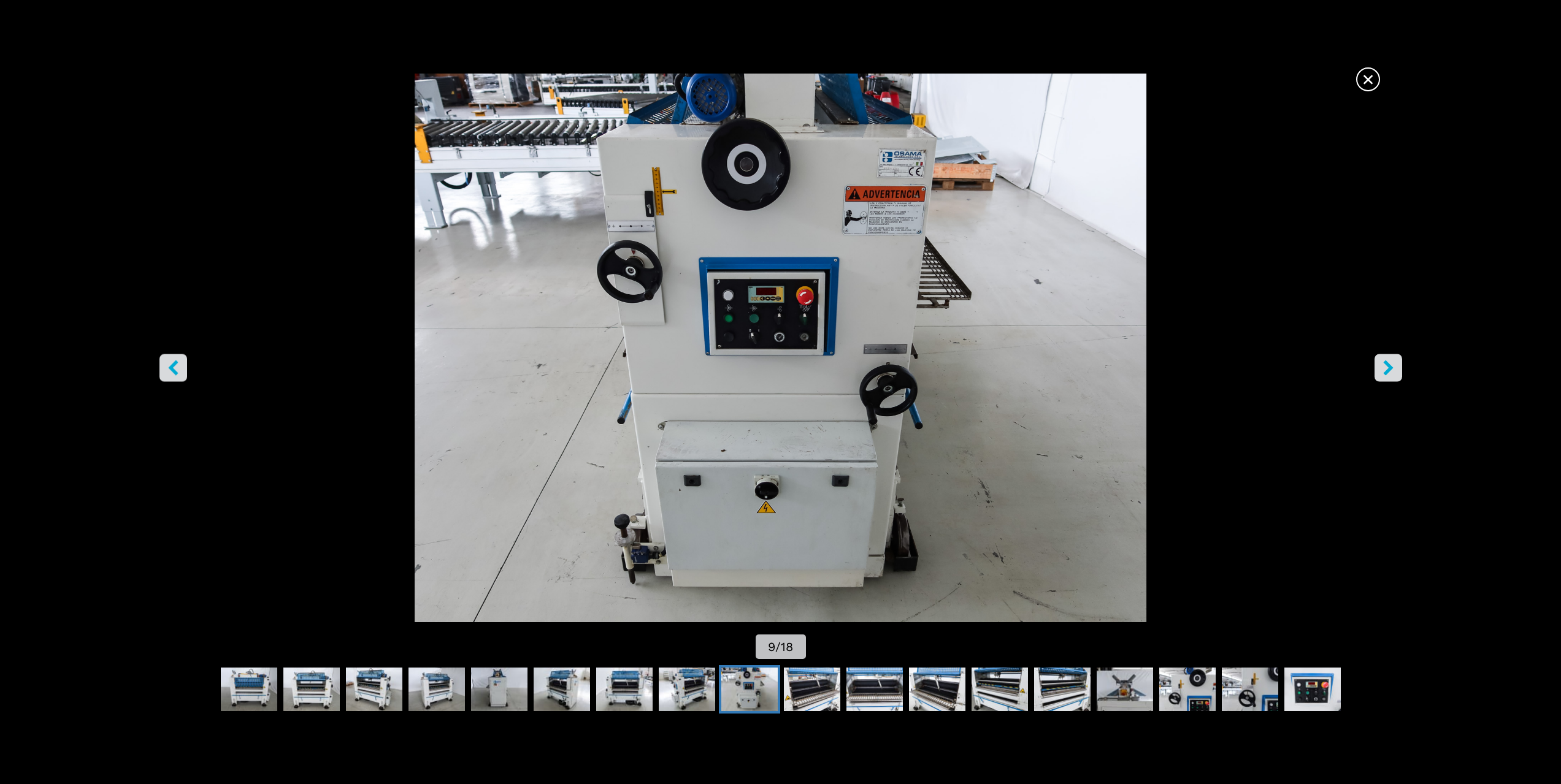
click at [1392, 361] on icon "right-button" at bounding box center [1389, 367] width 16 height 16
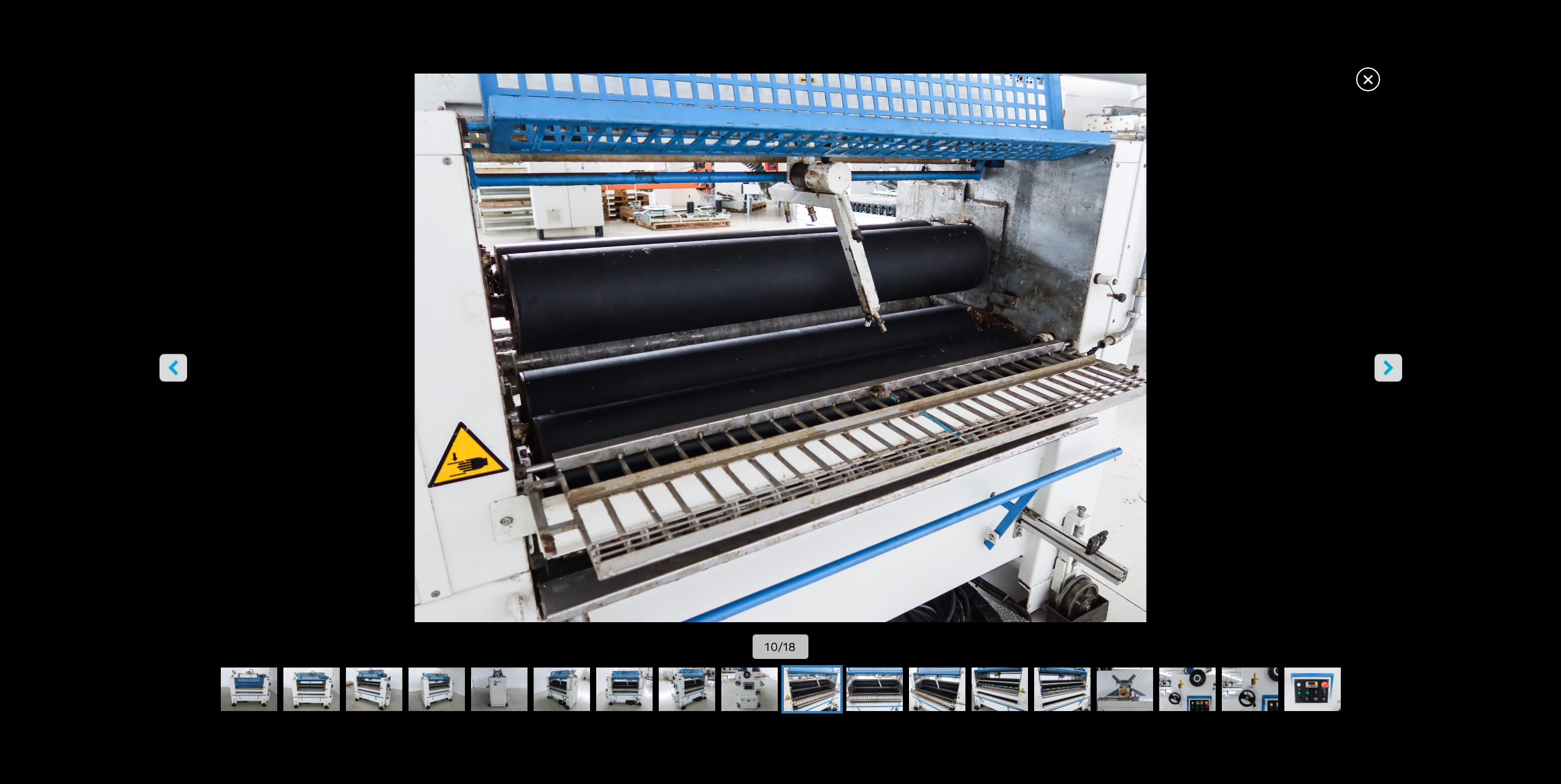
click at [1392, 361] on icon "right-button" at bounding box center [1389, 367] width 16 height 16
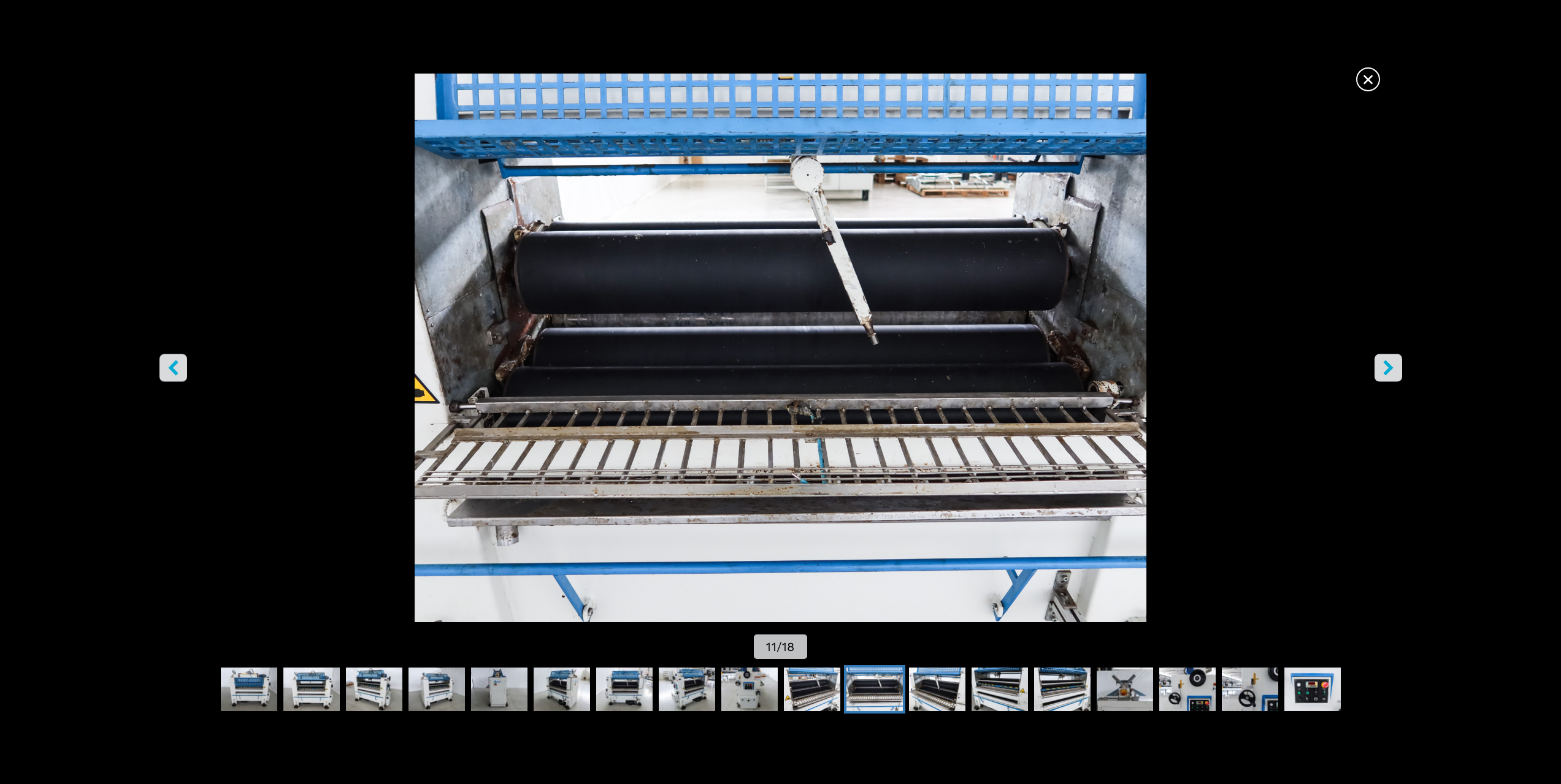
click at [1392, 361] on icon "right-button" at bounding box center [1389, 367] width 16 height 16
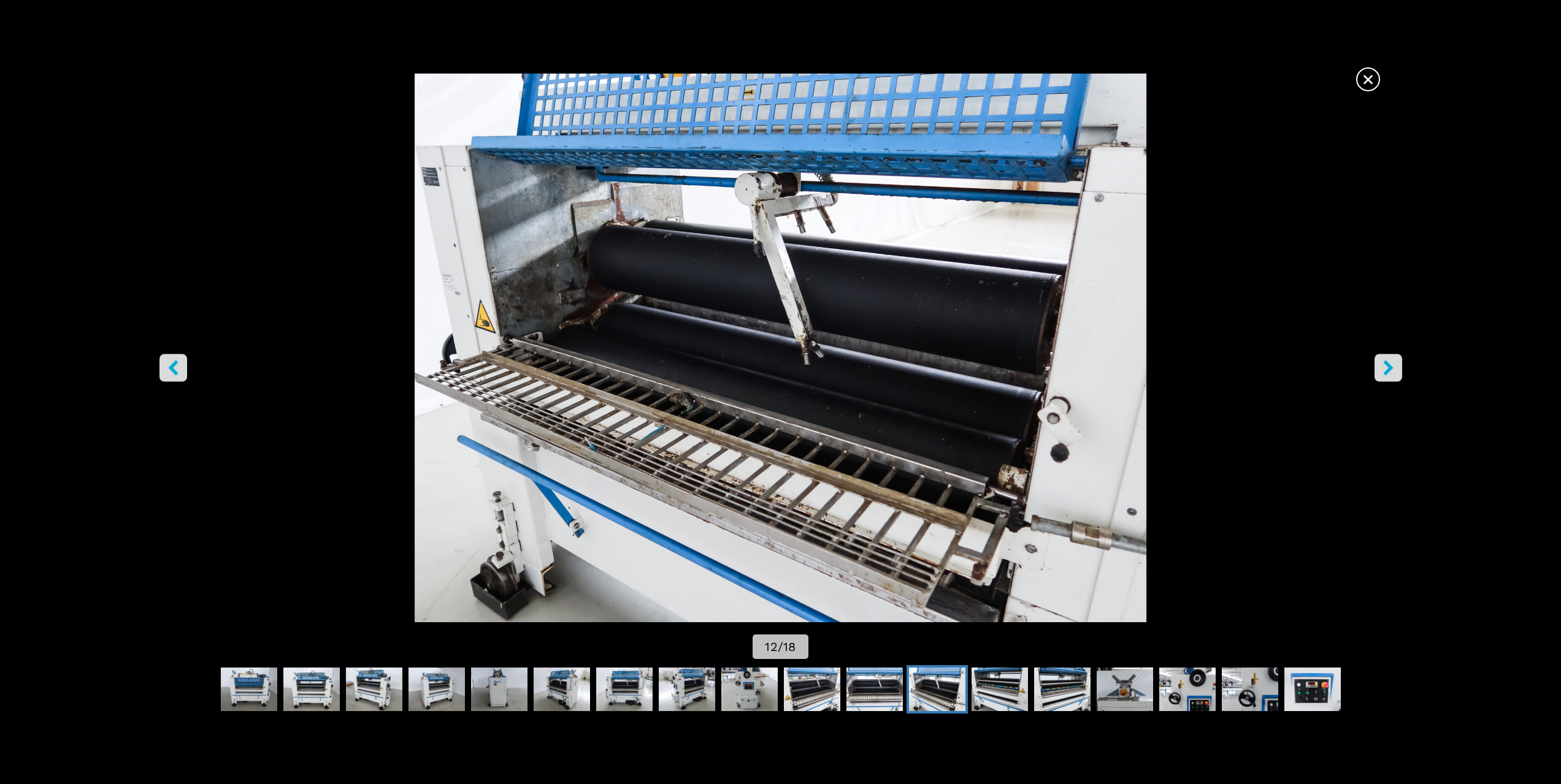
click at [1392, 361] on icon "right-button" at bounding box center [1389, 367] width 16 height 16
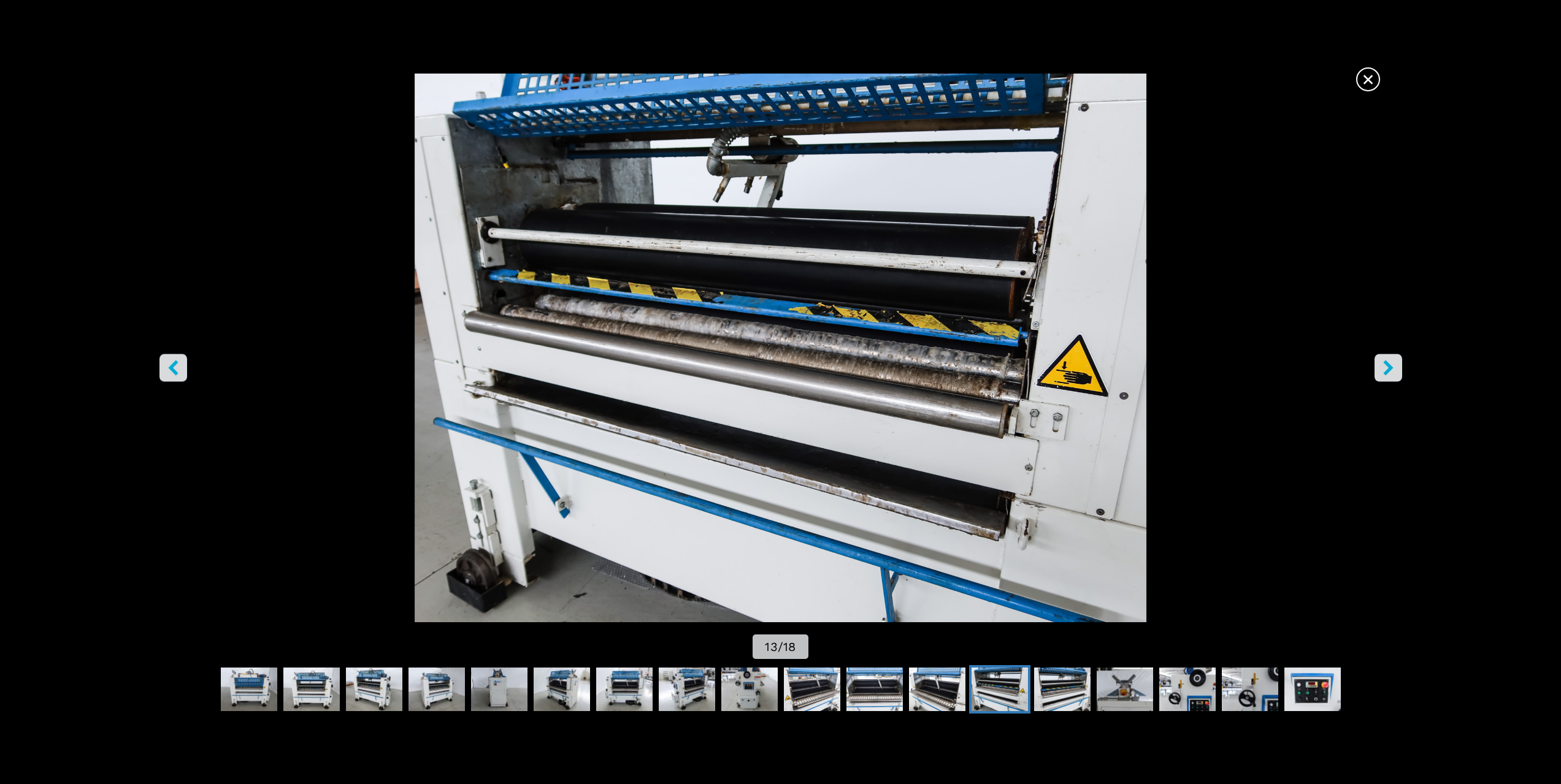
click at [1392, 361] on icon "right-button" at bounding box center [1389, 367] width 16 height 16
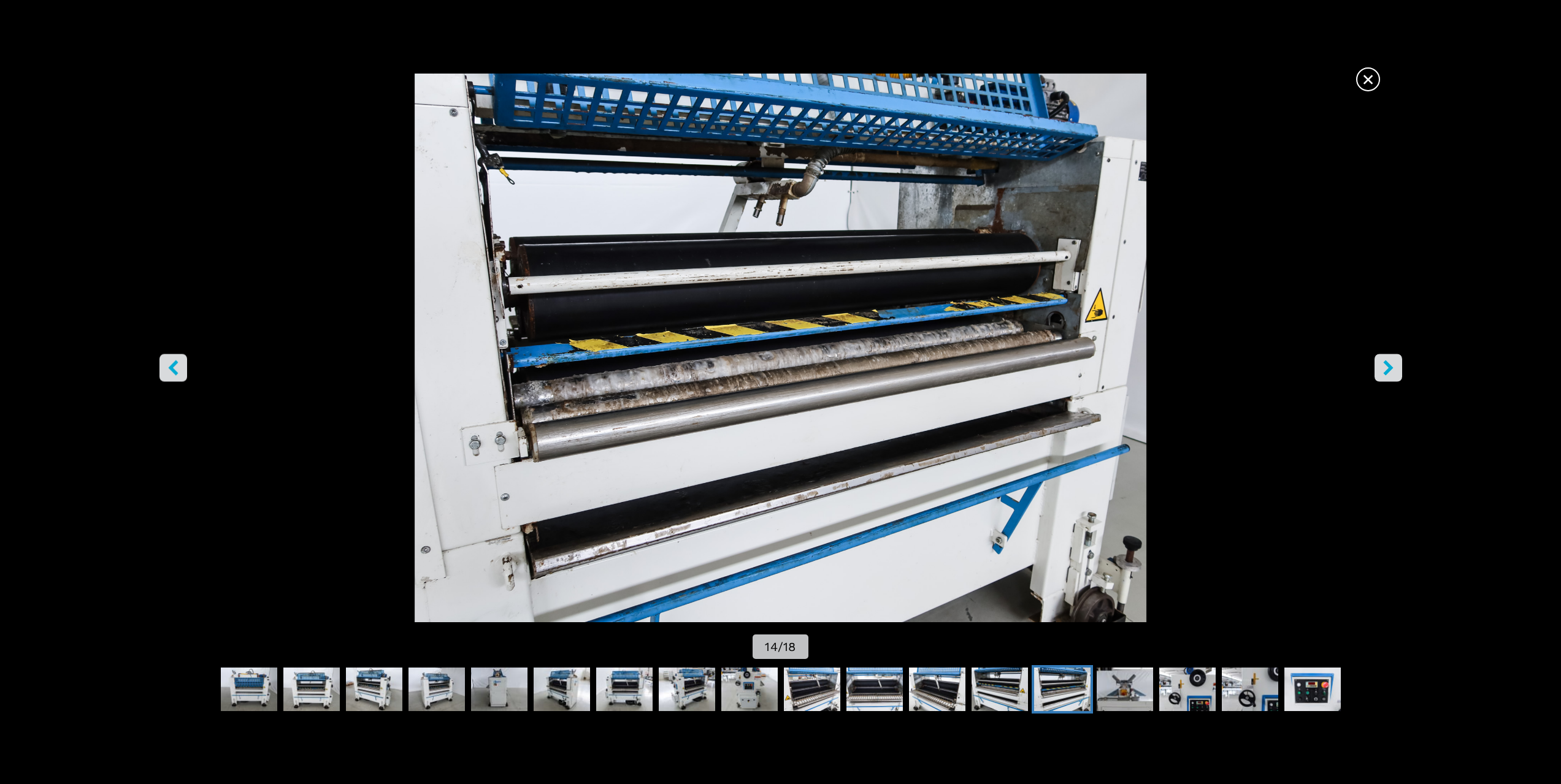
click at [1392, 361] on icon "right-button" at bounding box center [1389, 367] width 16 height 16
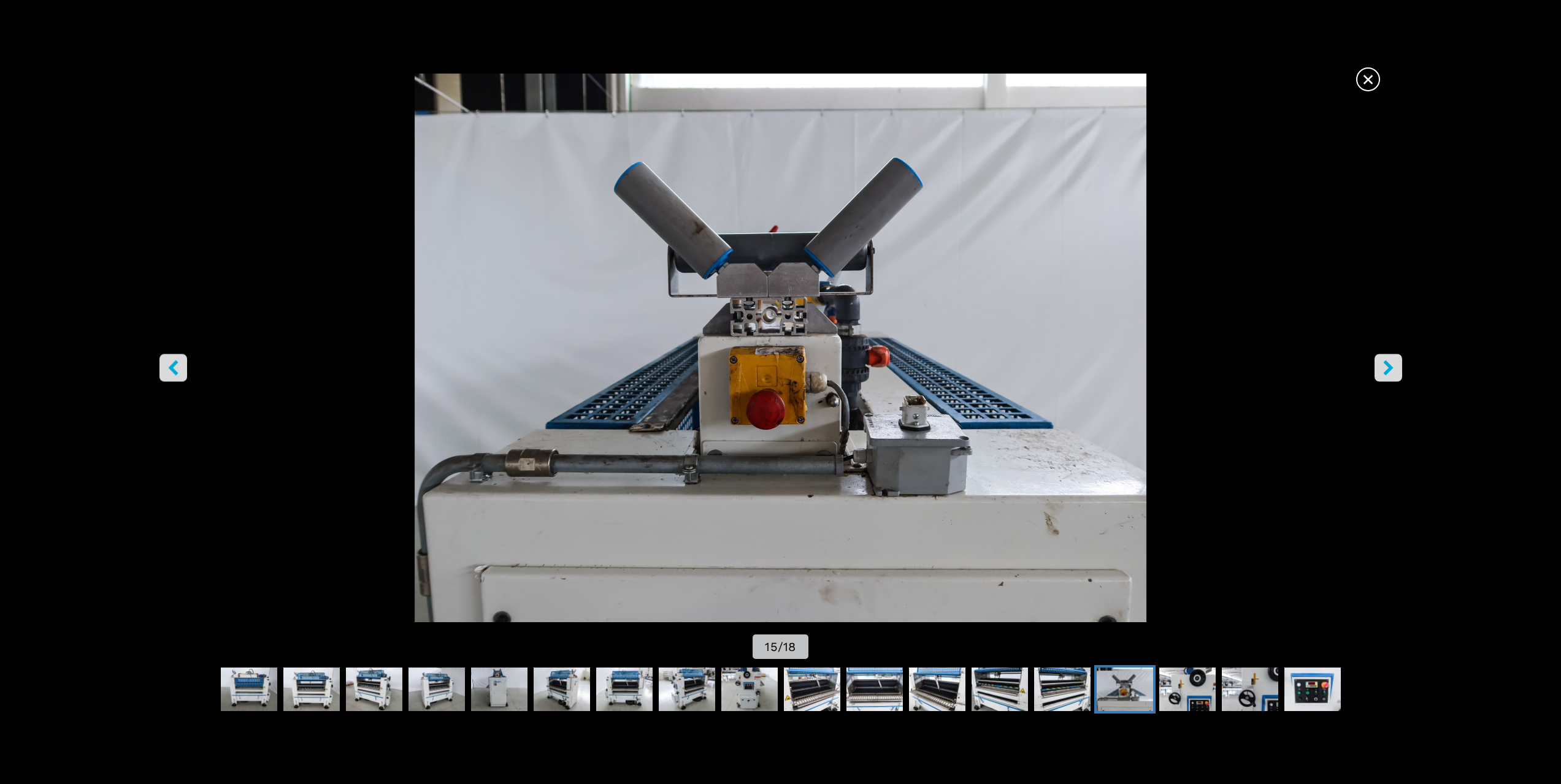
click at [1392, 361] on icon "right-button" at bounding box center [1389, 367] width 16 height 16
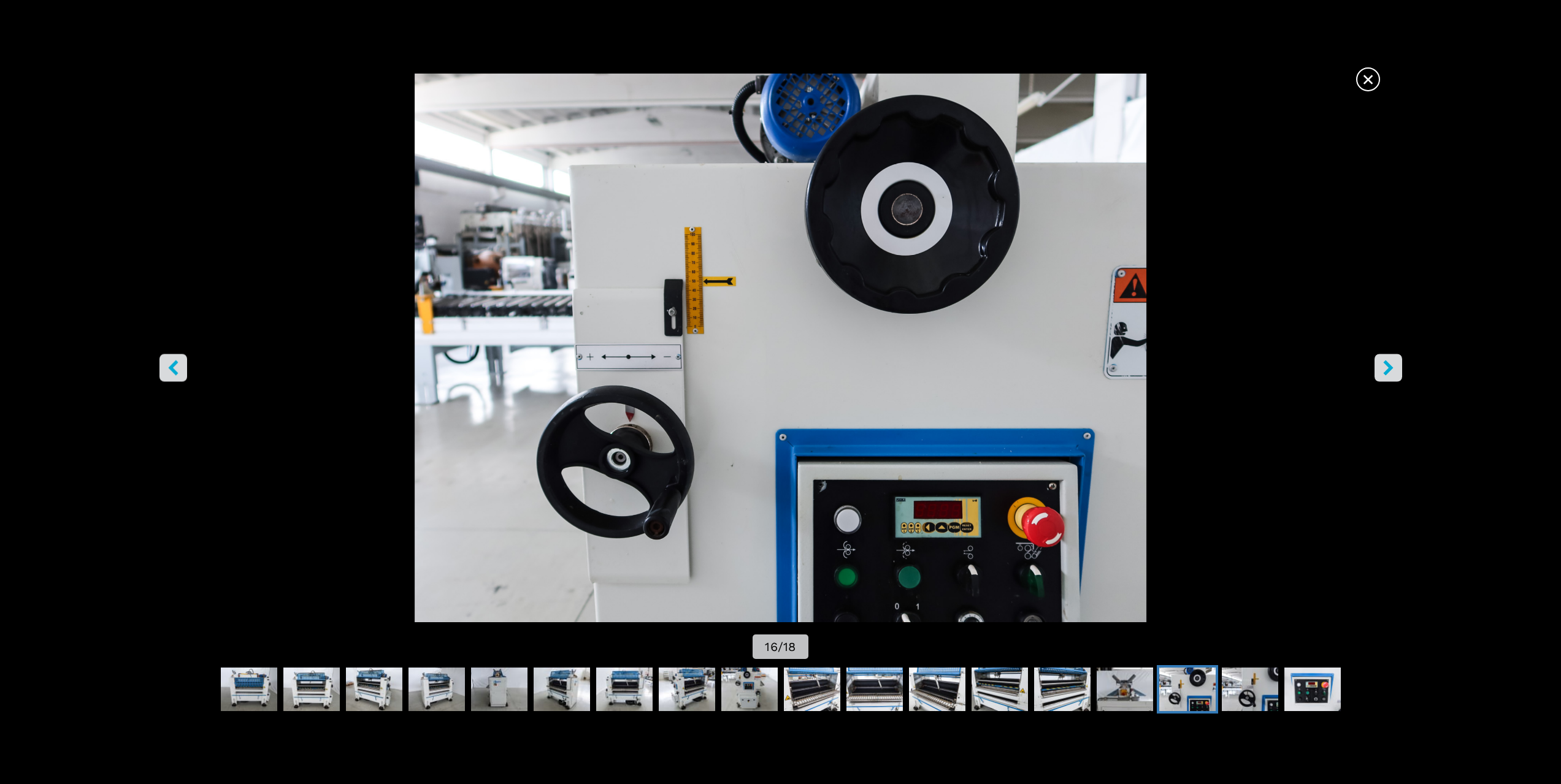
click at [171, 375] on icon "left-button" at bounding box center [173, 367] width 16 height 16
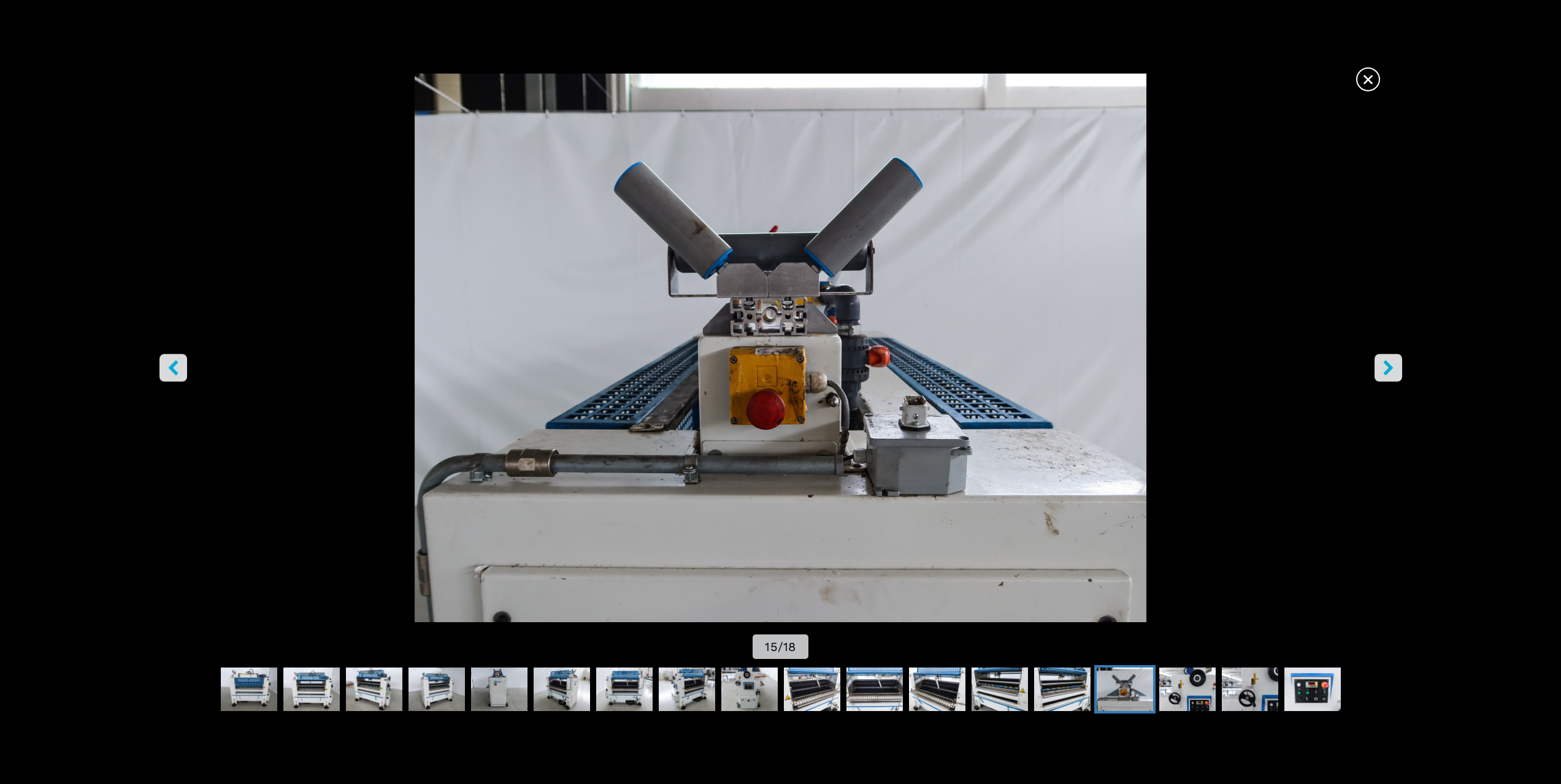
click at [1399, 368] on button "right-button" at bounding box center [1388, 367] width 27 height 27
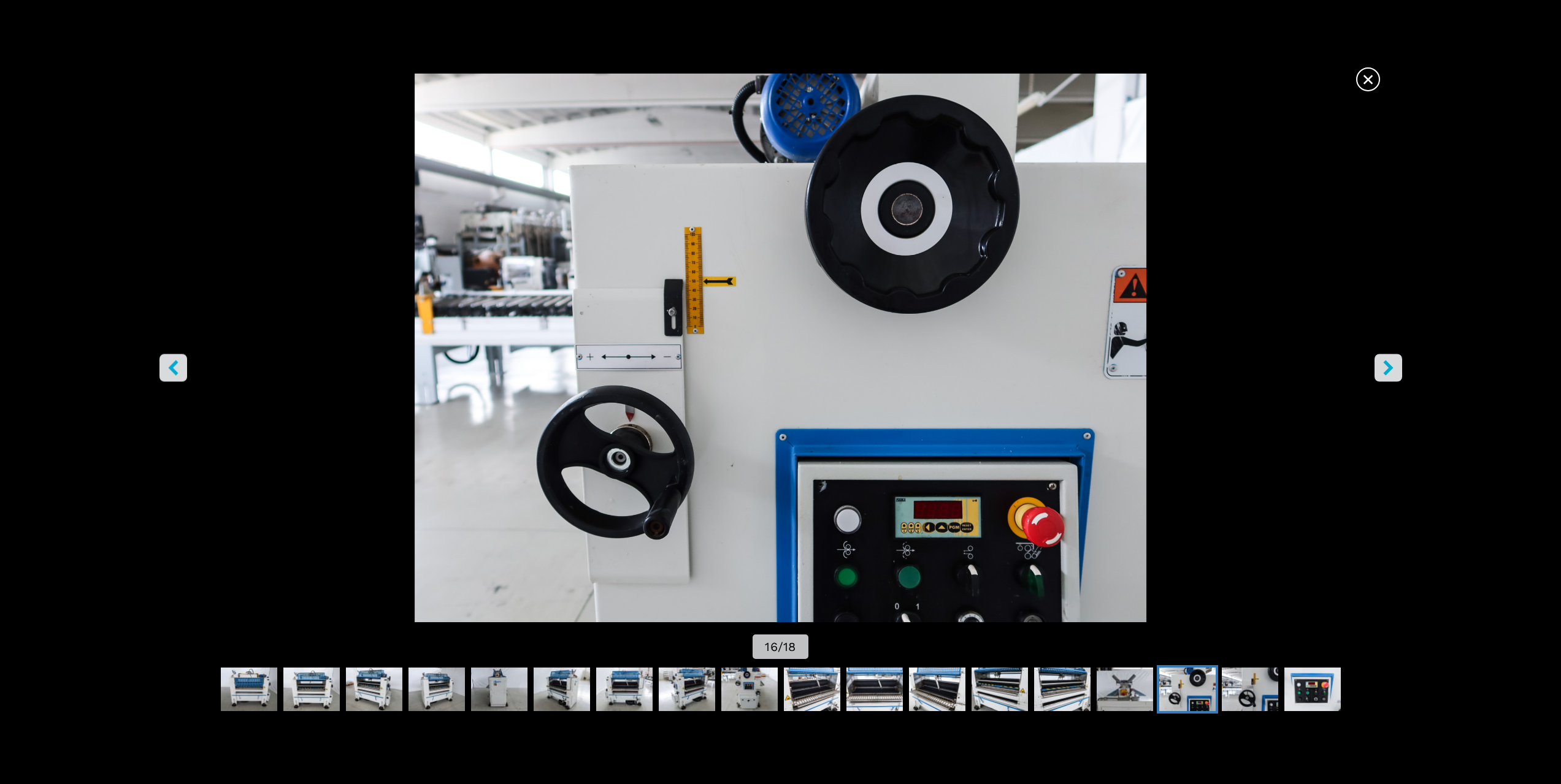
click at [1399, 368] on button "right-button" at bounding box center [1388, 367] width 27 height 27
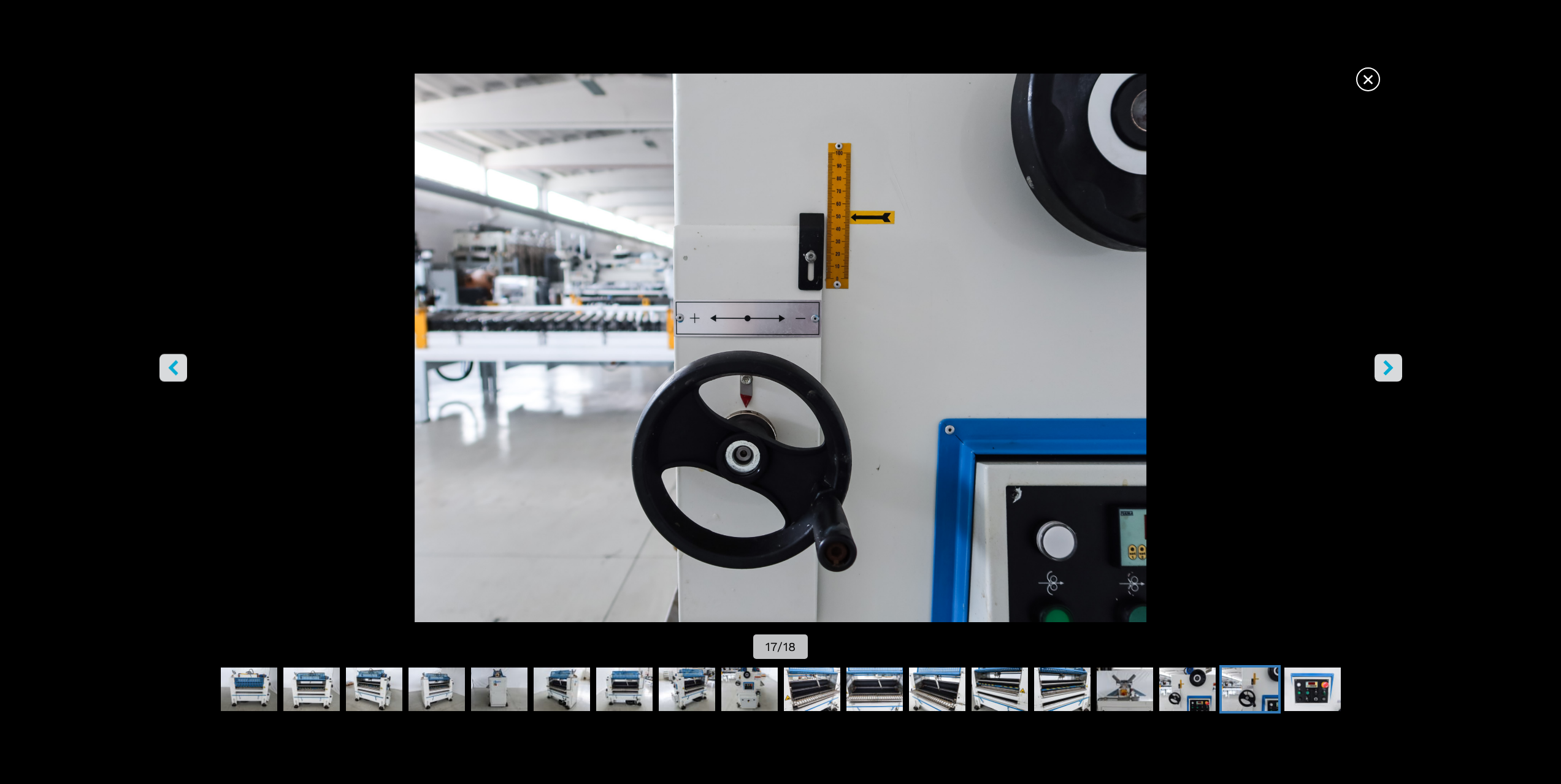
click at [1399, 368] on button "right-button" at bounding box center [1388, 367] width 27 height 27
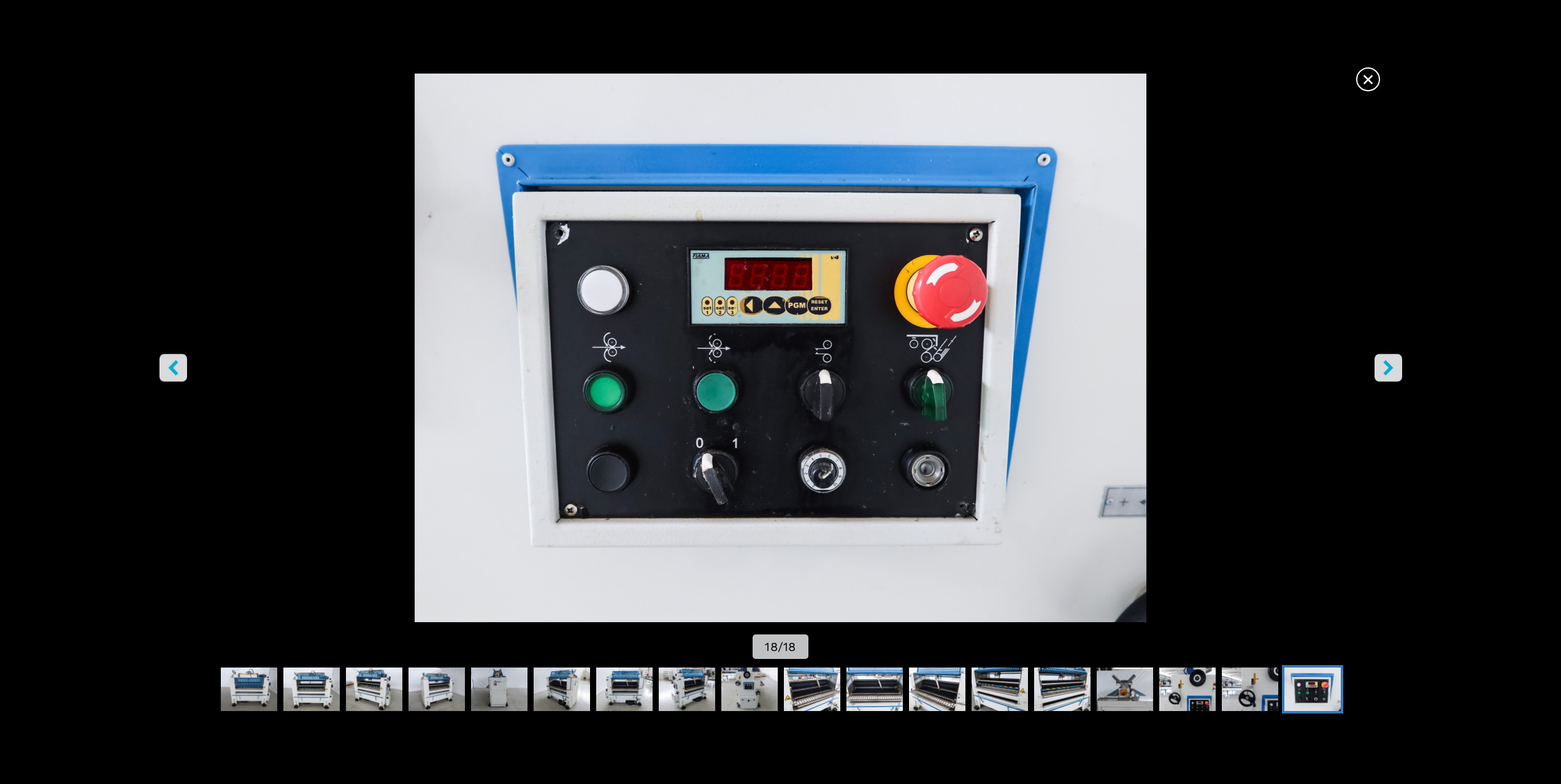
click at [1399, 368] on button "right-button" at bounding box center [1388, 367] width 27 height 27
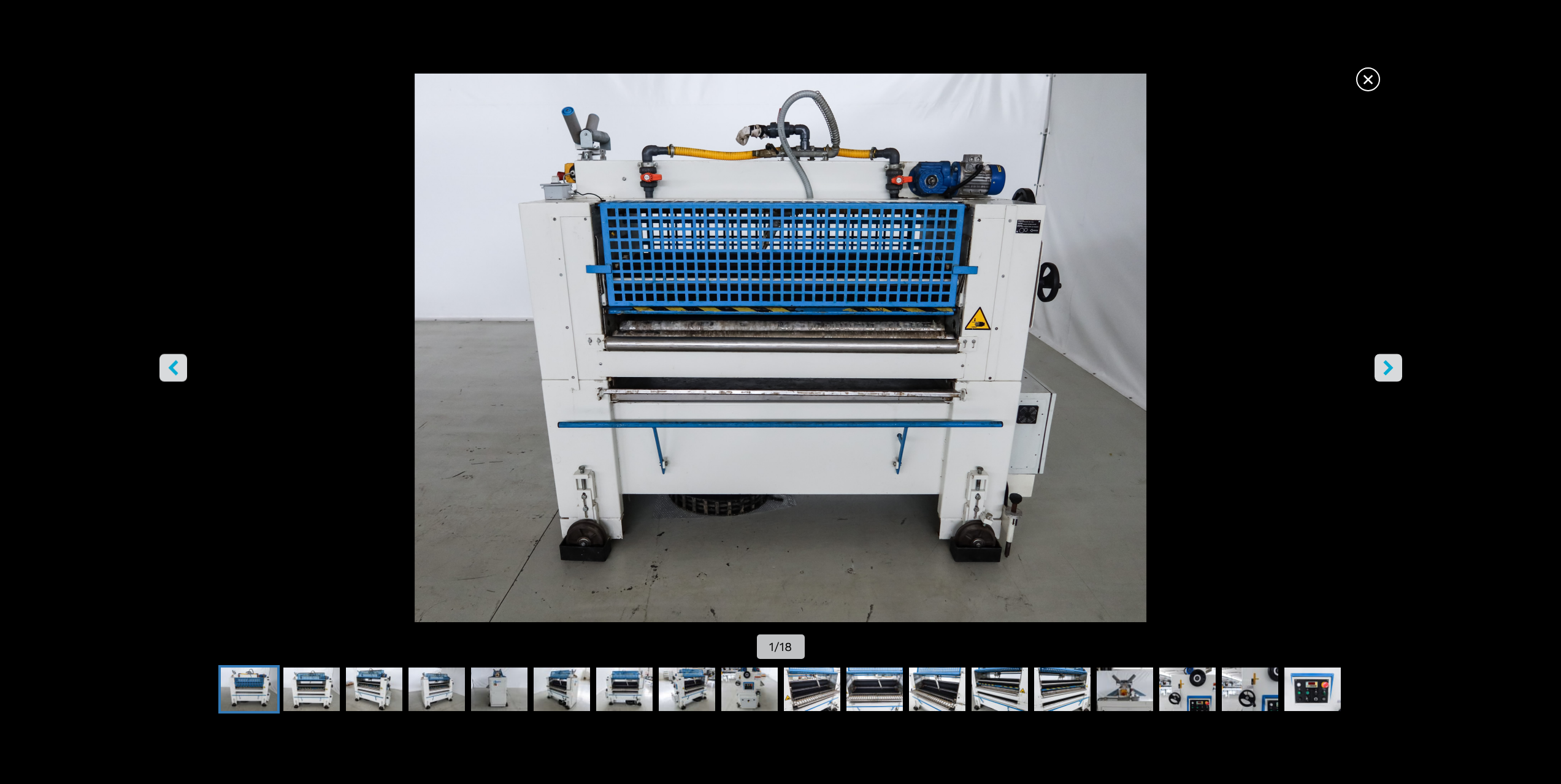
click at [1399, 368] on button "right-button" at bounding box center [1388, 367] width 27 height 27
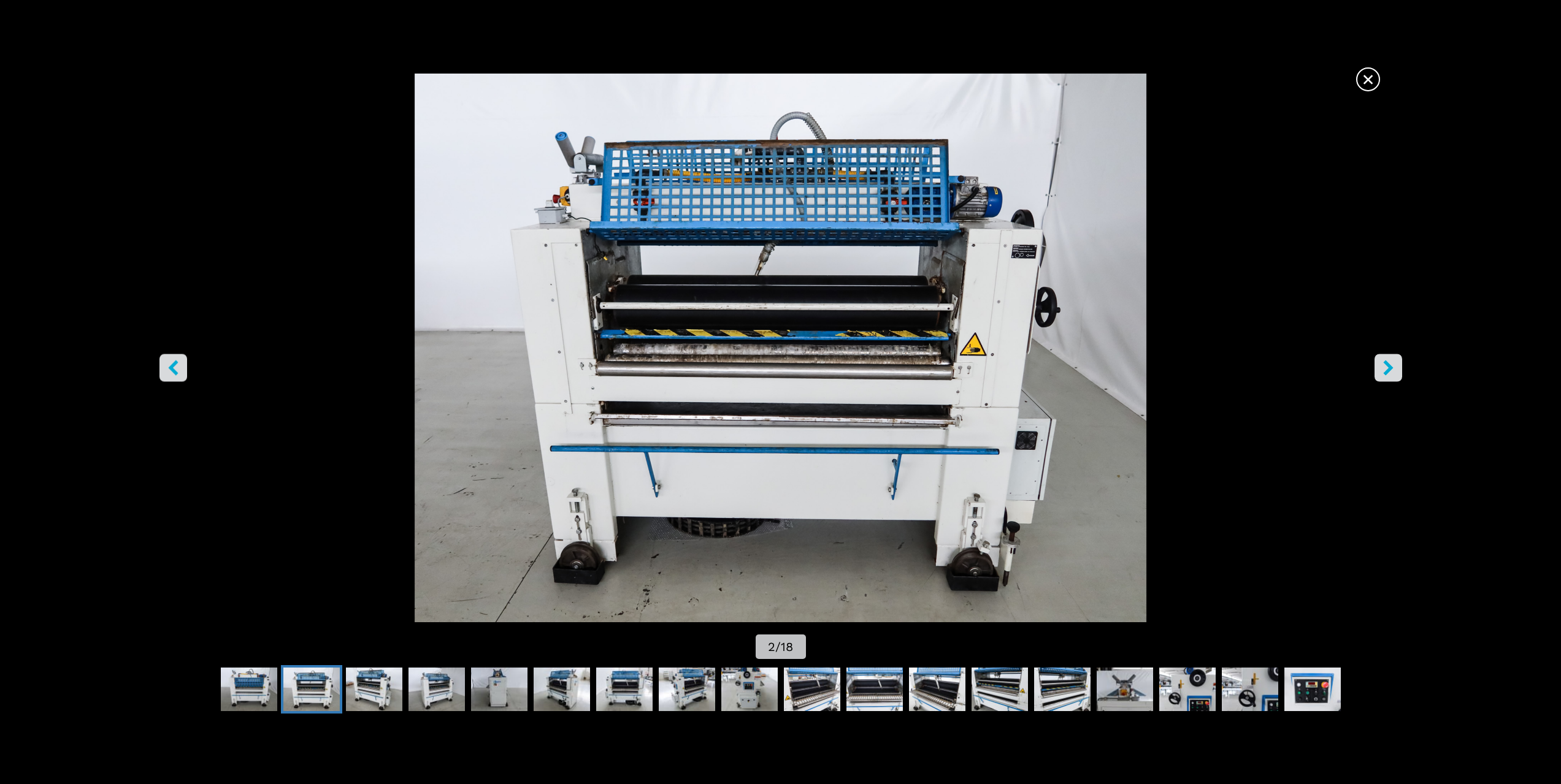
click at [1399, 368] on button "right-button" at bounding box center [1388, 367] width 27 height 27
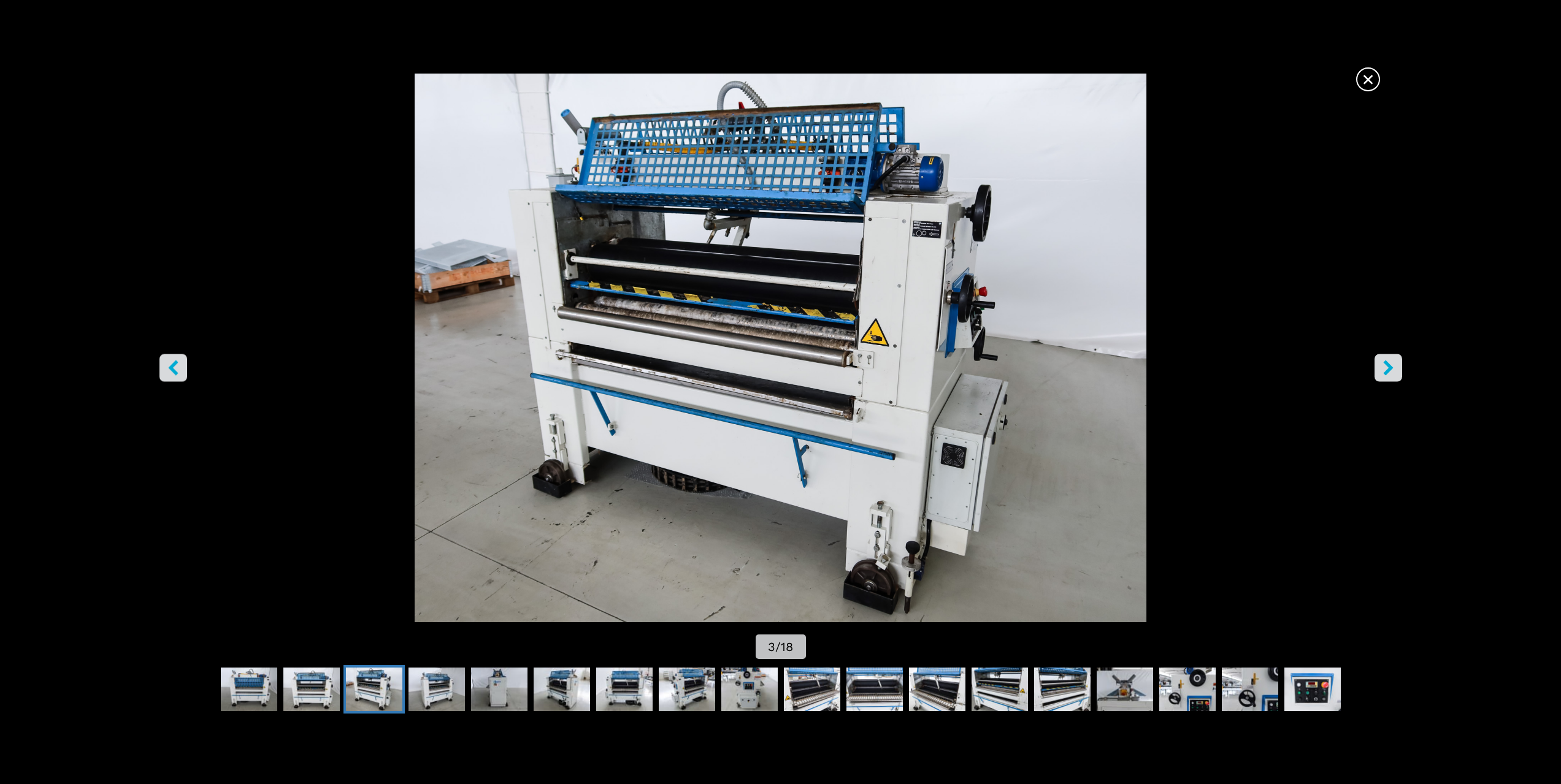
click at [1399, 368] on button "right-button" at bounding box center [1388, 367] width 27 height 27
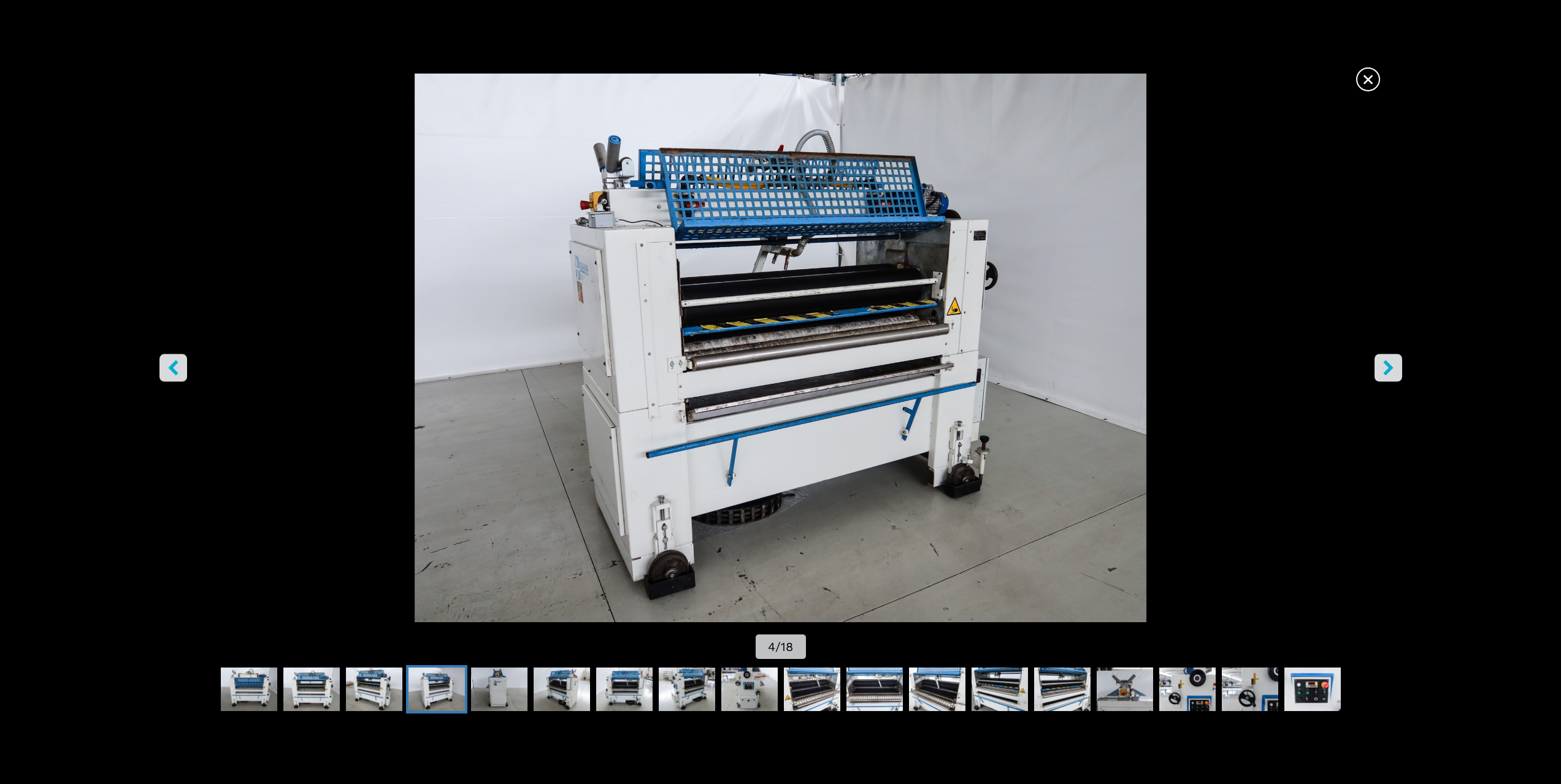
click at [1399, 368] on button "right-button" at bounding box center [1388, 367] width 27 height 27
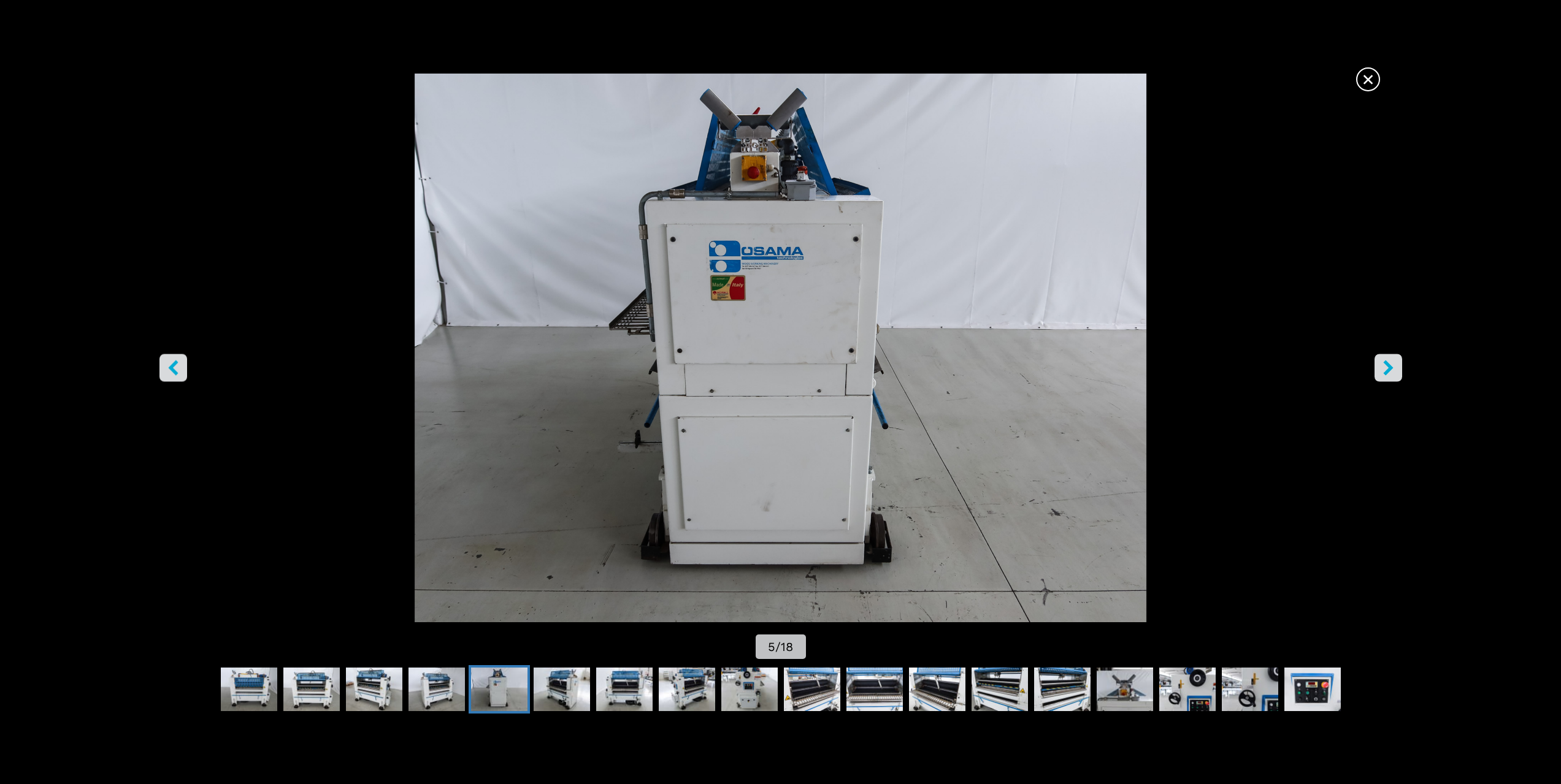
click at [1399, 368] on button "right-button" at bounding box center [1388, 367] width 27 height 27
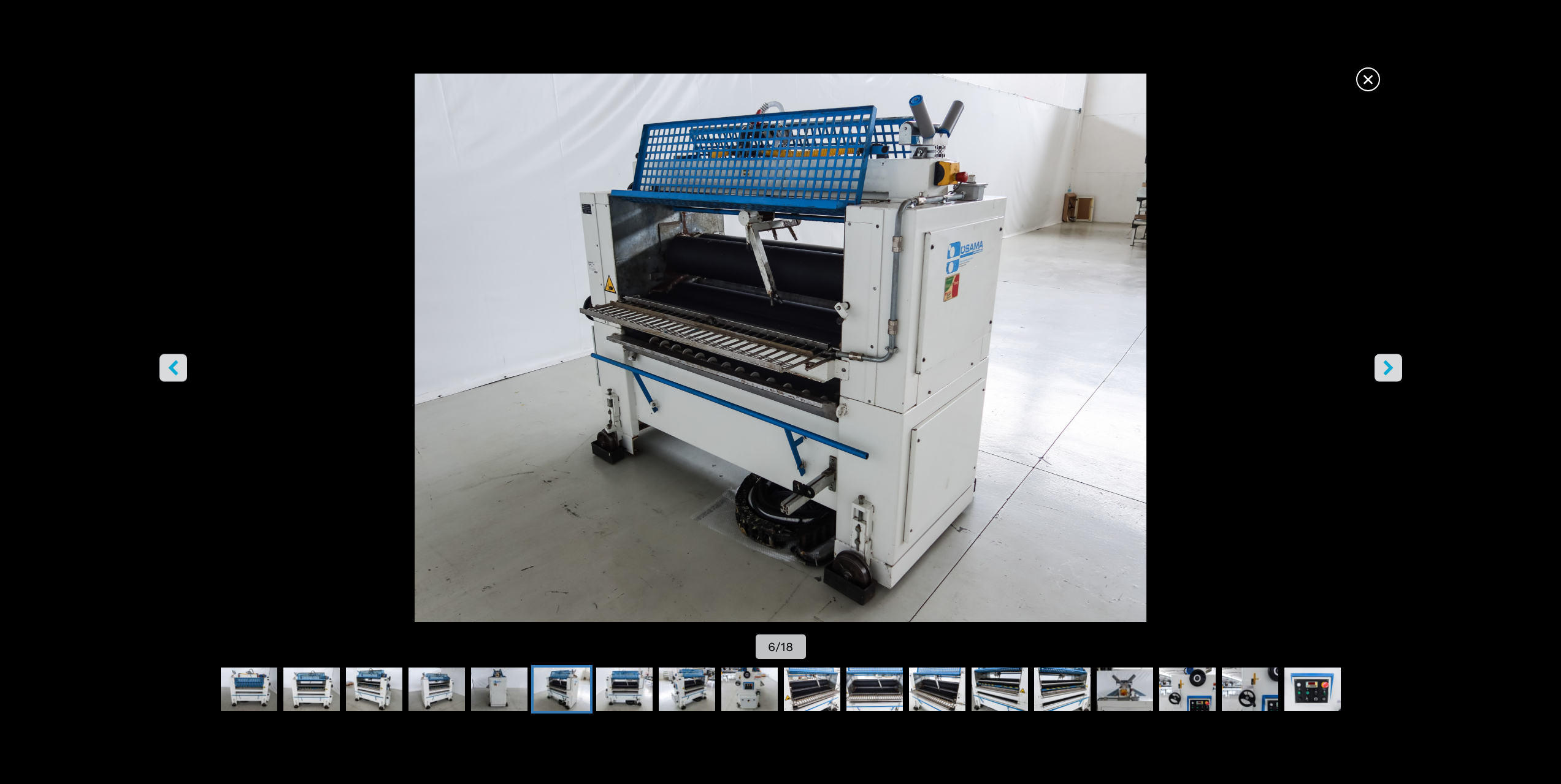
click at [1399, 368] on button "right-button" at bounding box center [1388, 367] width 27 height 27
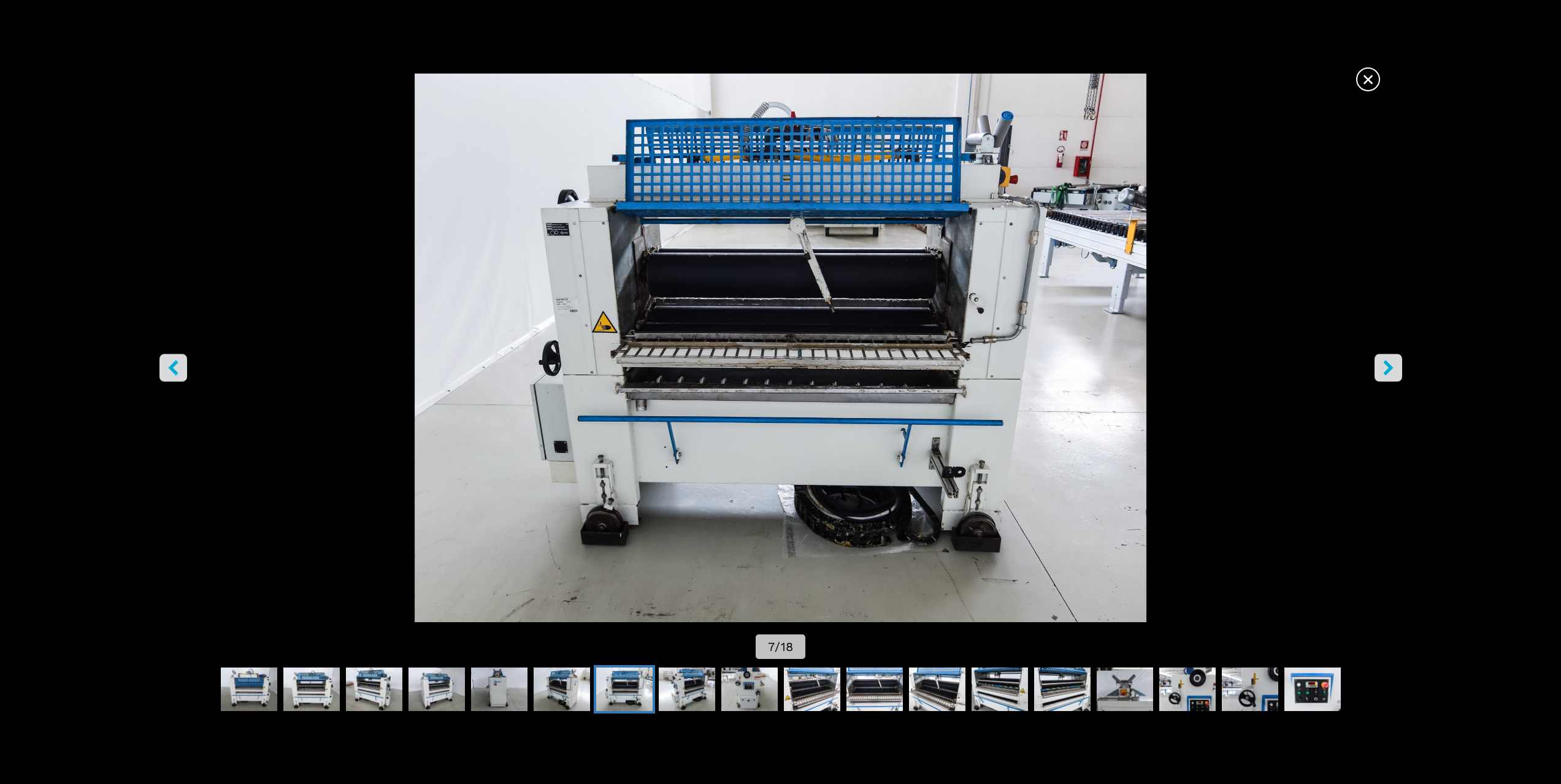
click at [1399, 368] on button "right-button" at bounding box center [1388, 367] width 27 height 27
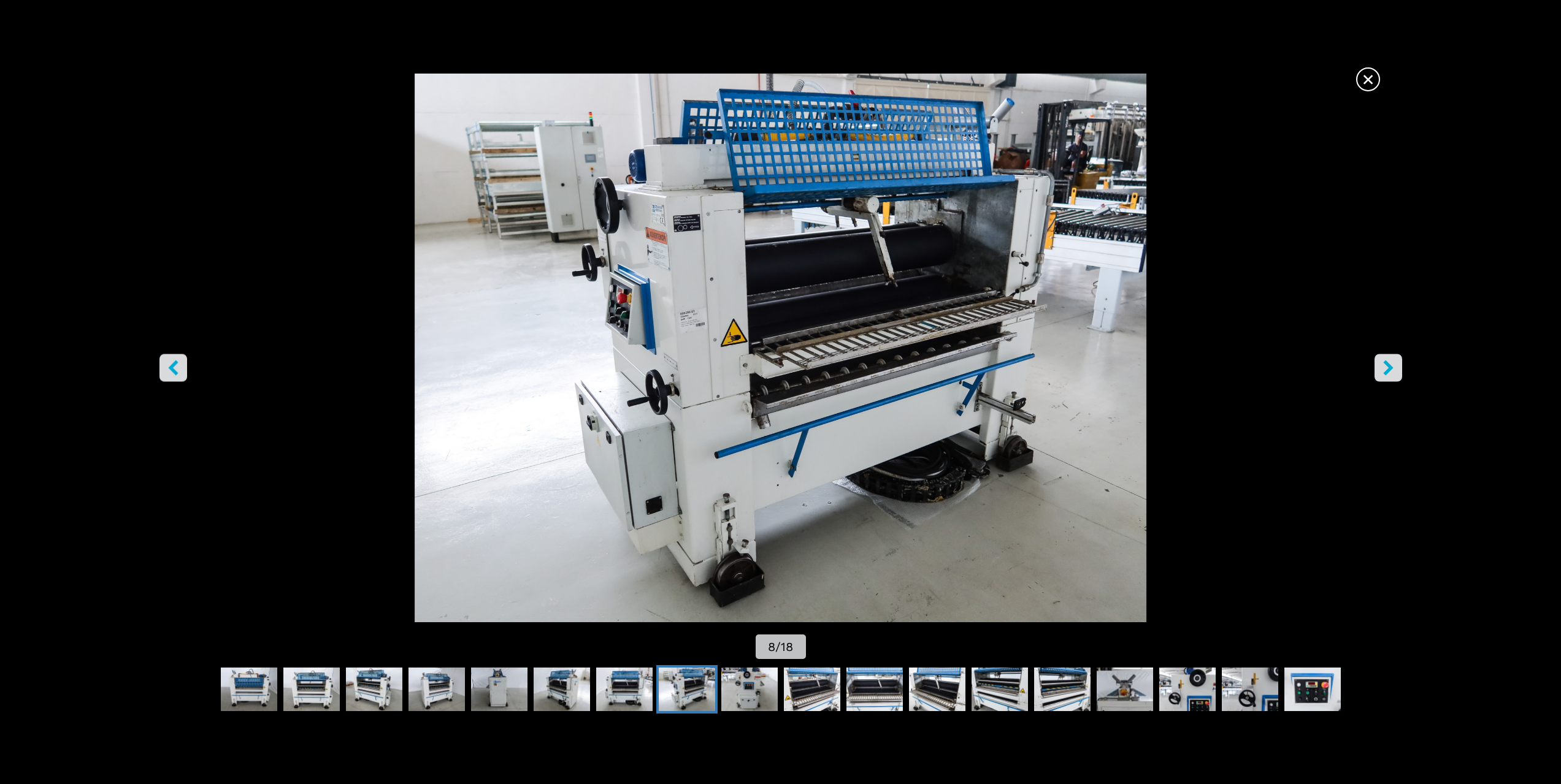
click at [1399, 368] on button "right-button" at bounding box center [1388, 367] width 27 height 27
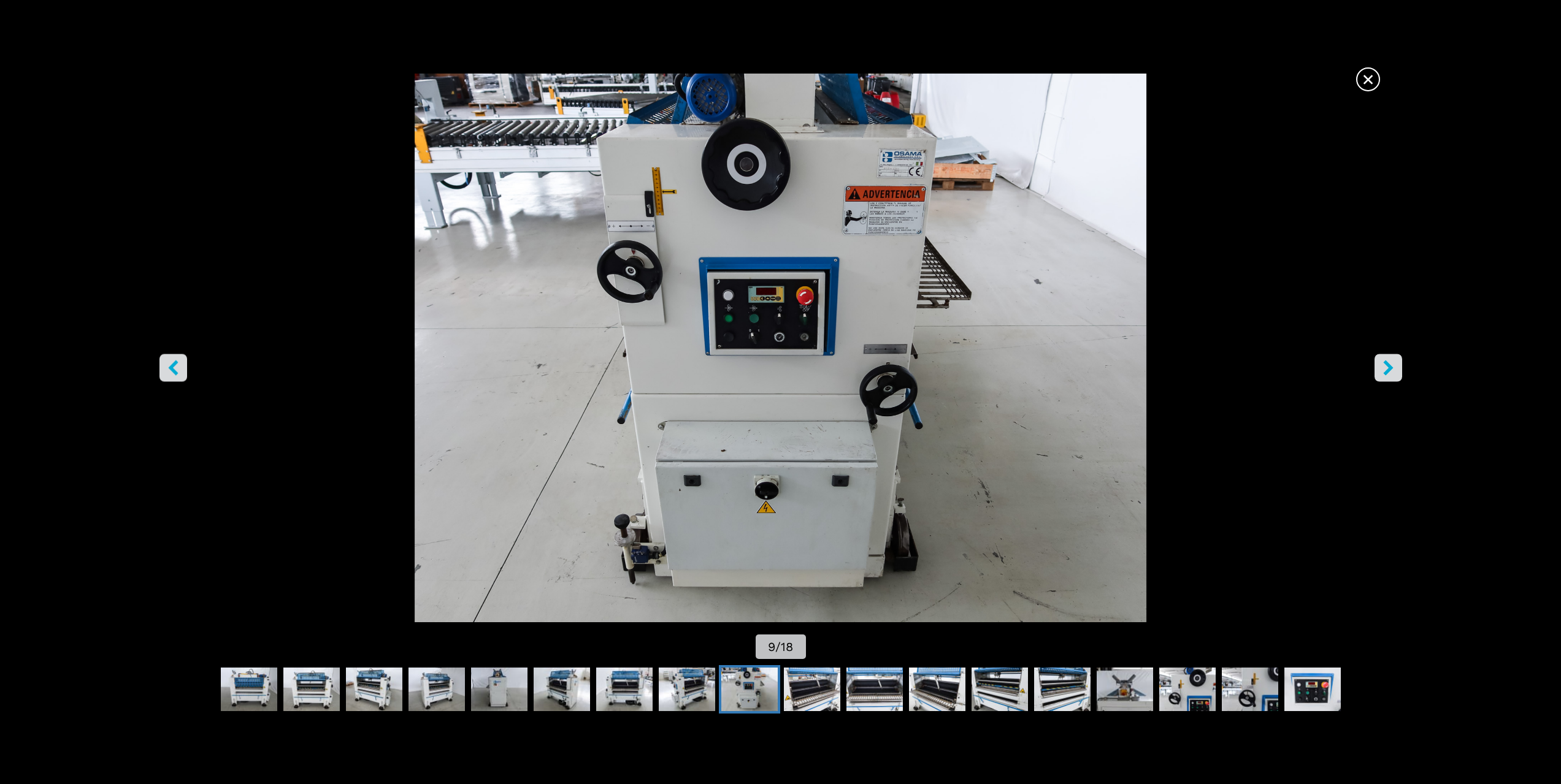
click at [1399, 368] on button "right-button" at bounding box center [1388, 367] width 27 height 27
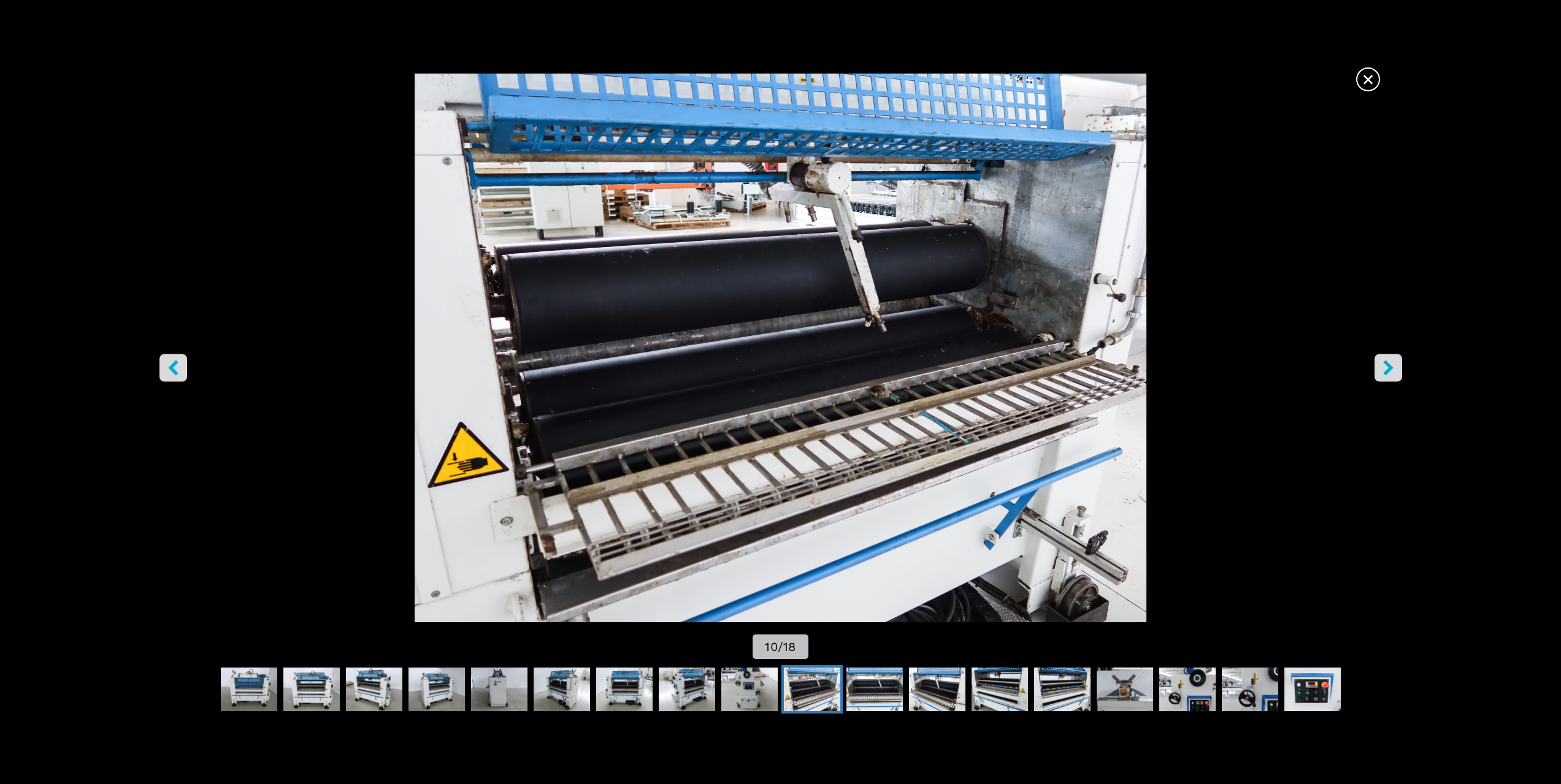
click at [1399, 368] on button "right-button" at bounding box center [1388, 367] width 27 height 27
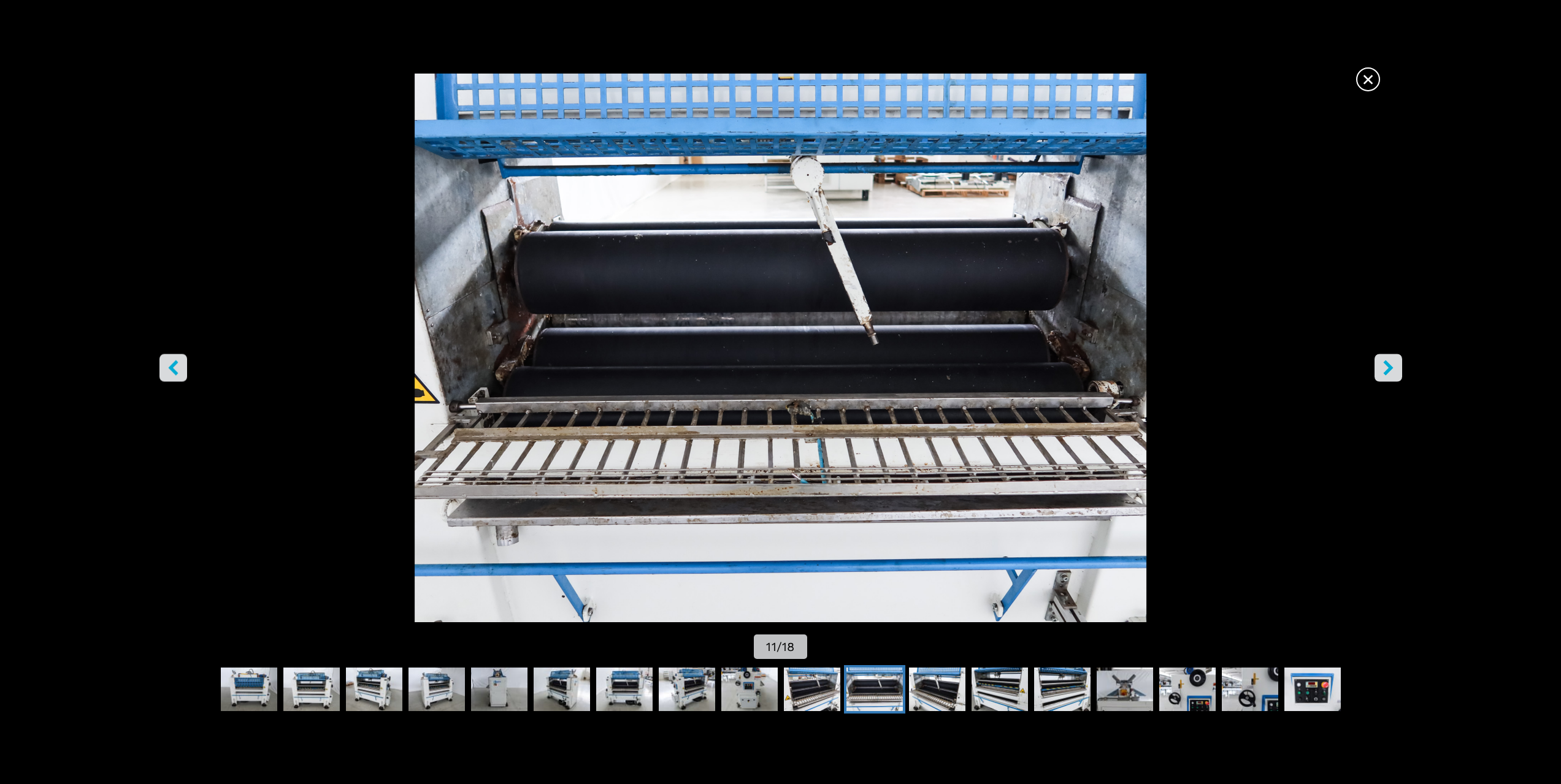
click at [1399, 368] on button "right-button" at bounding box center [1388, 367] width 27 height 27
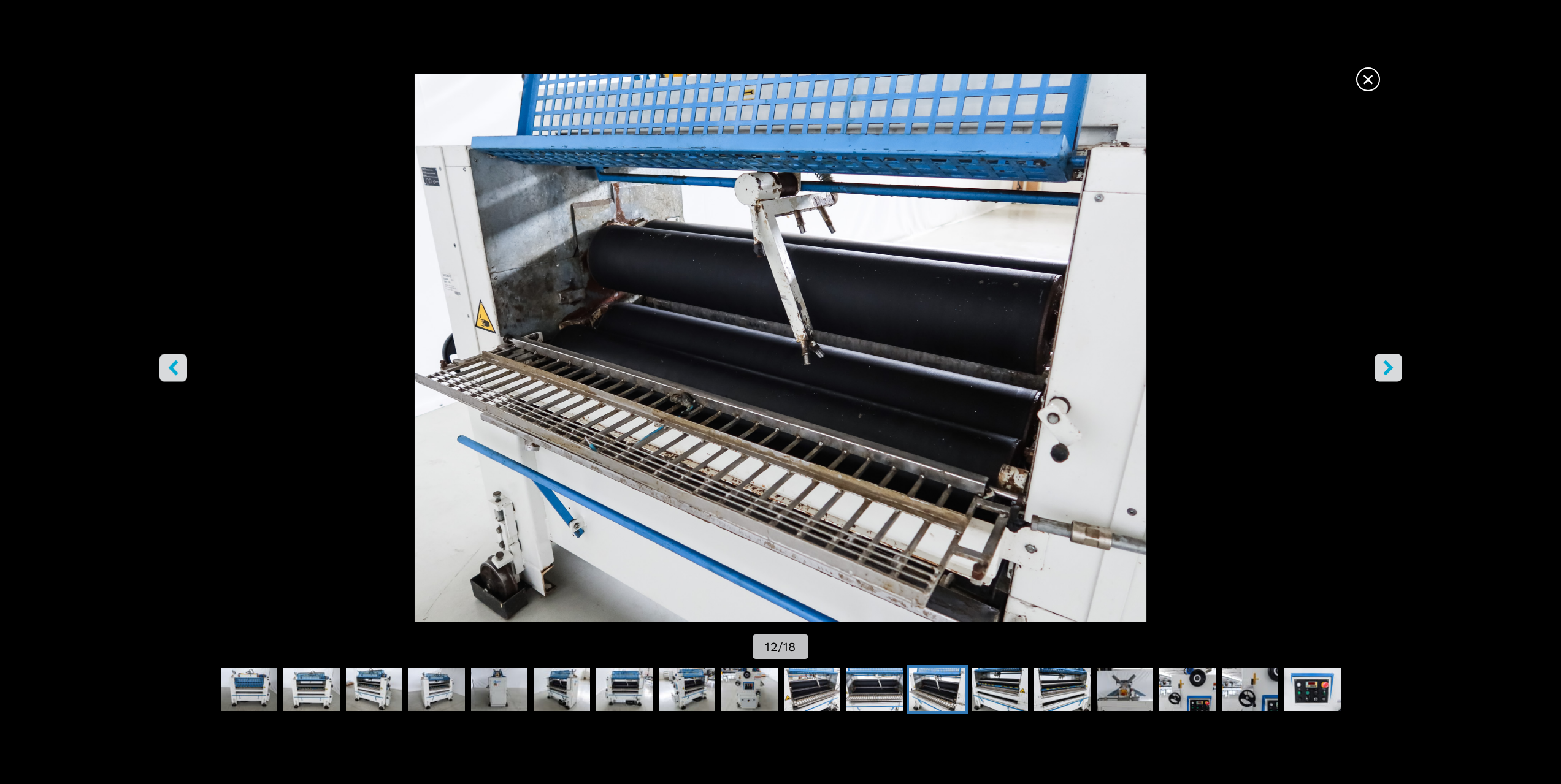
click at [1399, 368] on button "right-button" at bounding box center [1388, 367] width 27 height 27
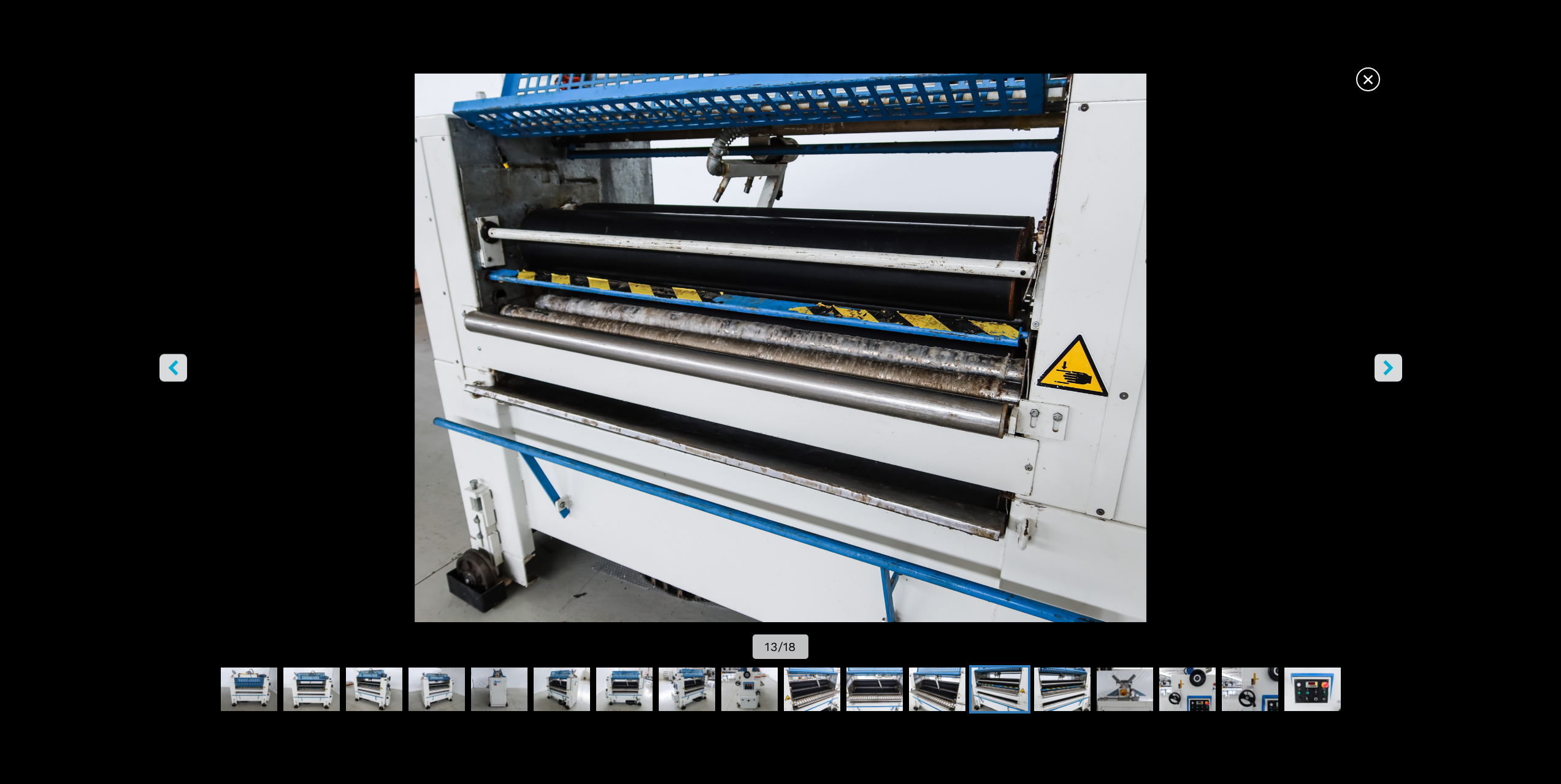
click at [1399, 368] on button "right-button" at bounding box center [1388, 367] width 27 height 27
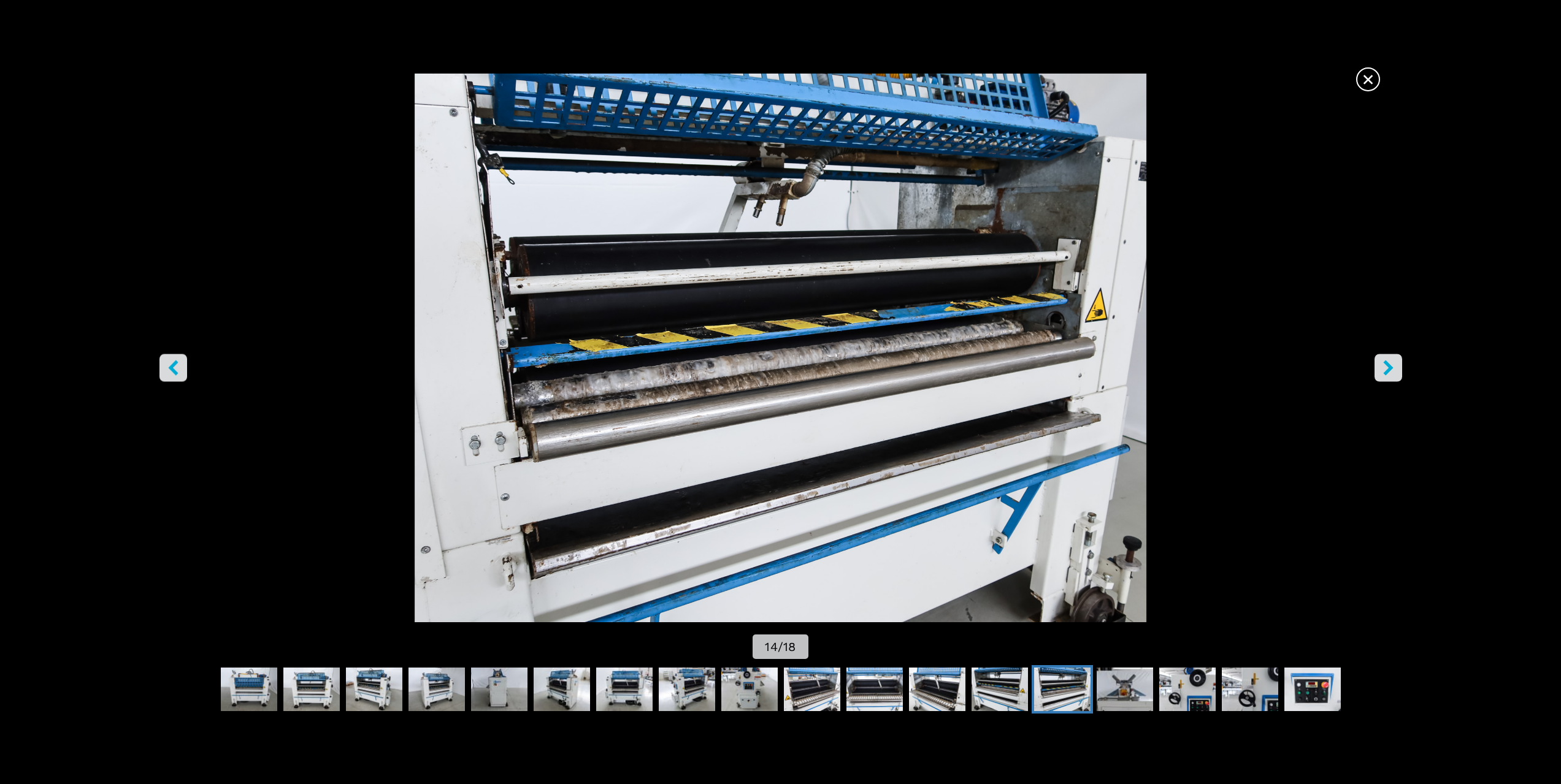
click at [1399, 368] on button "right-button" at bounding box center [1388, 367] width 27 height 27
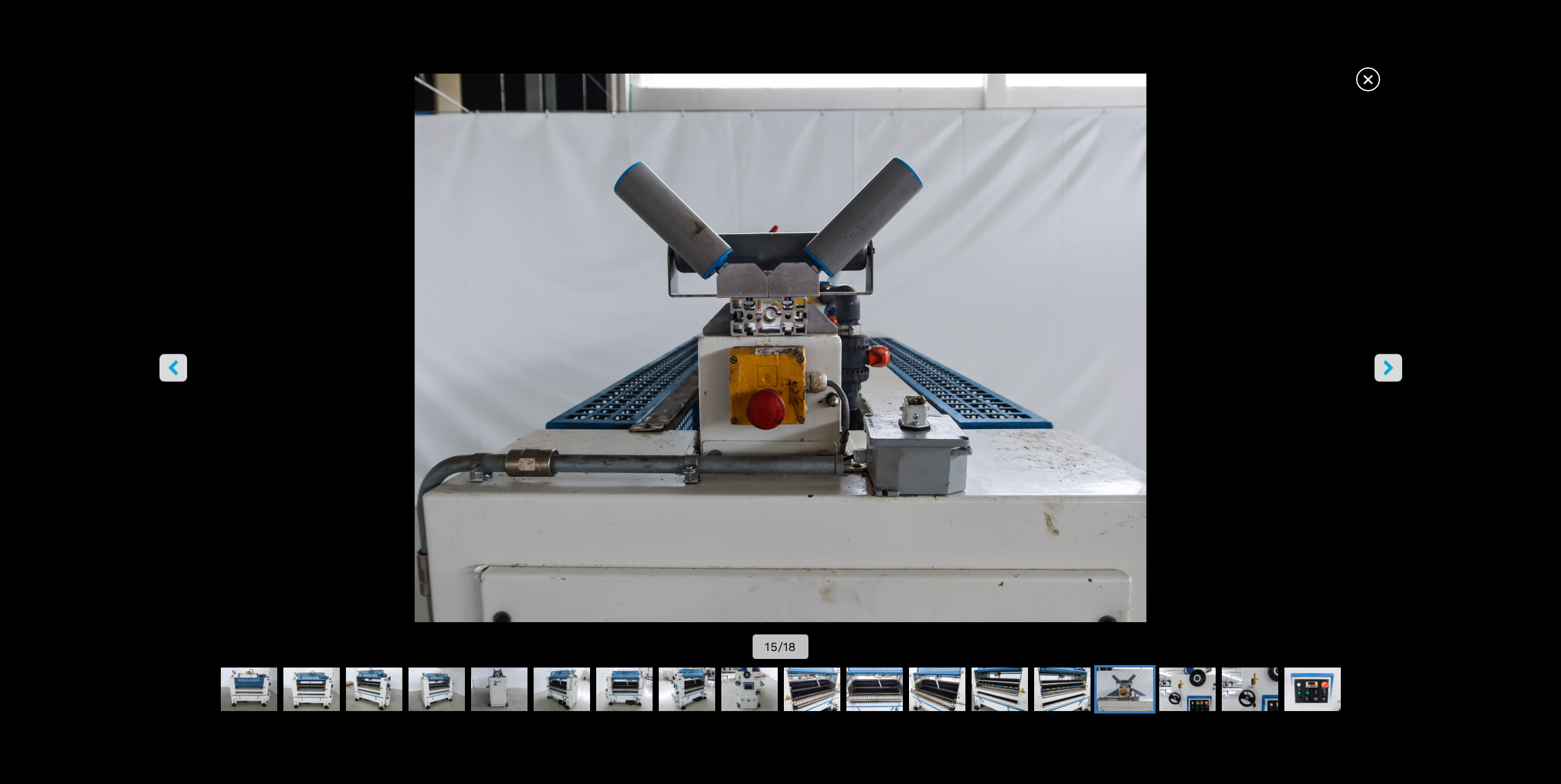
click at [1399, 368] on button "right-button" at bounding box center [1388, 367] width 27 height 27
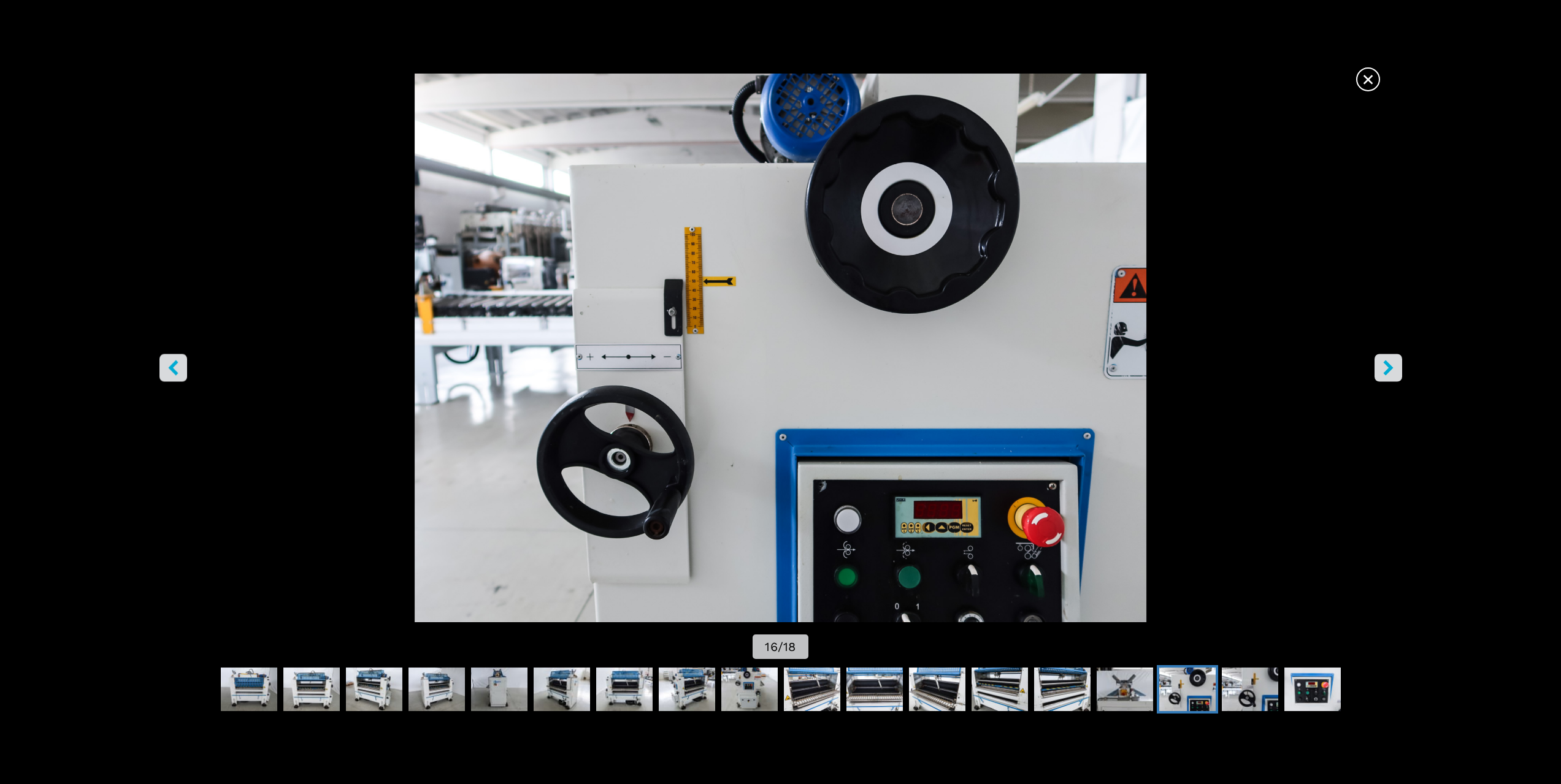
click at [1370, 79] on span "×" at bounding box center [1369, 77] width 21 height 21
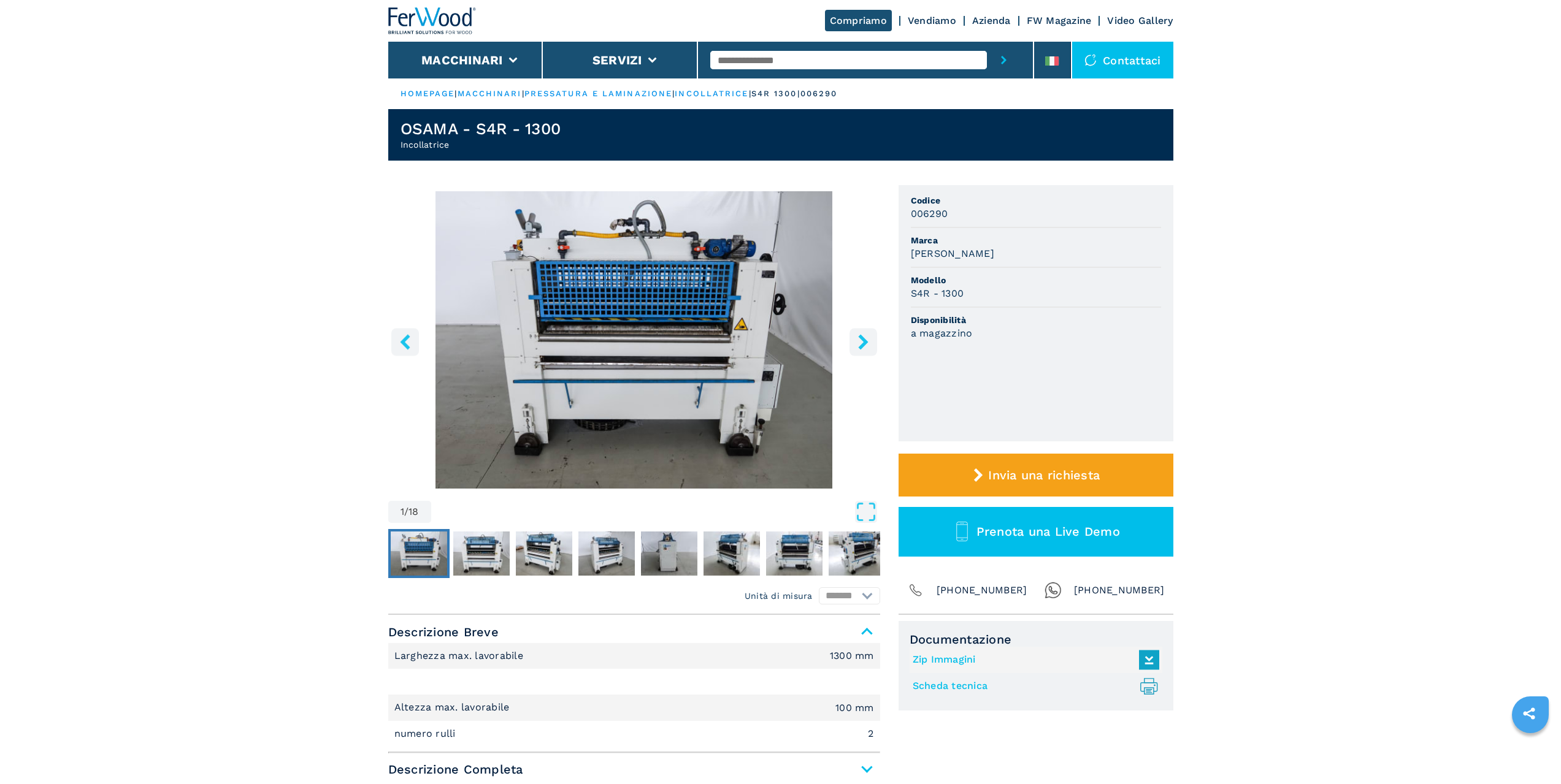
select select "**********"
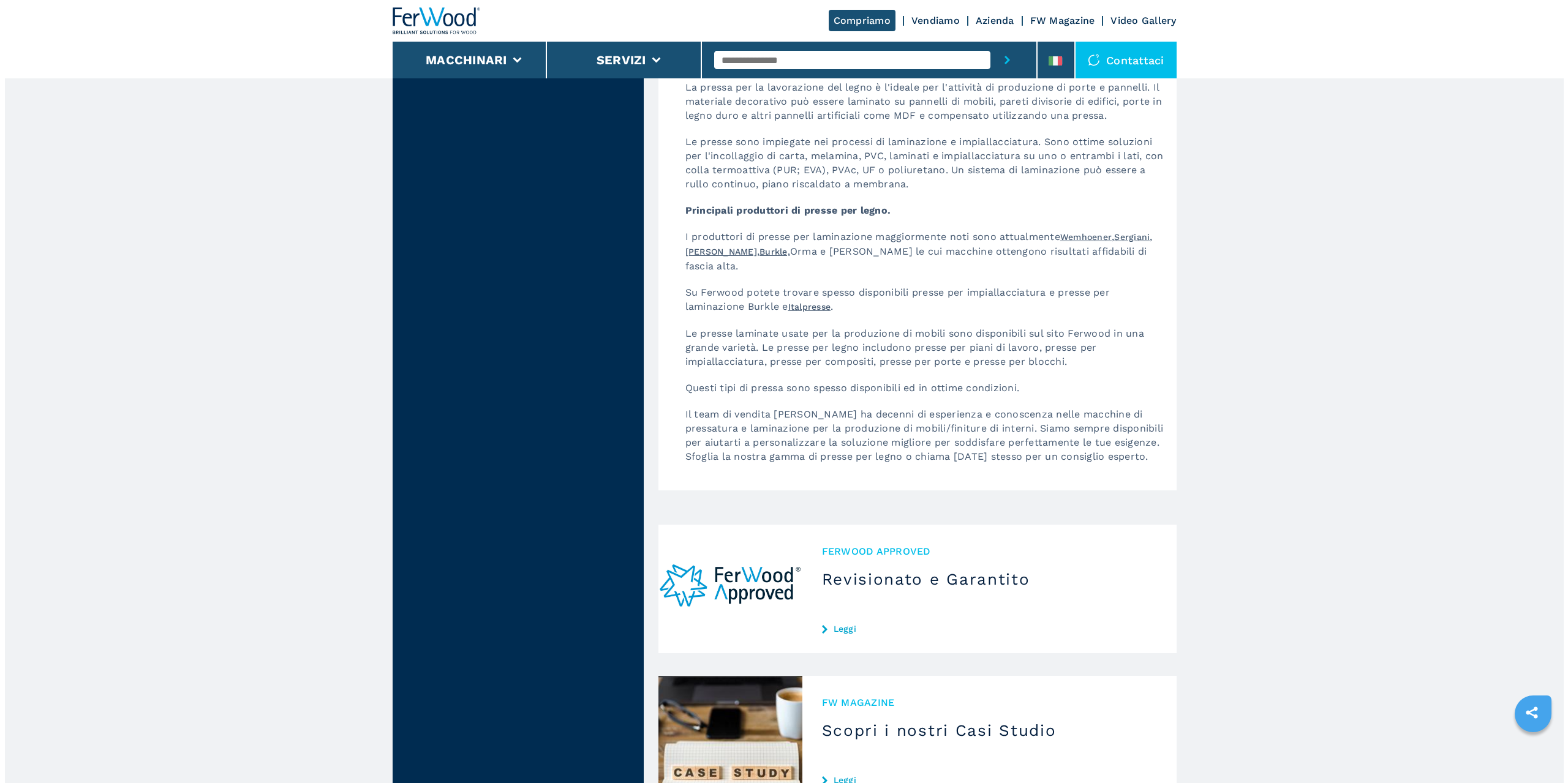
scroll to position [3246, 0]
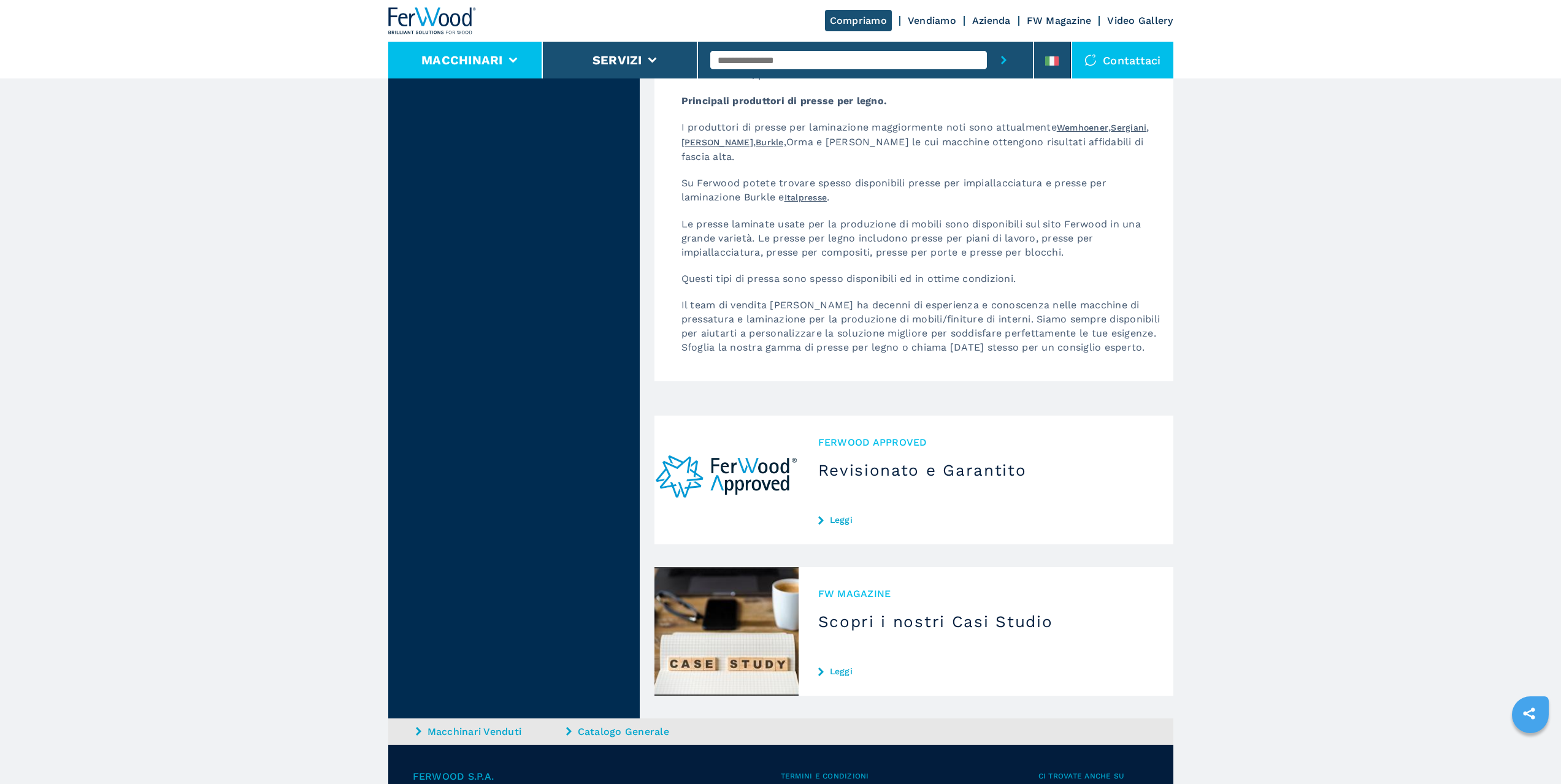
click at [498, 66] on button "Macchinari" at bounding box center [463, 59] width 82 height 15
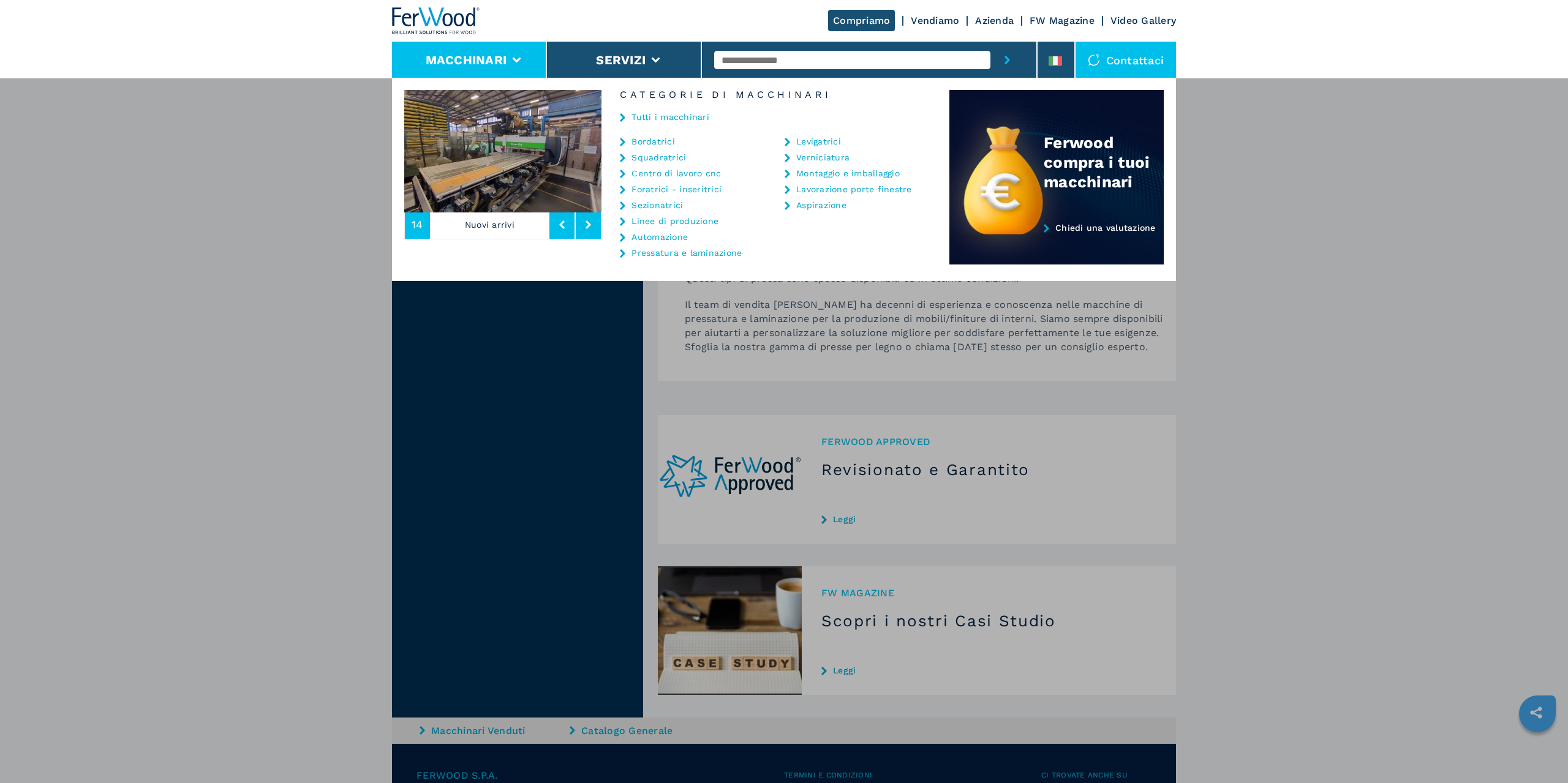
click at [681, 237] on link "Automazione" at bounding box center [660, 237] width 56 height 9
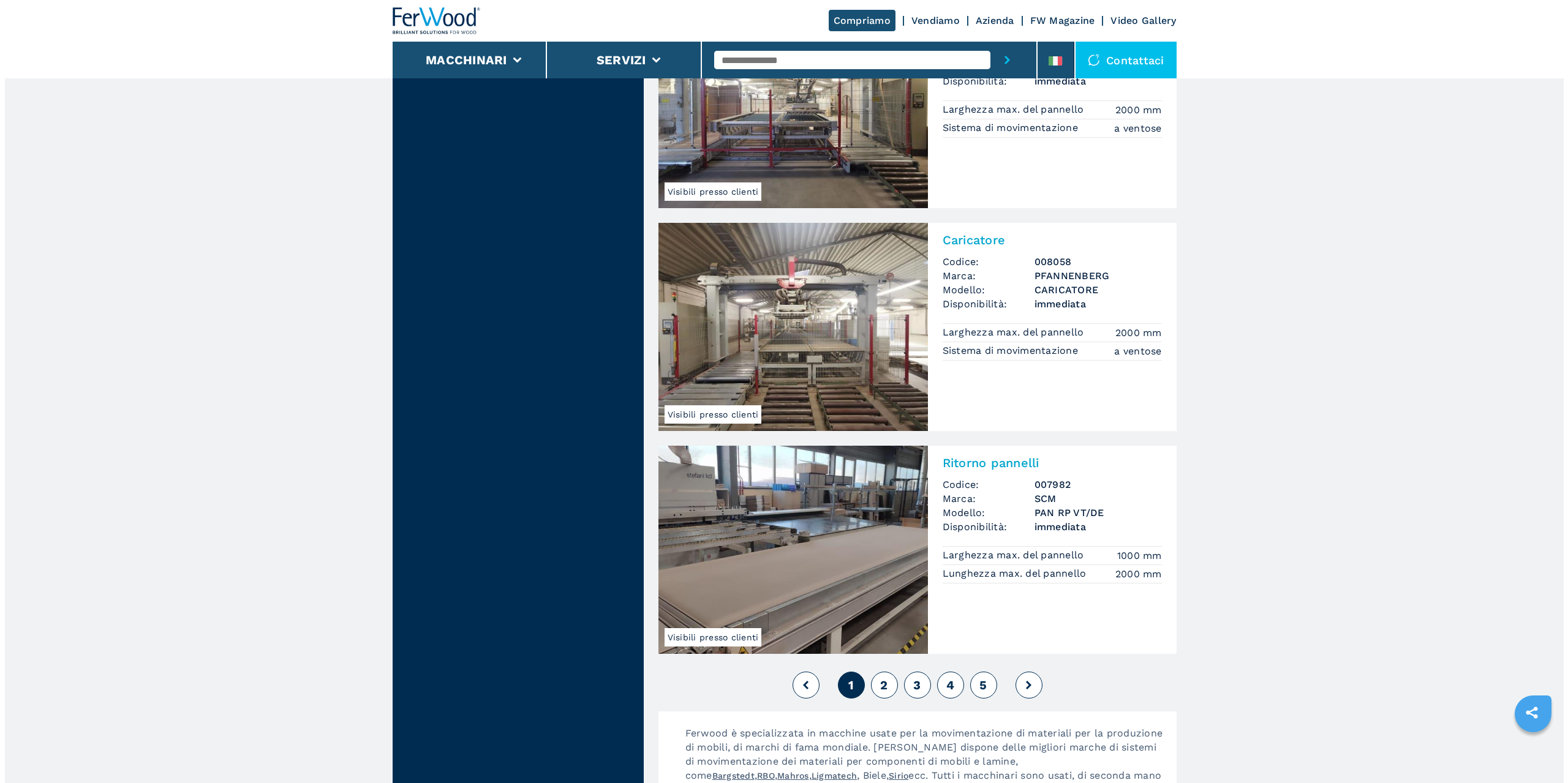
scroll to position [2388, 0]
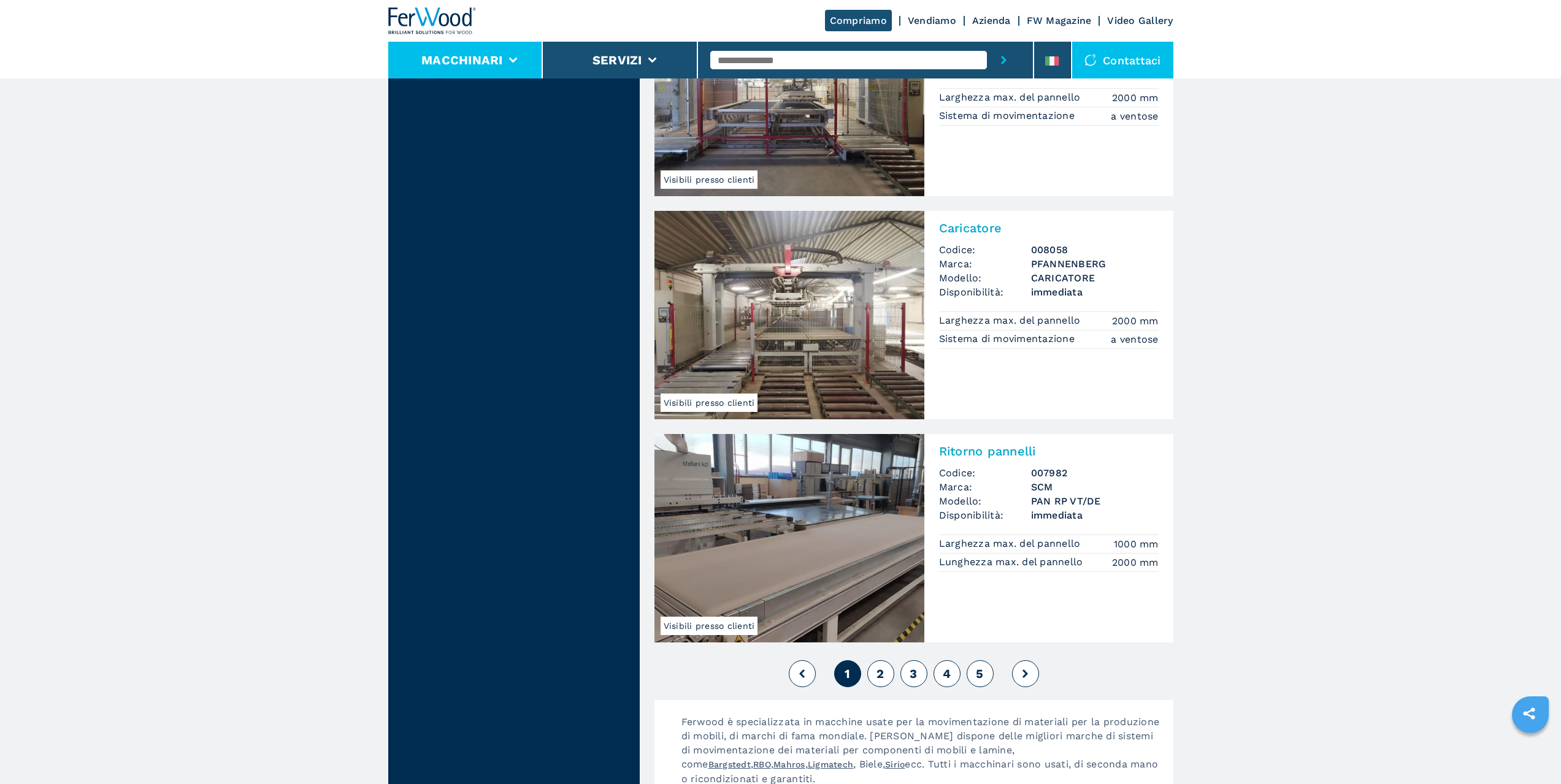
click at [521, 52] on li "Macchinari" at bounding box center [466, 60] width 156 height 37
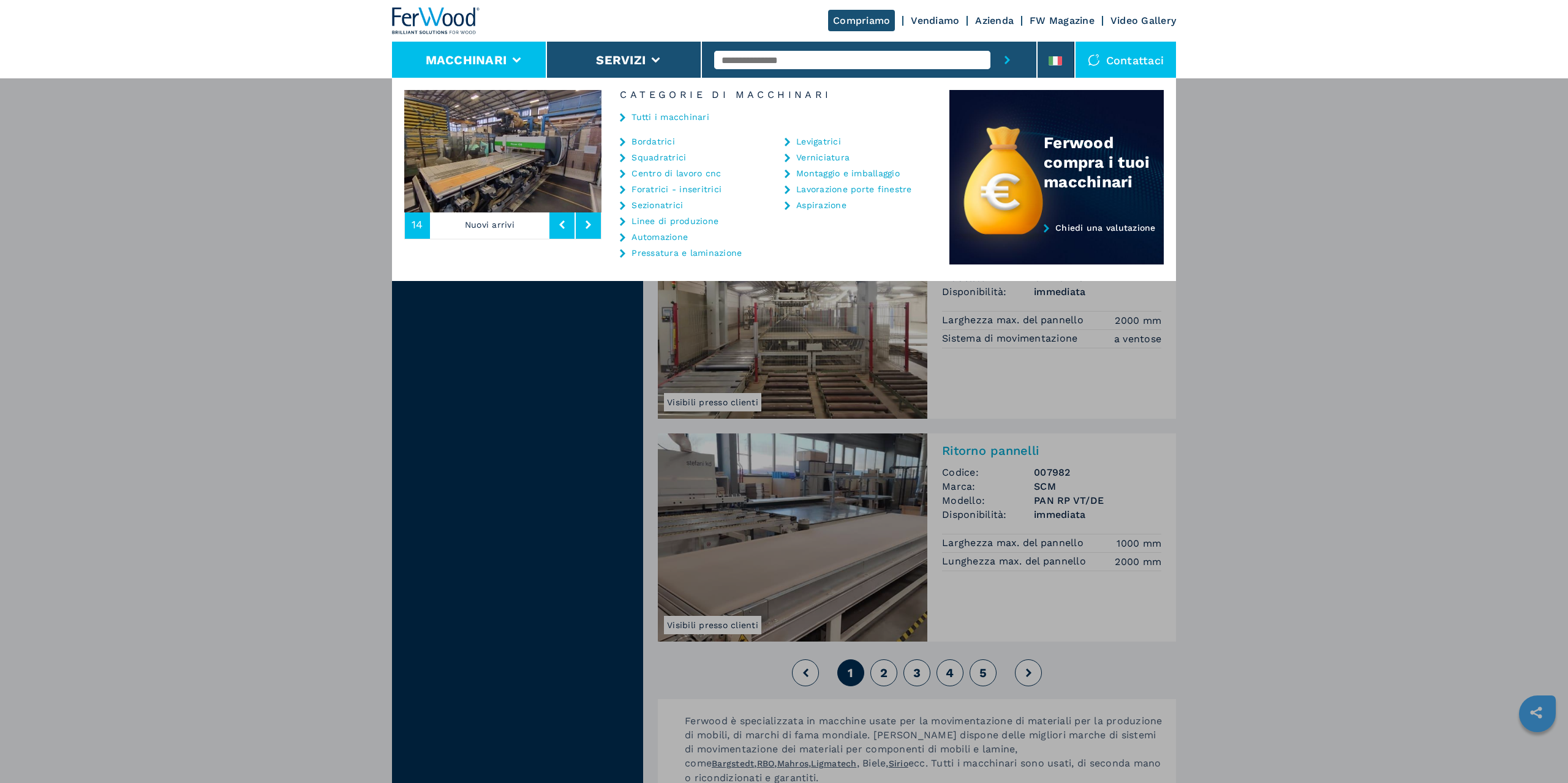
click at [833, 204] on link "Aspirazione" at bounding box center [821, 205] width 50 height 9
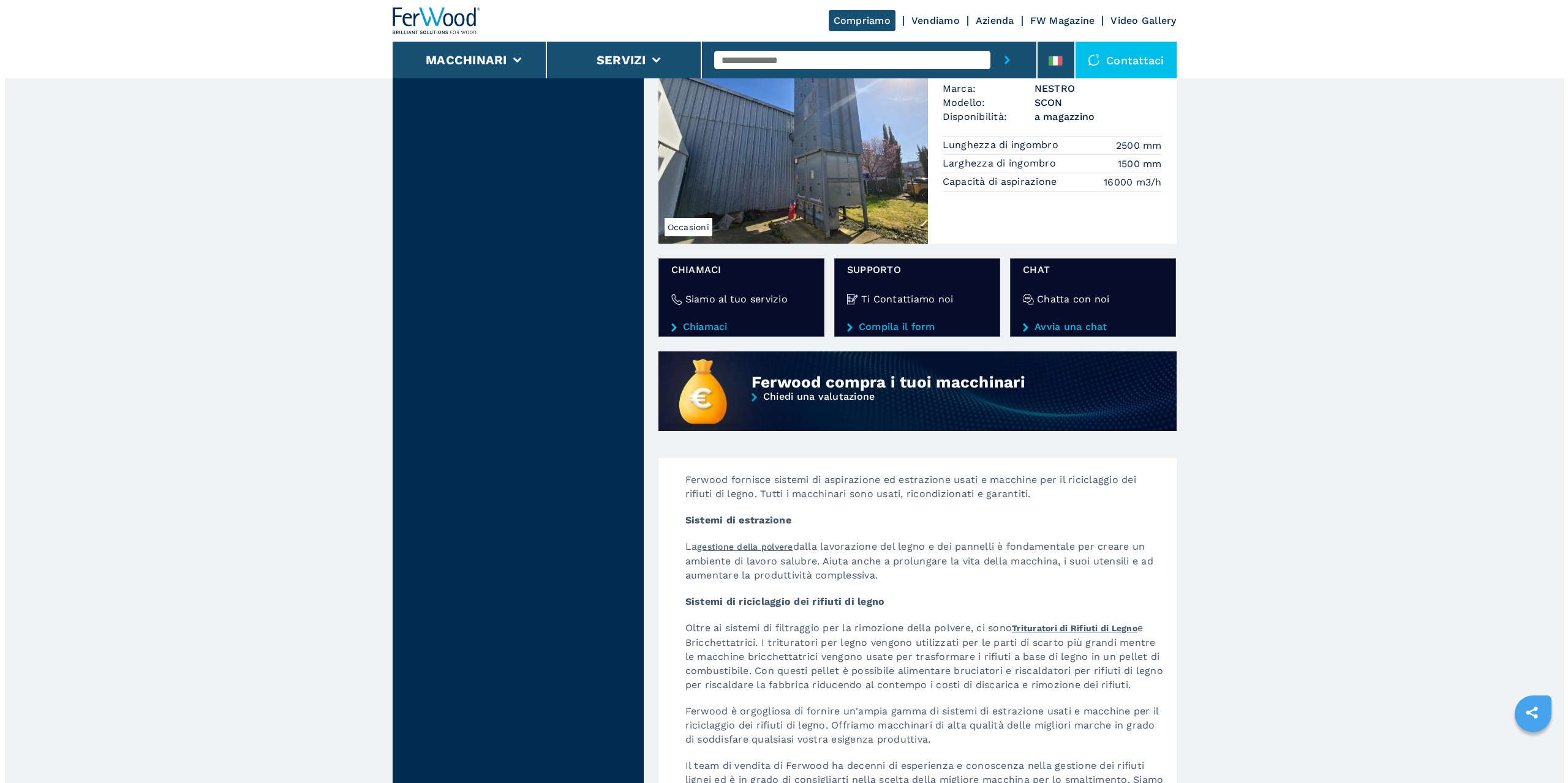
scroll to position [612, 0]
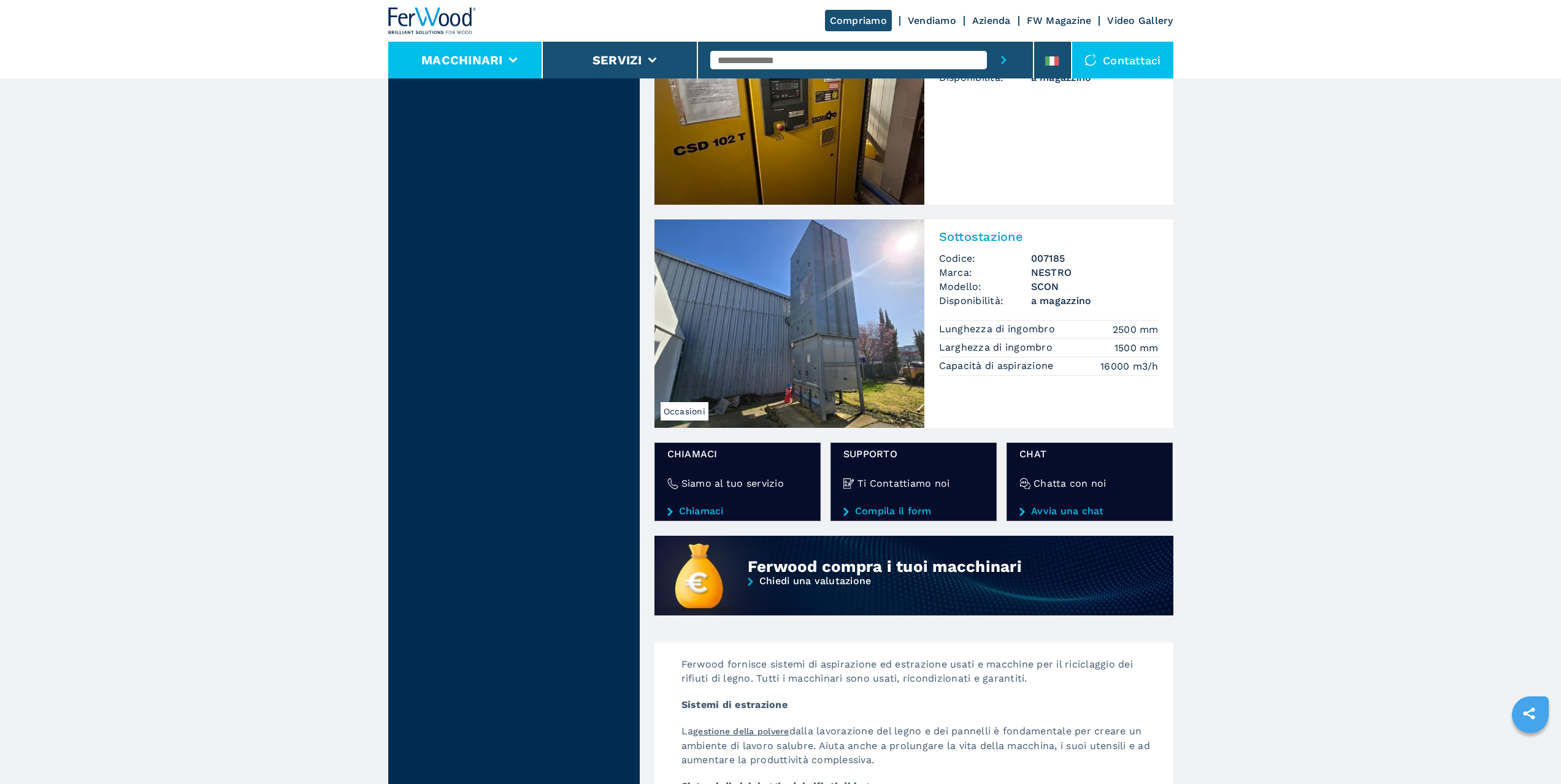
click at [517, 62] on li "Macchinari" at bounding box center [466, 60] width 156 height 37
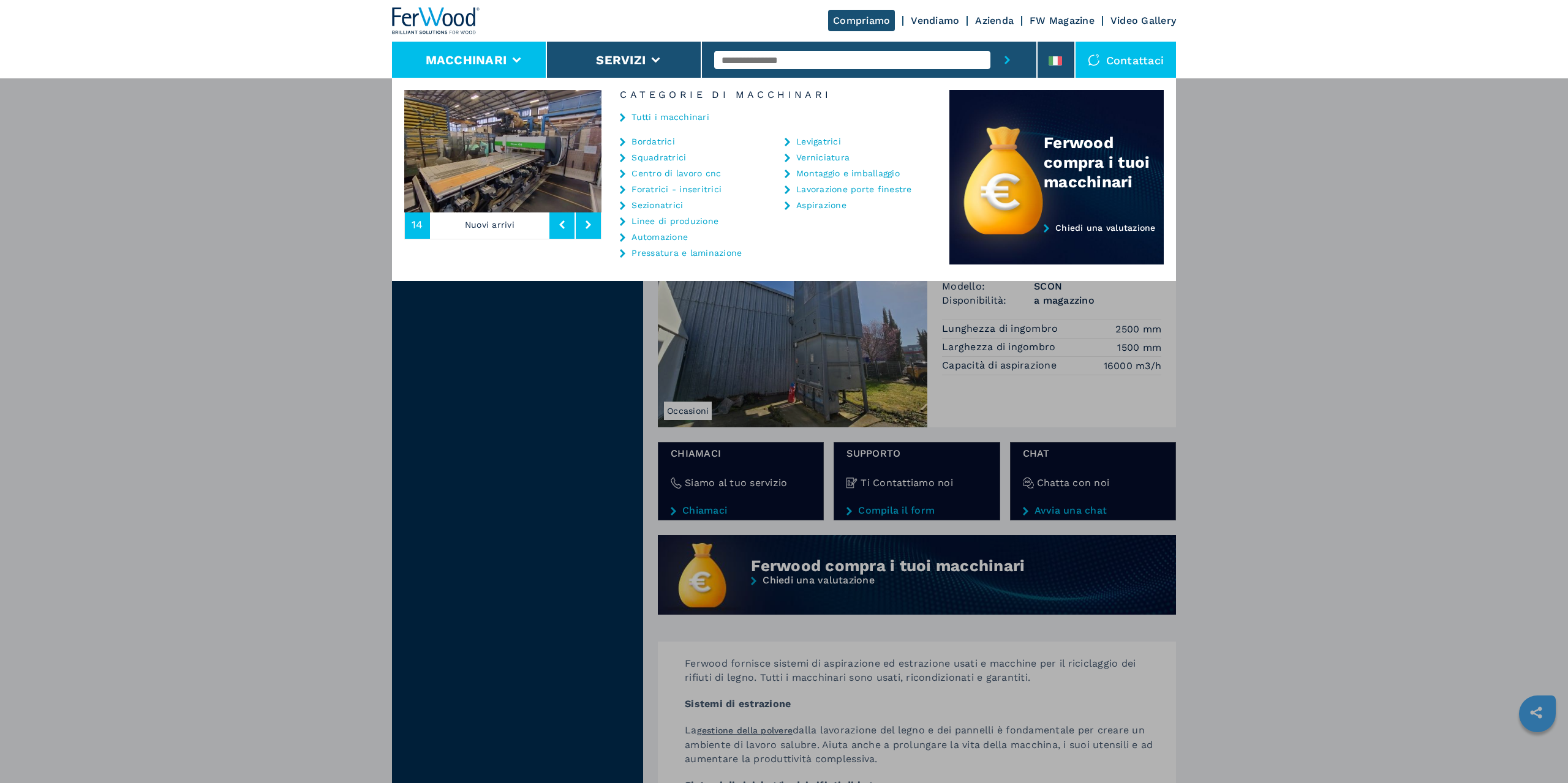
click at [832, 156] on link "Verniciatura" at bounding box center [822, 157] width 53 height 9
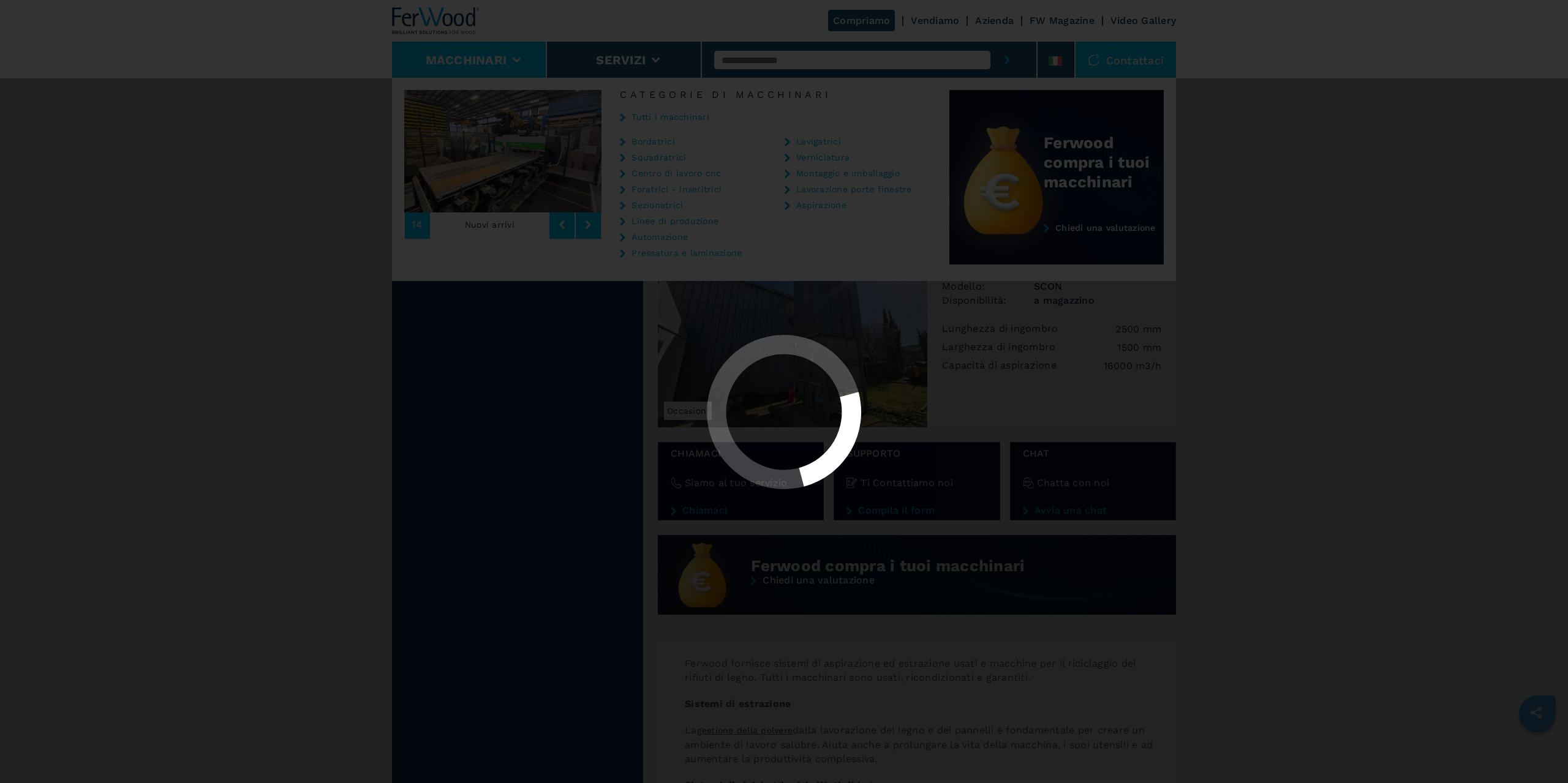
select select "**********"
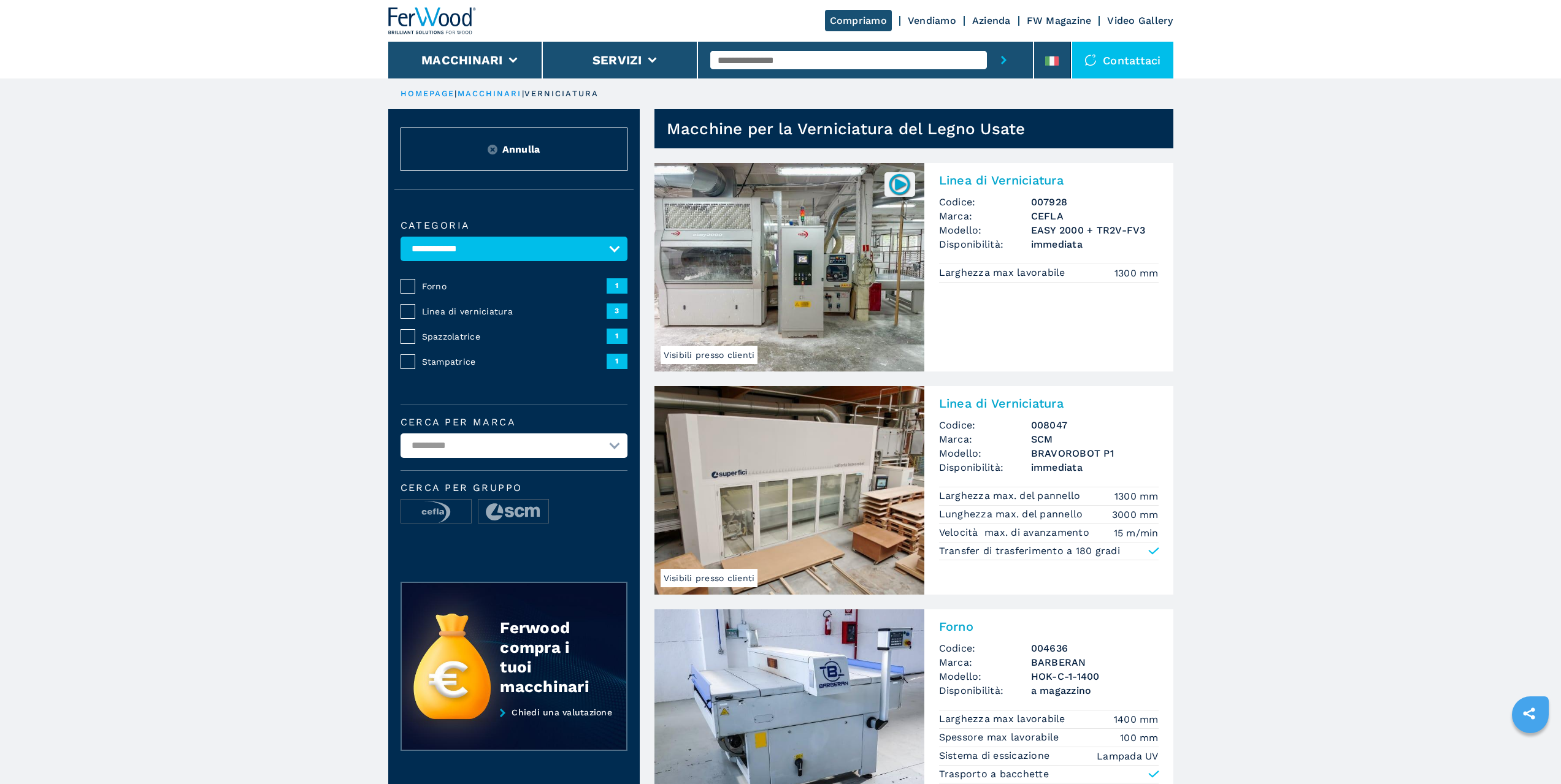
click at [885, 183] on div at bounding box center [900, 184] width 31 height 24
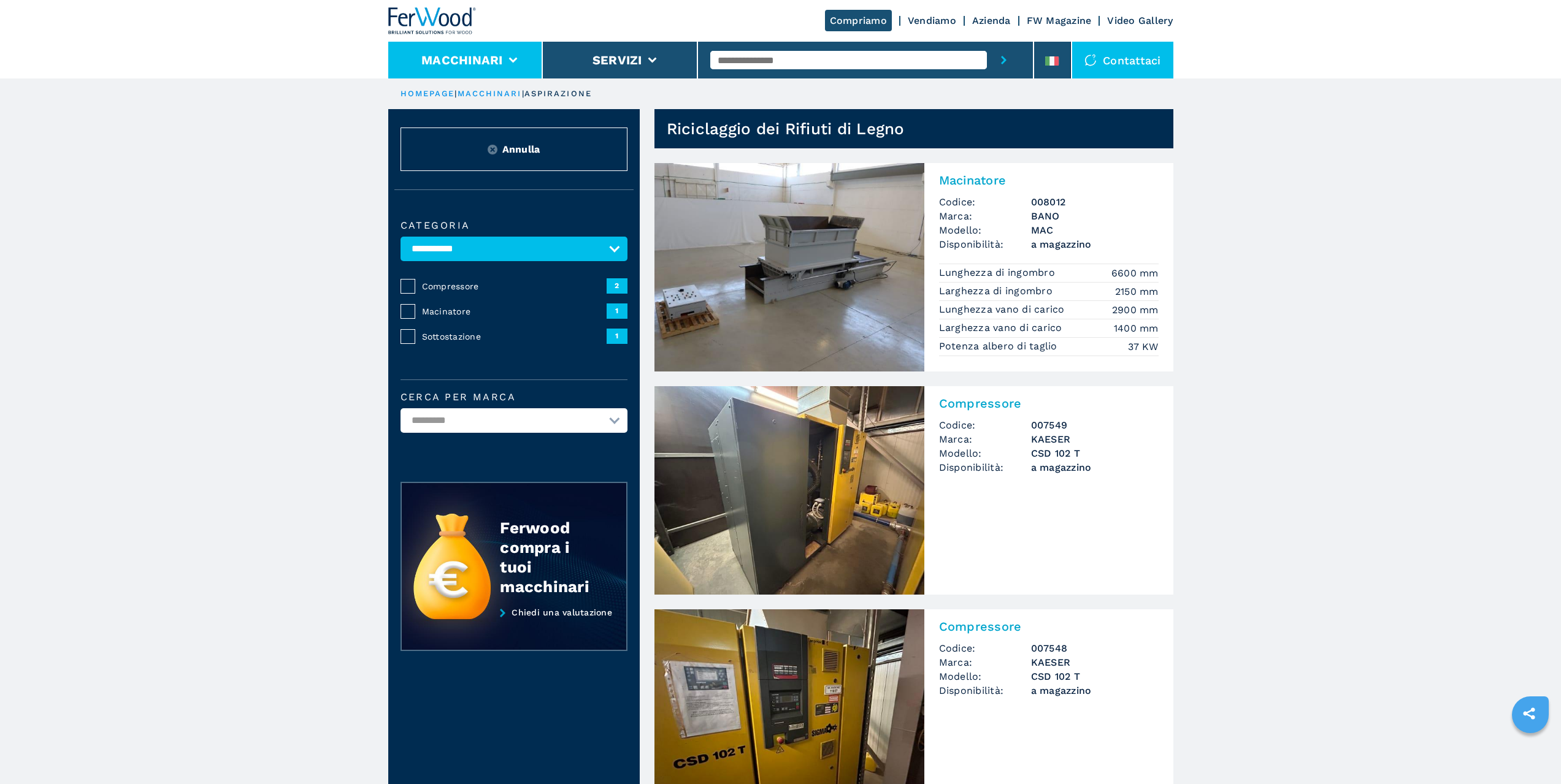
click at [509, 59] on icon at bounding box center [512, 60] width 9 height 6
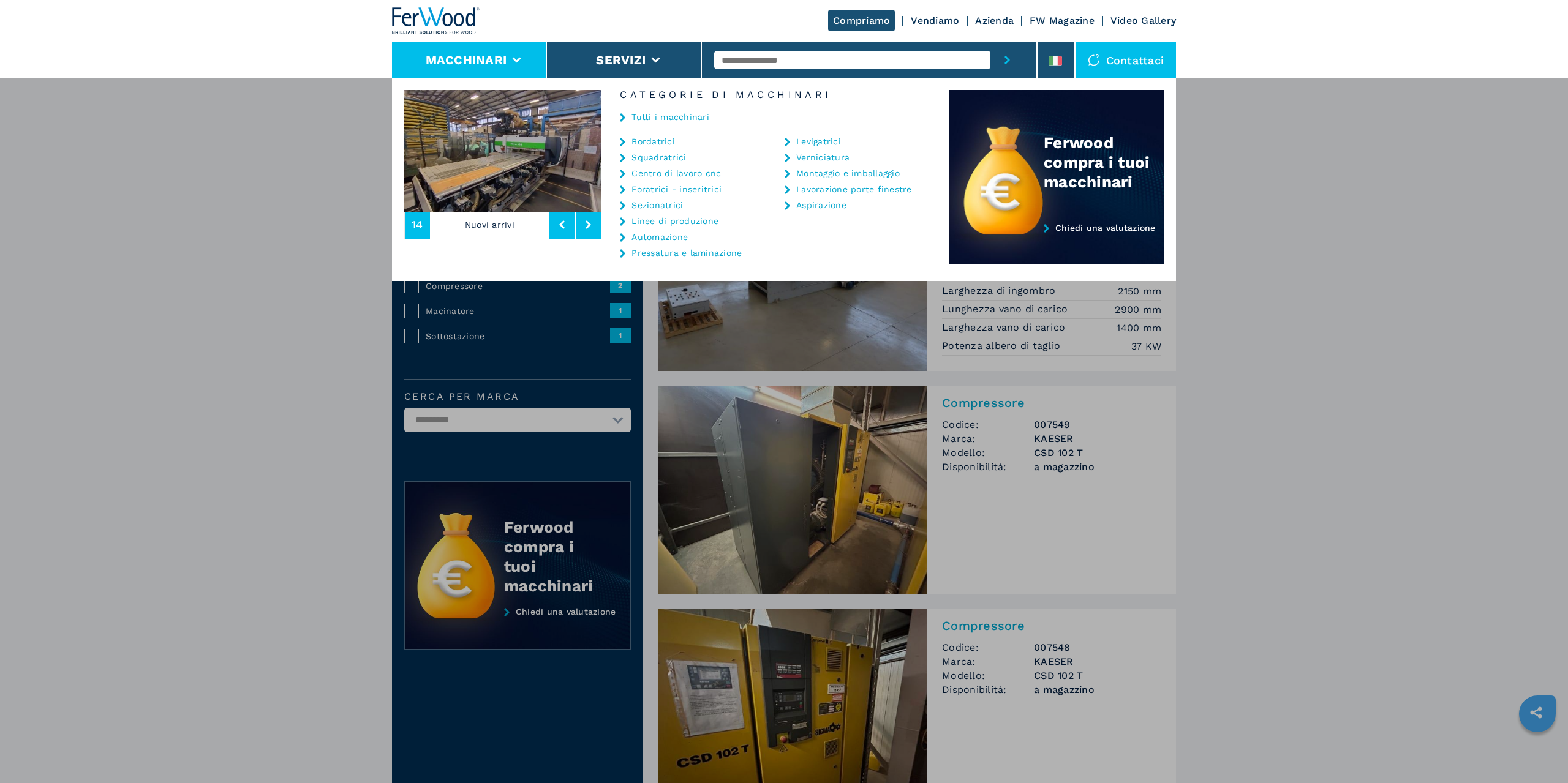
click at [833, 161] on link "Verniciatura" at bounding box center [822, 157] width 53 height 9
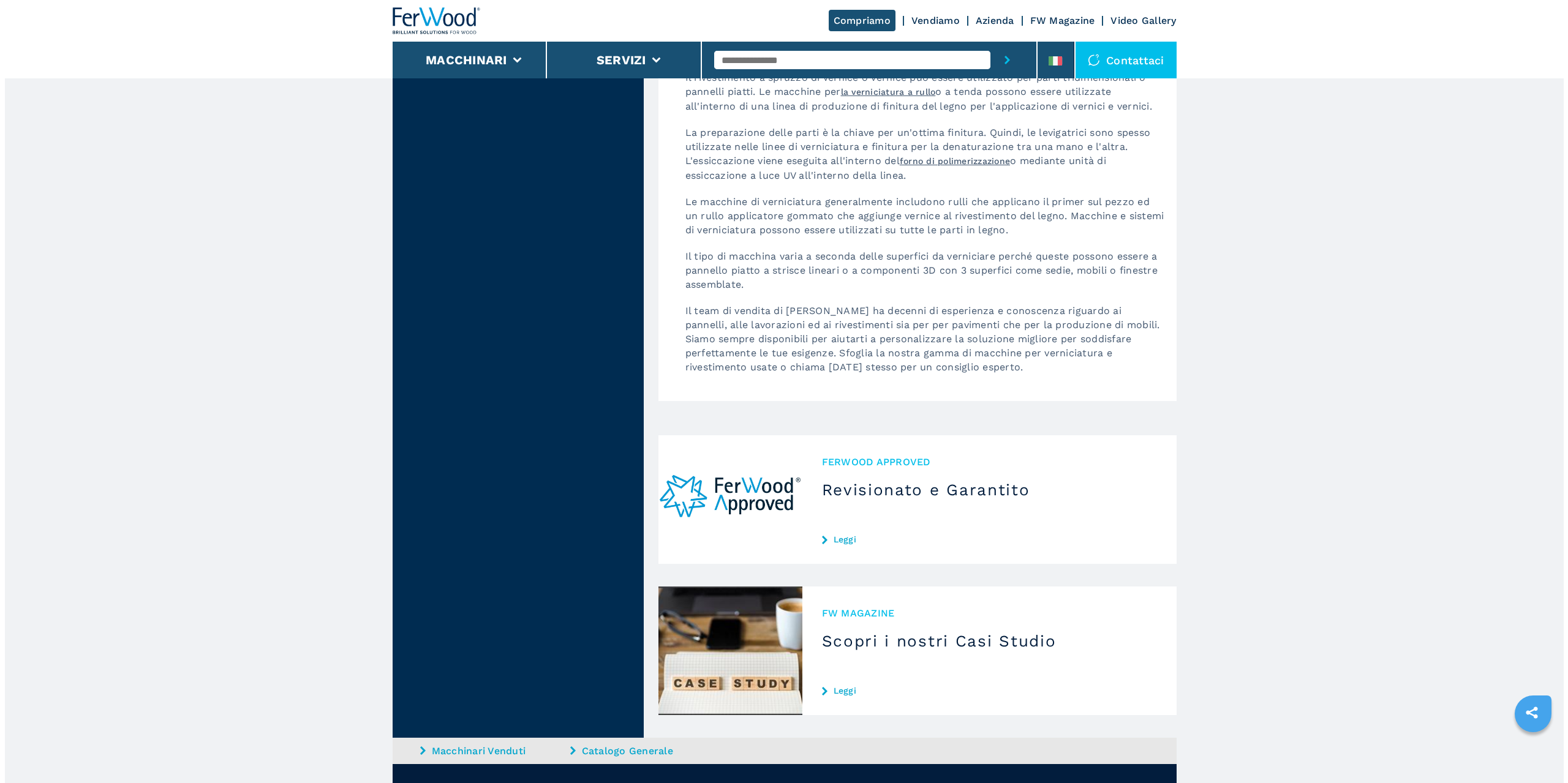
scroll to position [2204, 0]
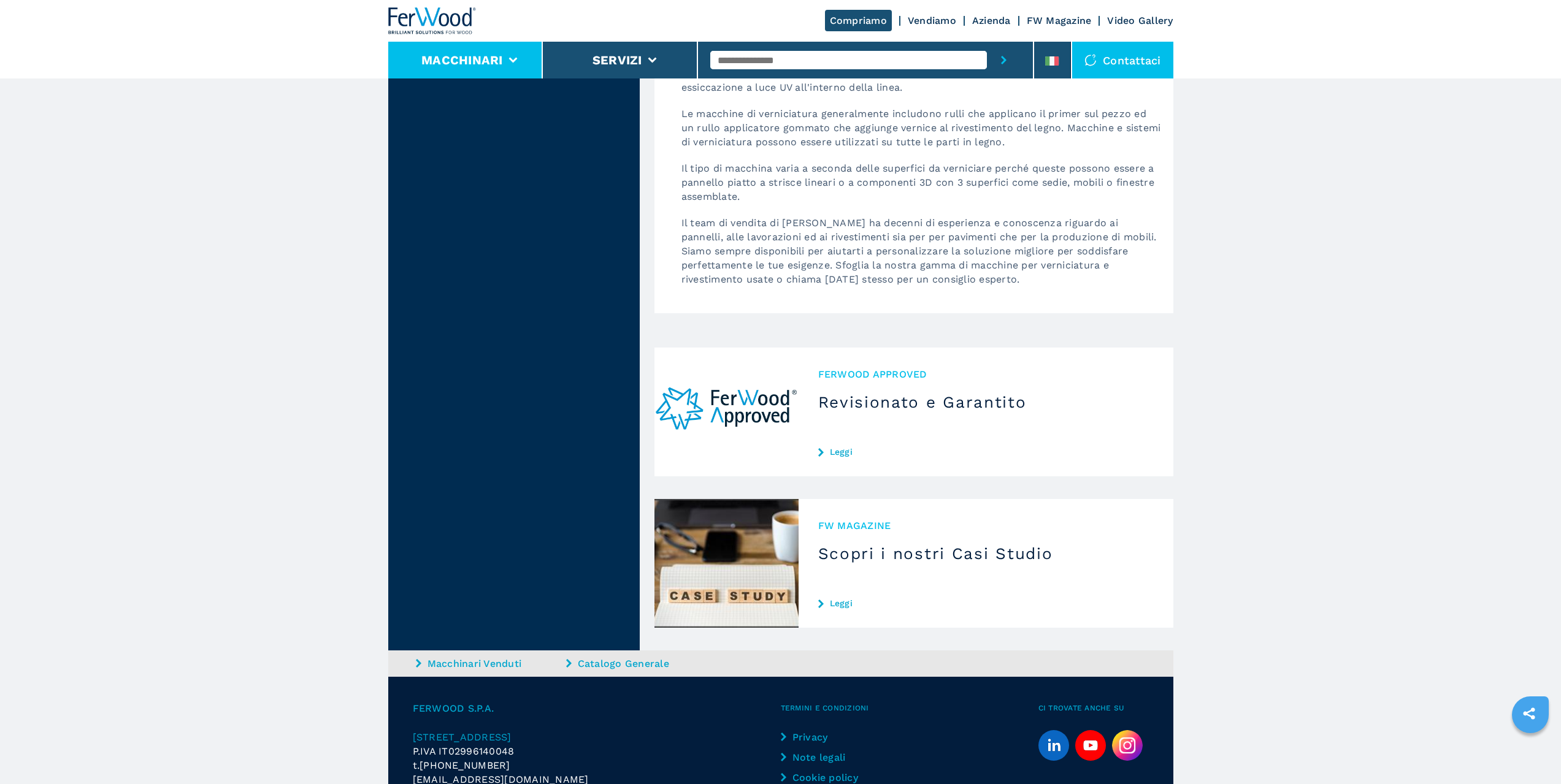
click at [451, 70] on li "Macchinari" at bounding box center [466, 60] width 156 height 37
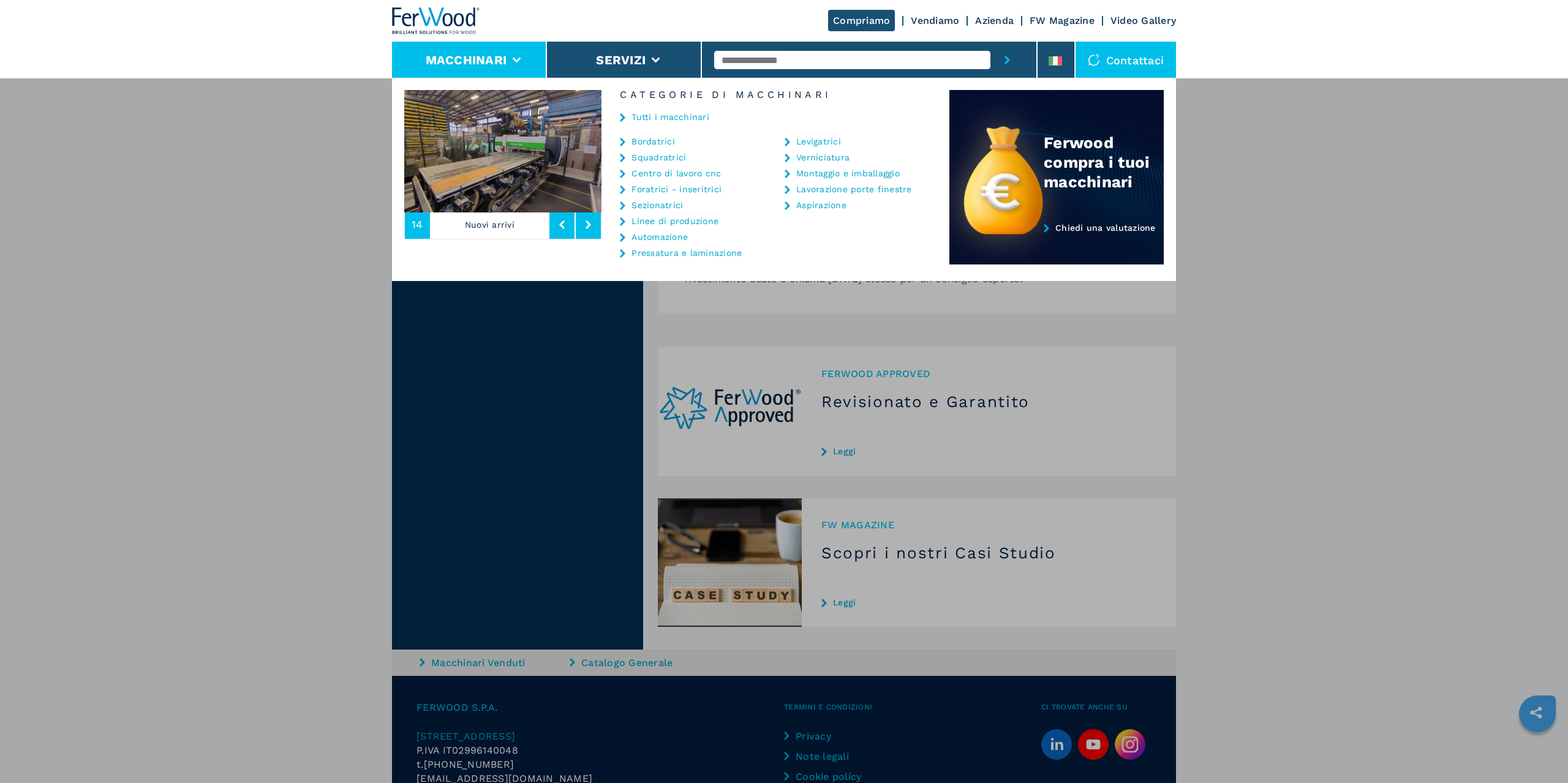
click at [657, 158] on link "Squadratrici" at bounding box center [659, 157] width 54 height 9
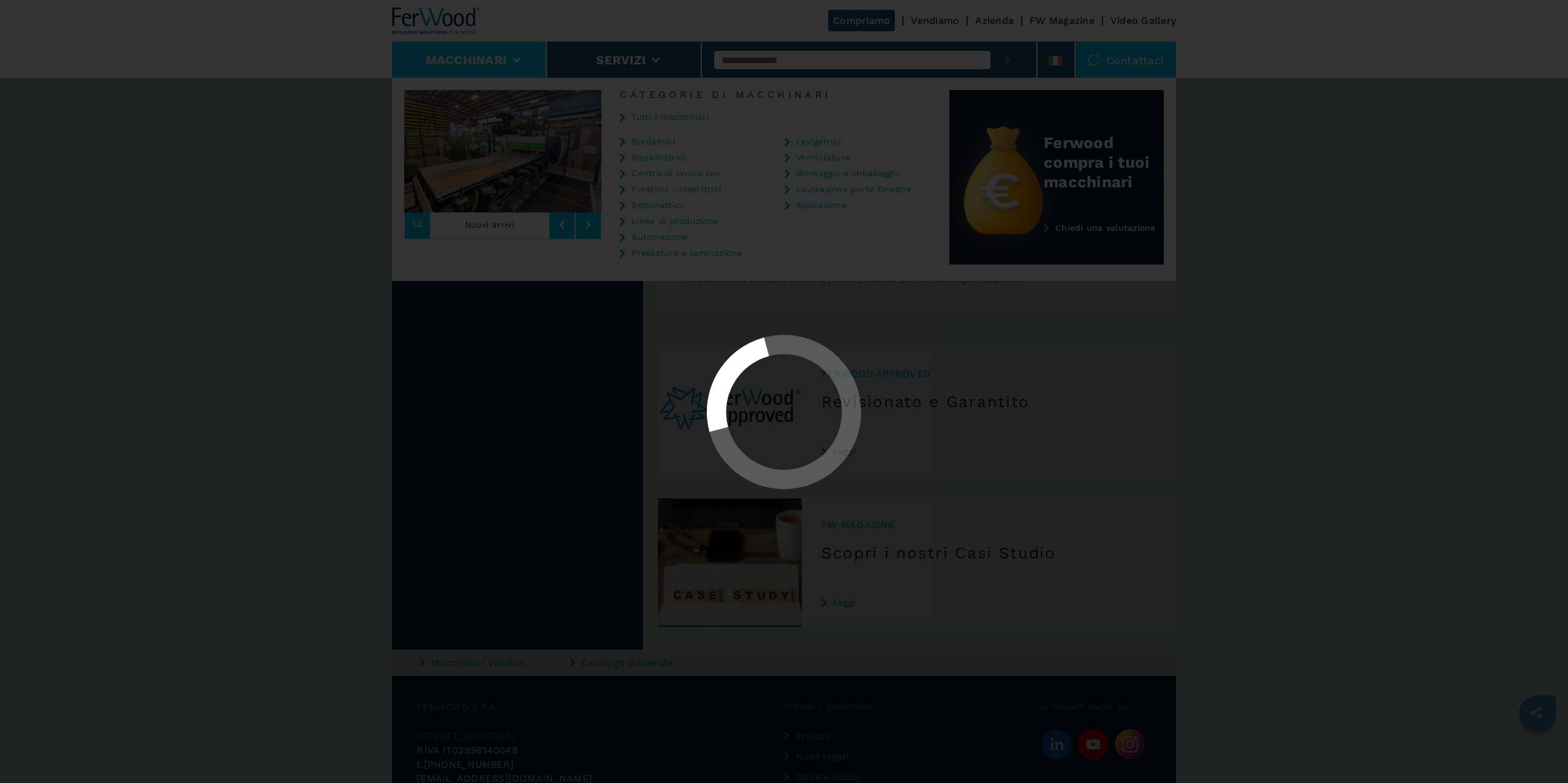
select select "**********"
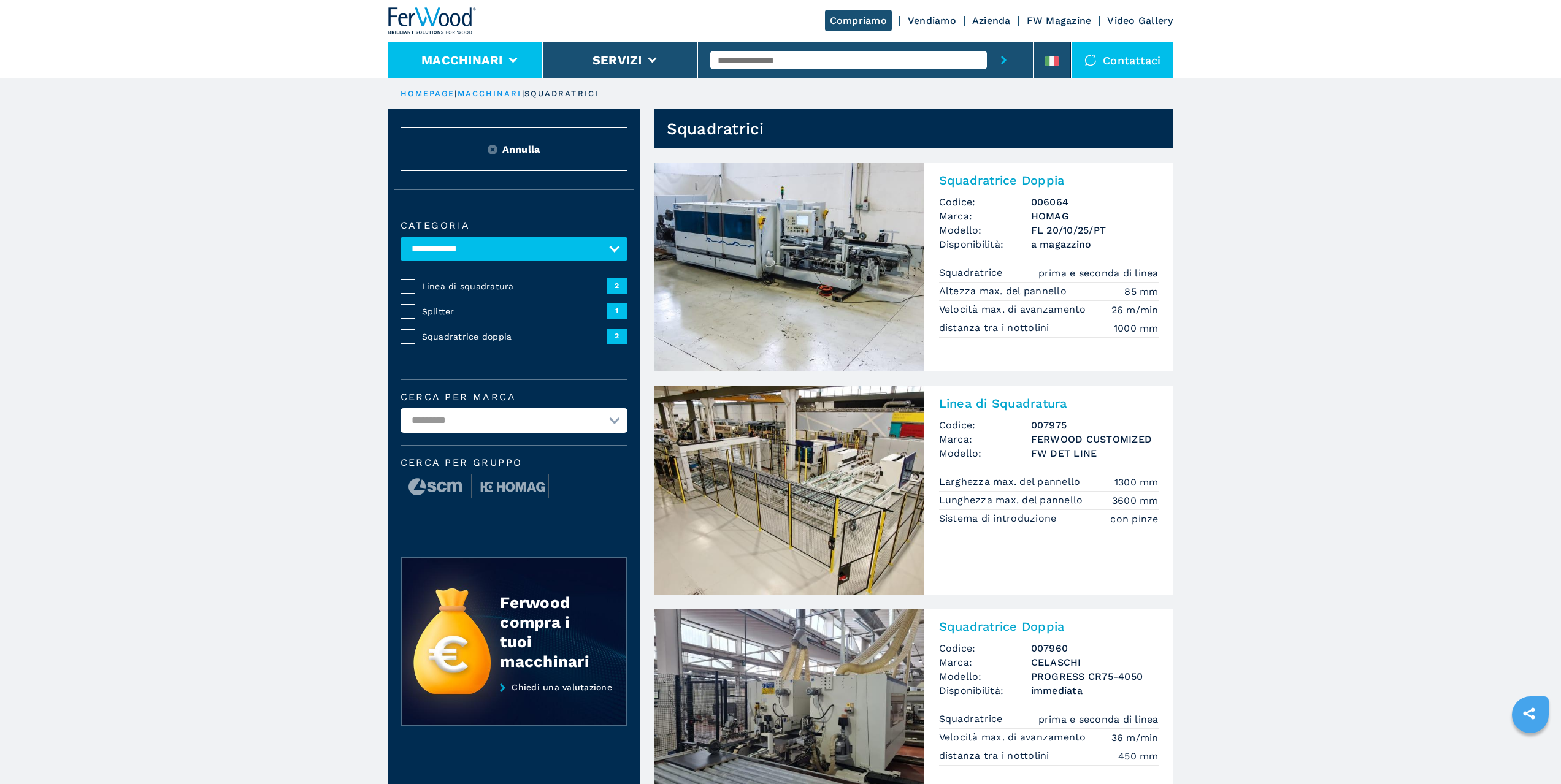
click at [502, 68] on li "Macchinari" at bounding box center [466, 60] width 156 height 37
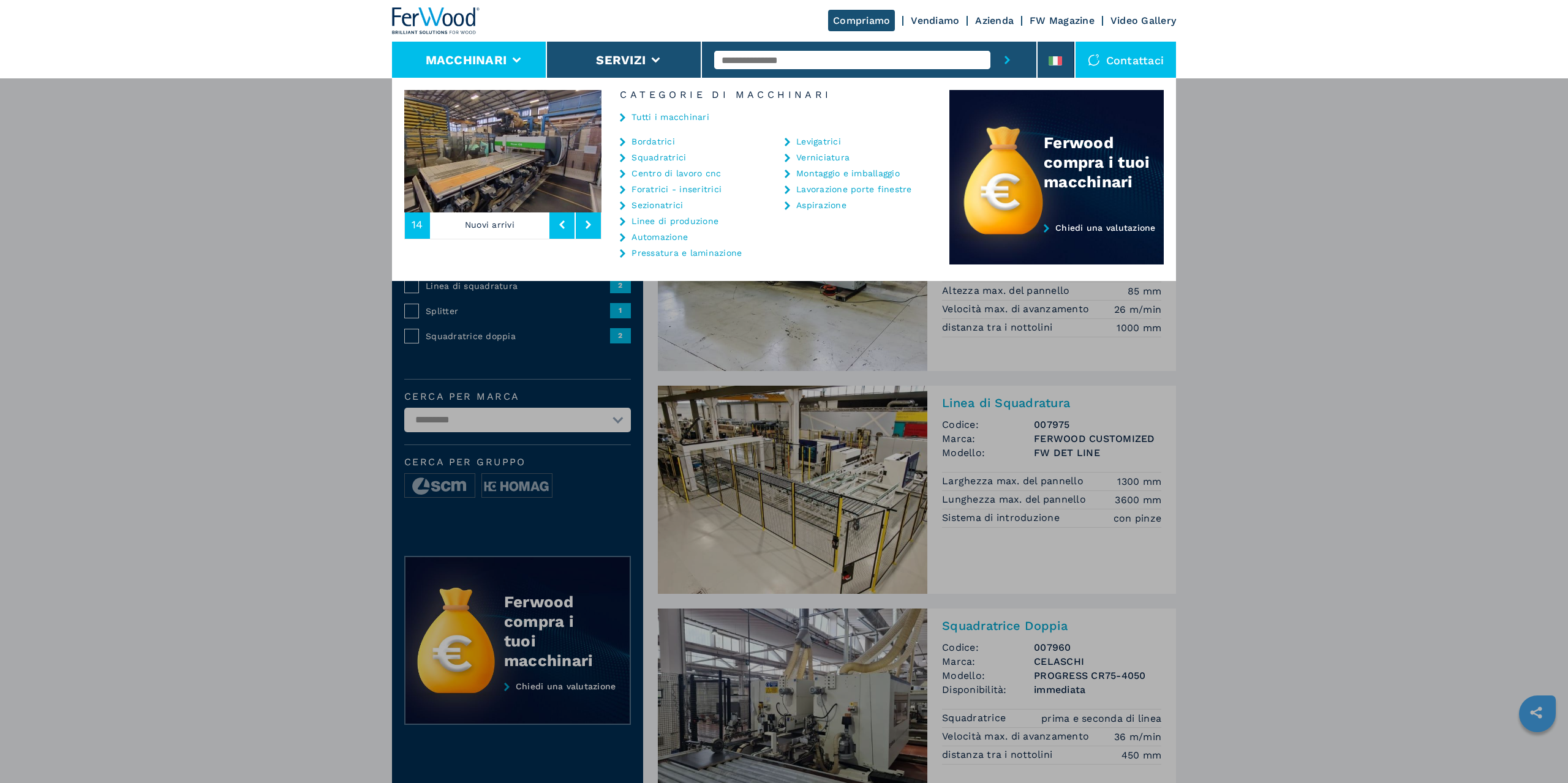
click at [922, 18] on link "Vendiamo" at bounding box center [934, 20] width 49 height 12
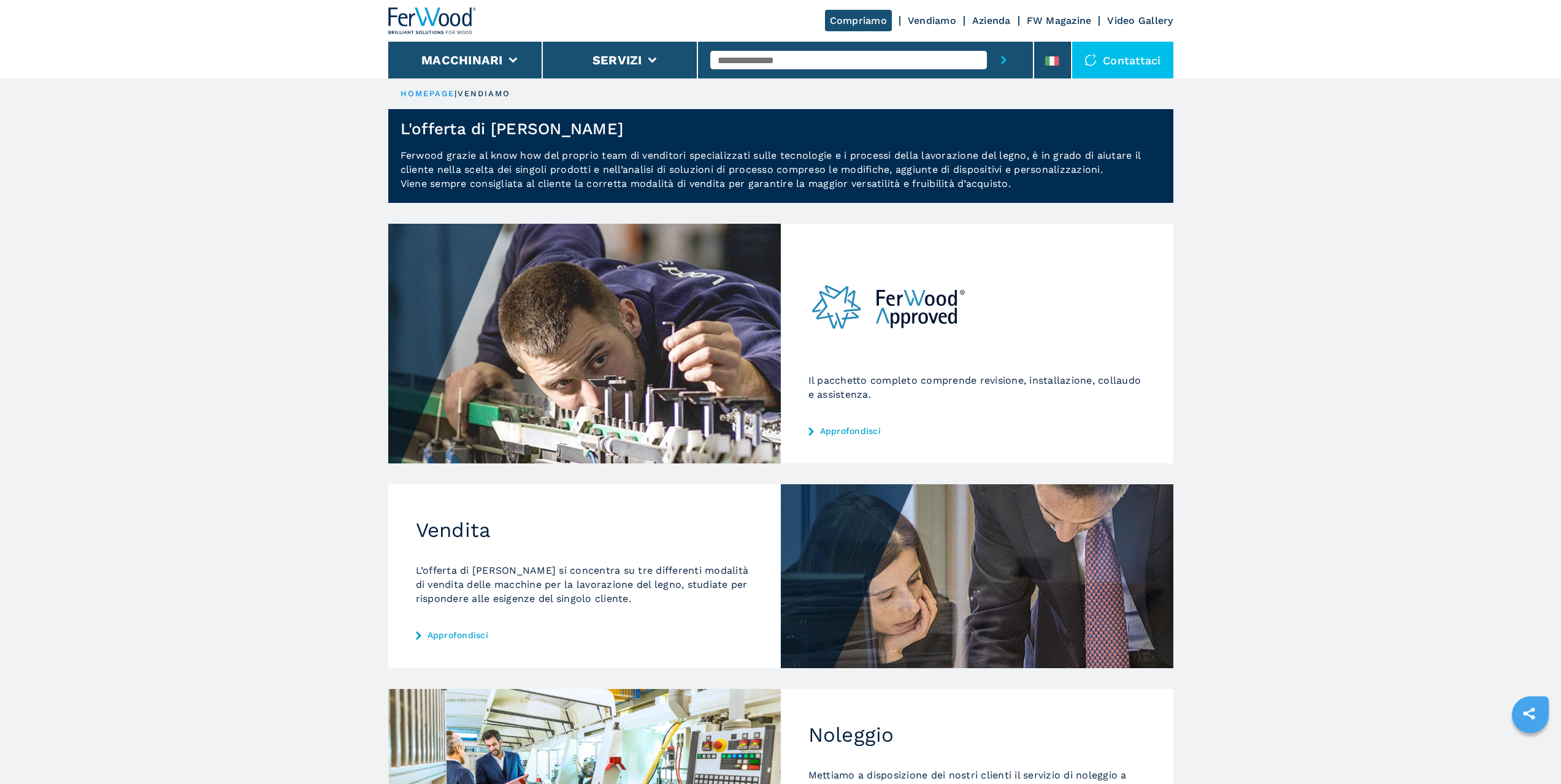
click at [990, 17] on link "Azienda" at bounding box center [991, 20] width 39 height 12
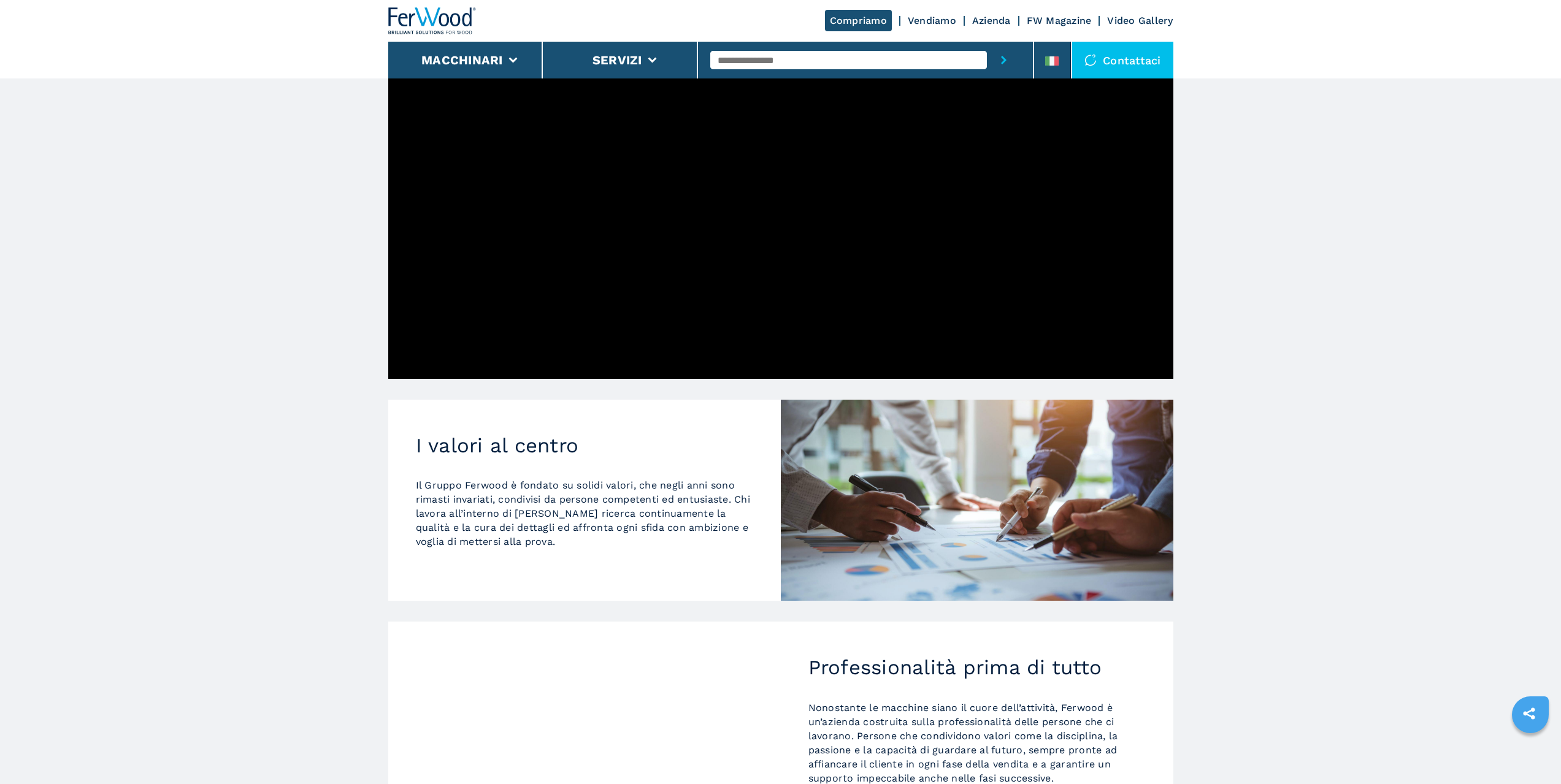
scroll to position [331, 0]
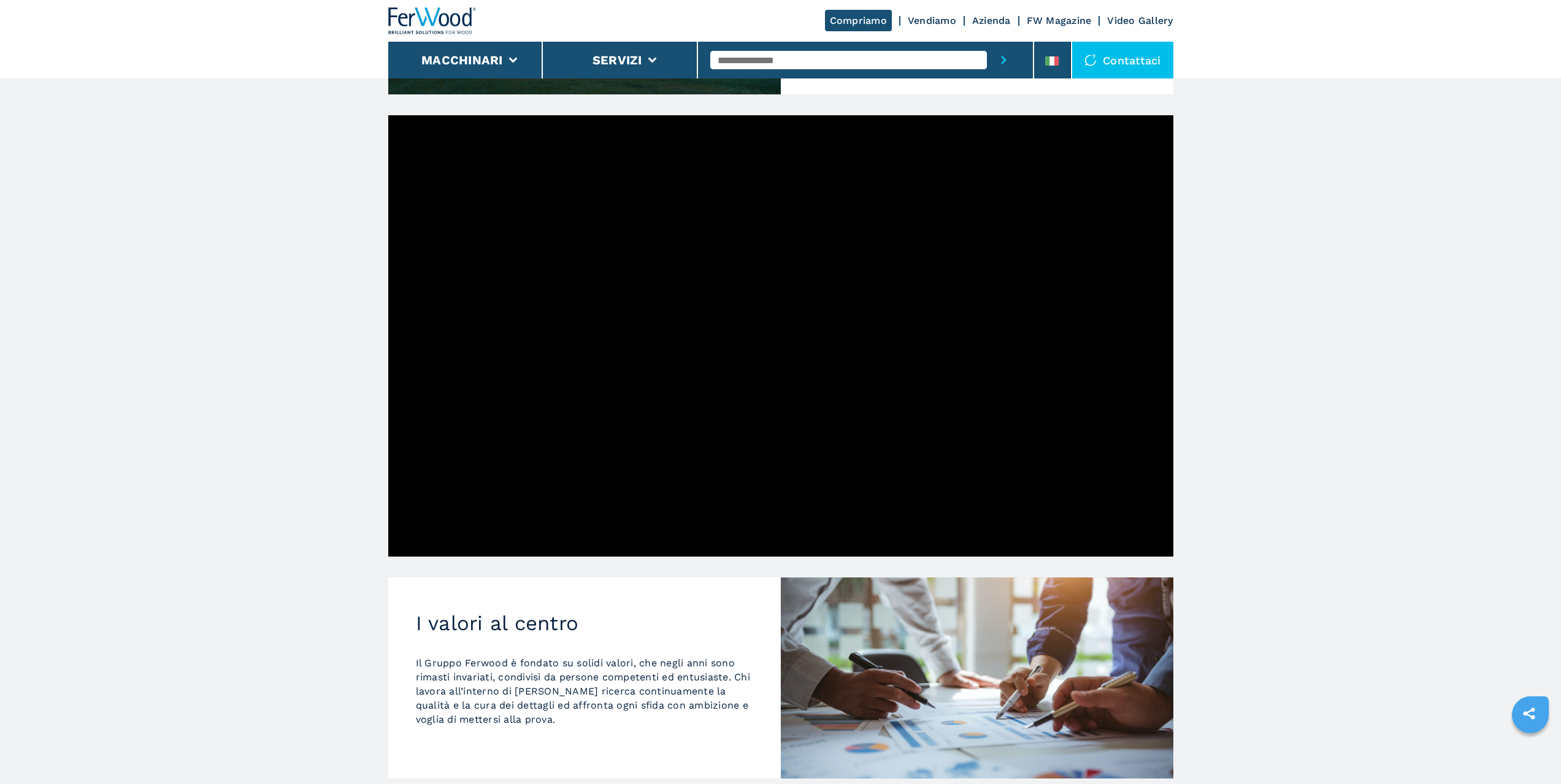
click at [215, 560] on main "HOMEPAGE | azienda Dalla prima macchina venduta ad oggi Nel 1980 Luigi Rossi ha…" at bounding box center [780, 540] width 1561 height 1743
